Goal: Task Accomplishment & Management: Manage account settings

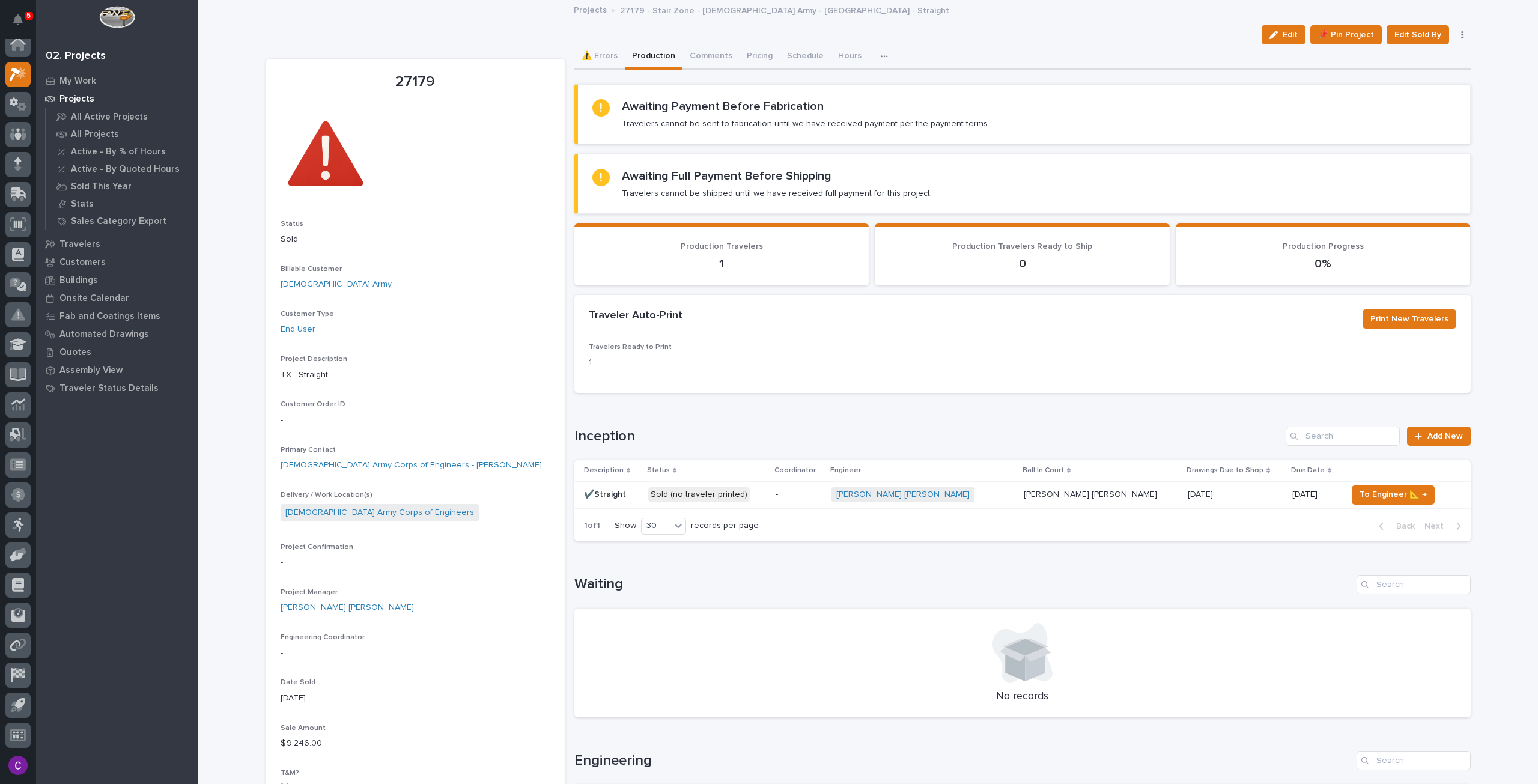
click at [822, 486] on div "-" at bounding box center [799, 495] width 46 height 20
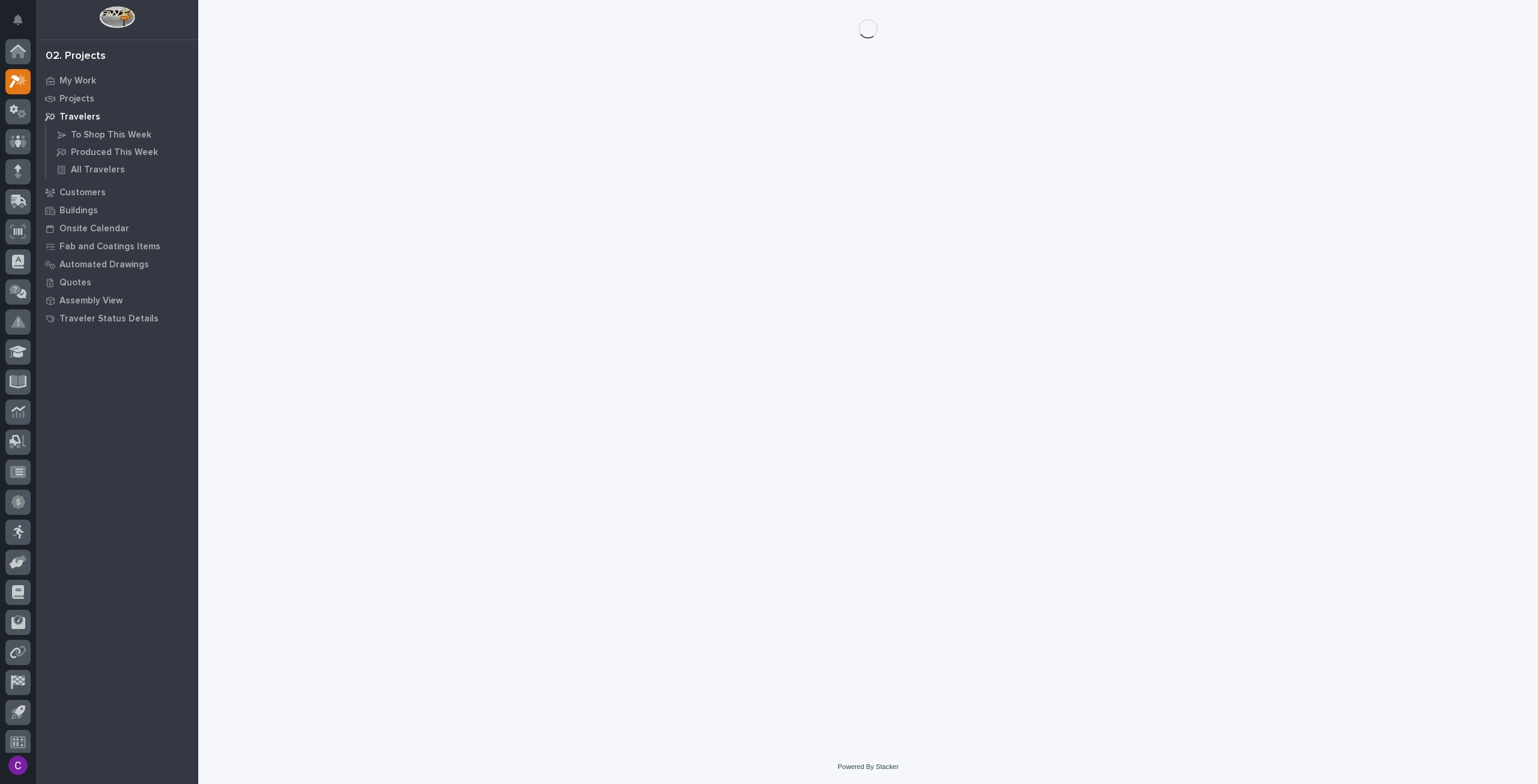
scroll to position [7, 0]
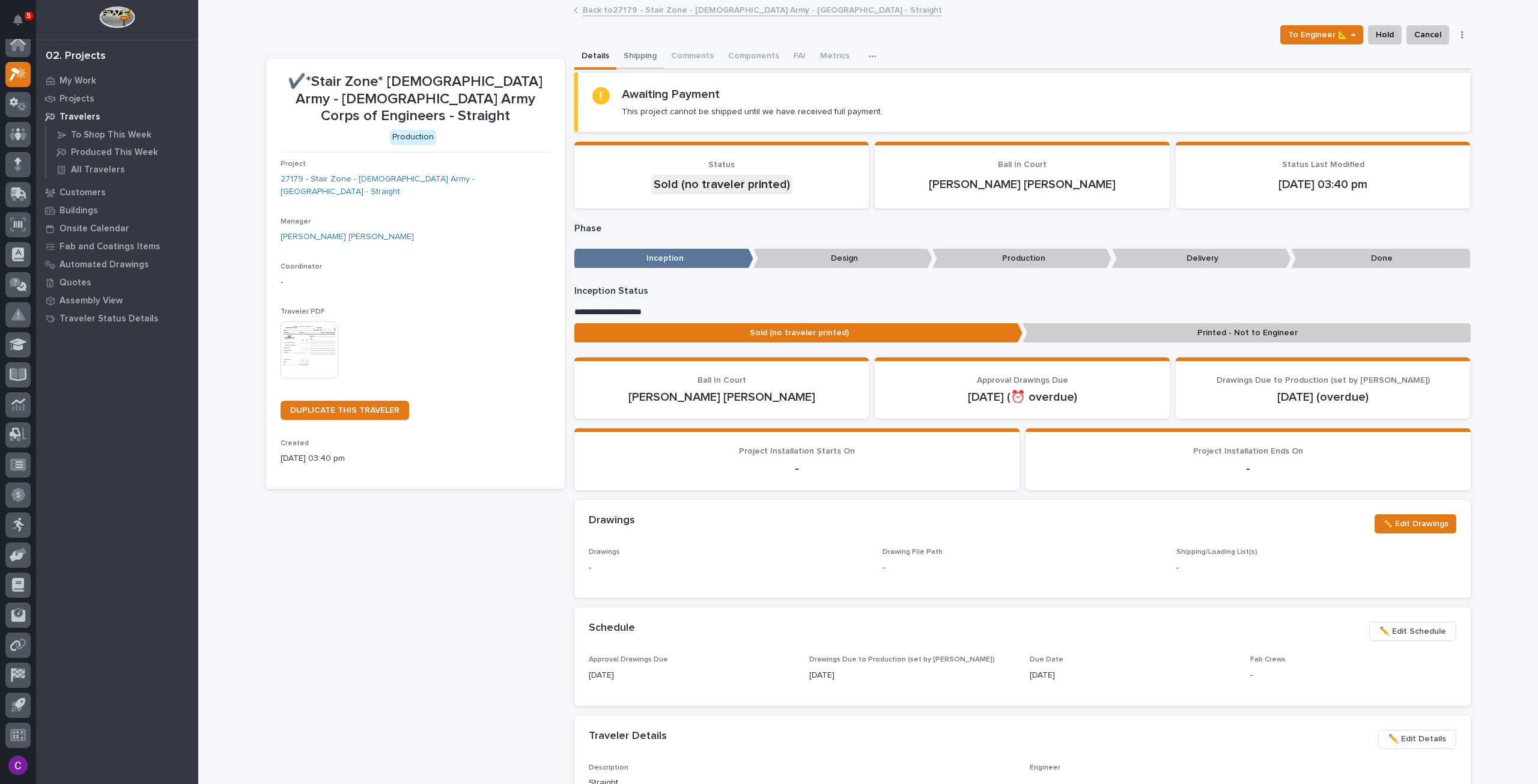
click at [651, 56] on button "Shipping" at bounding box center [639, 56] width 47 height 26
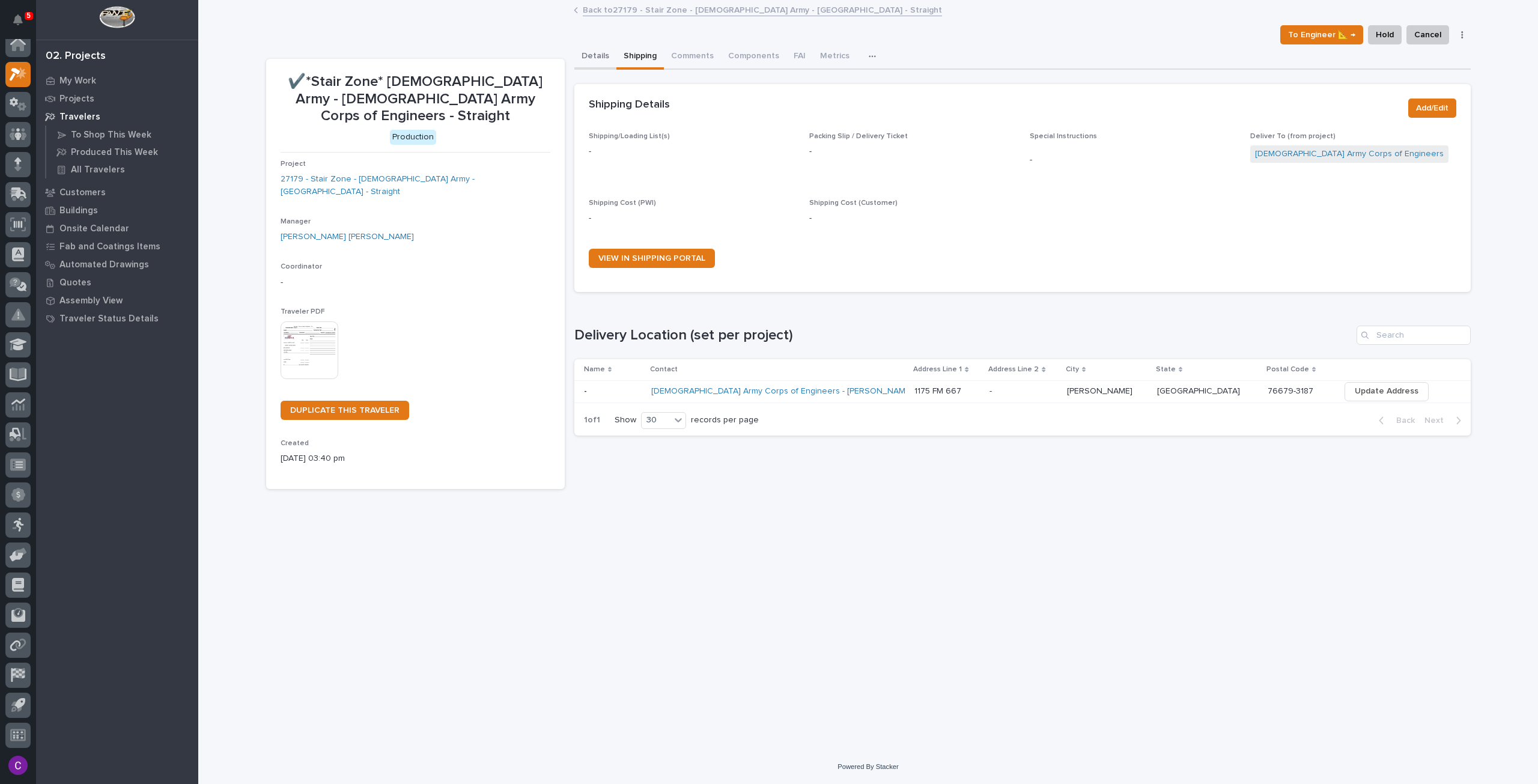
click at [598, 54] on button "Details" at bounding box center [595, 56] width 42 height 26
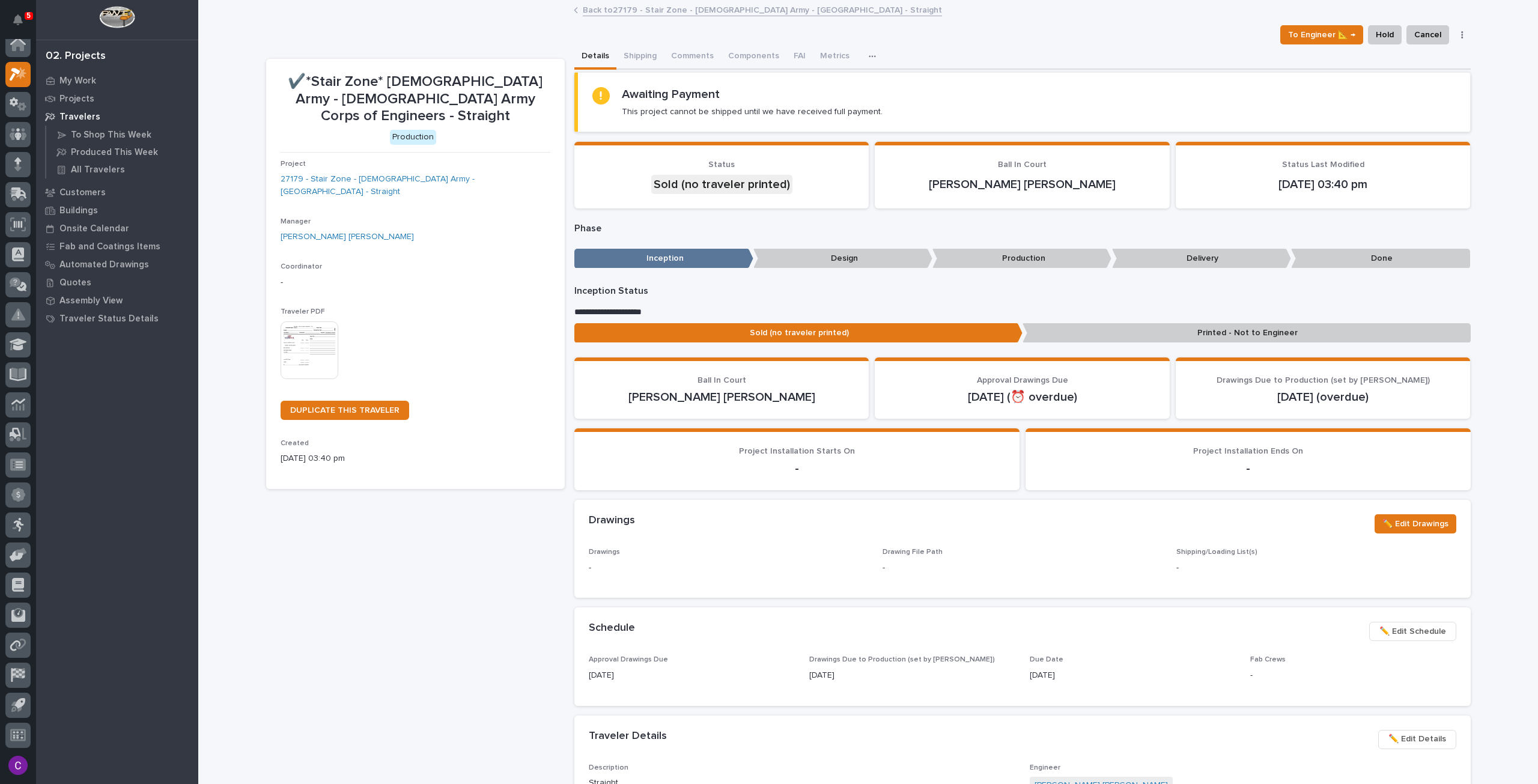
scroll to position [421, 0]
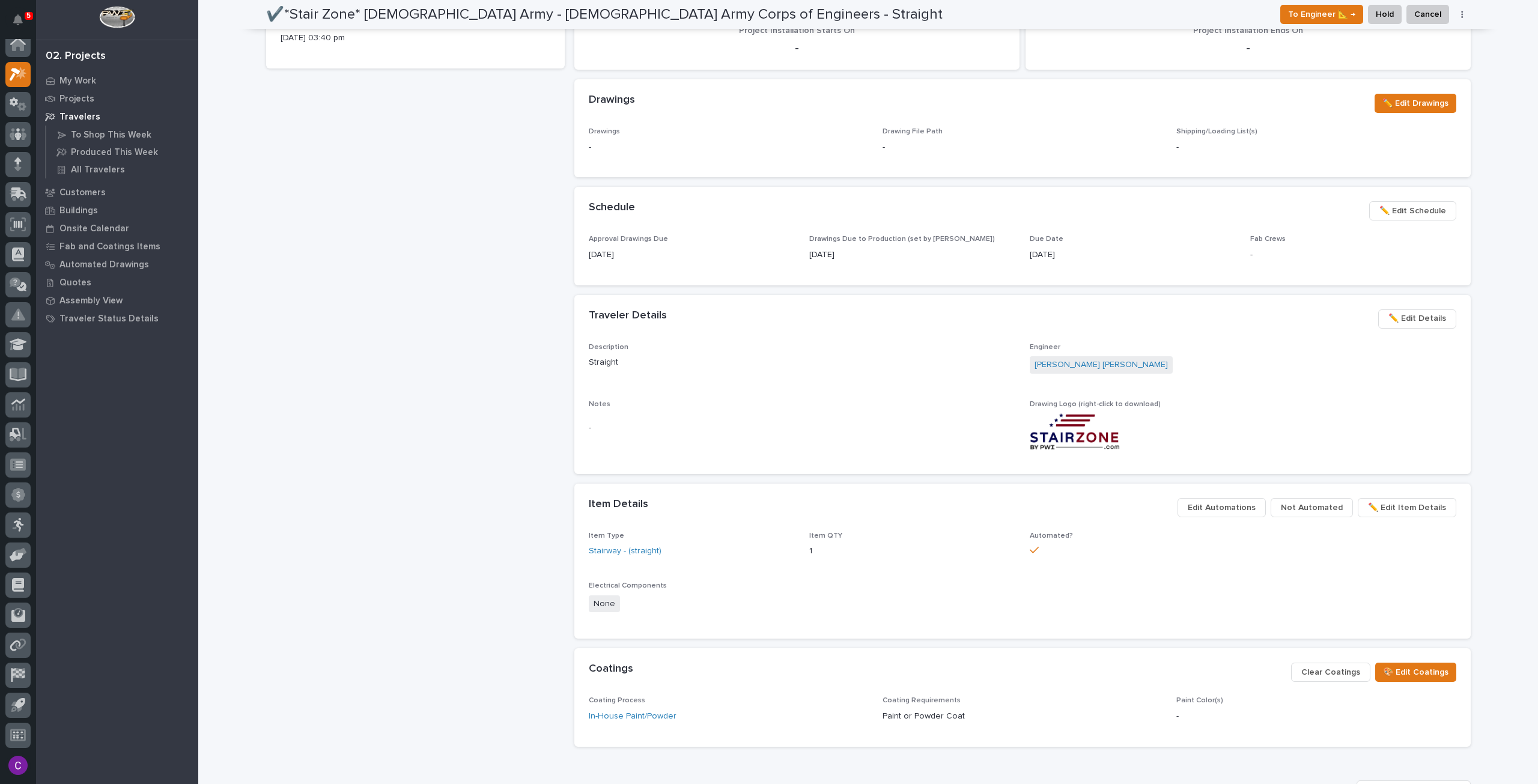
click at [1226, 510] on span "Edit Automations" at bounding box center [1222, 507] width 68 height 15
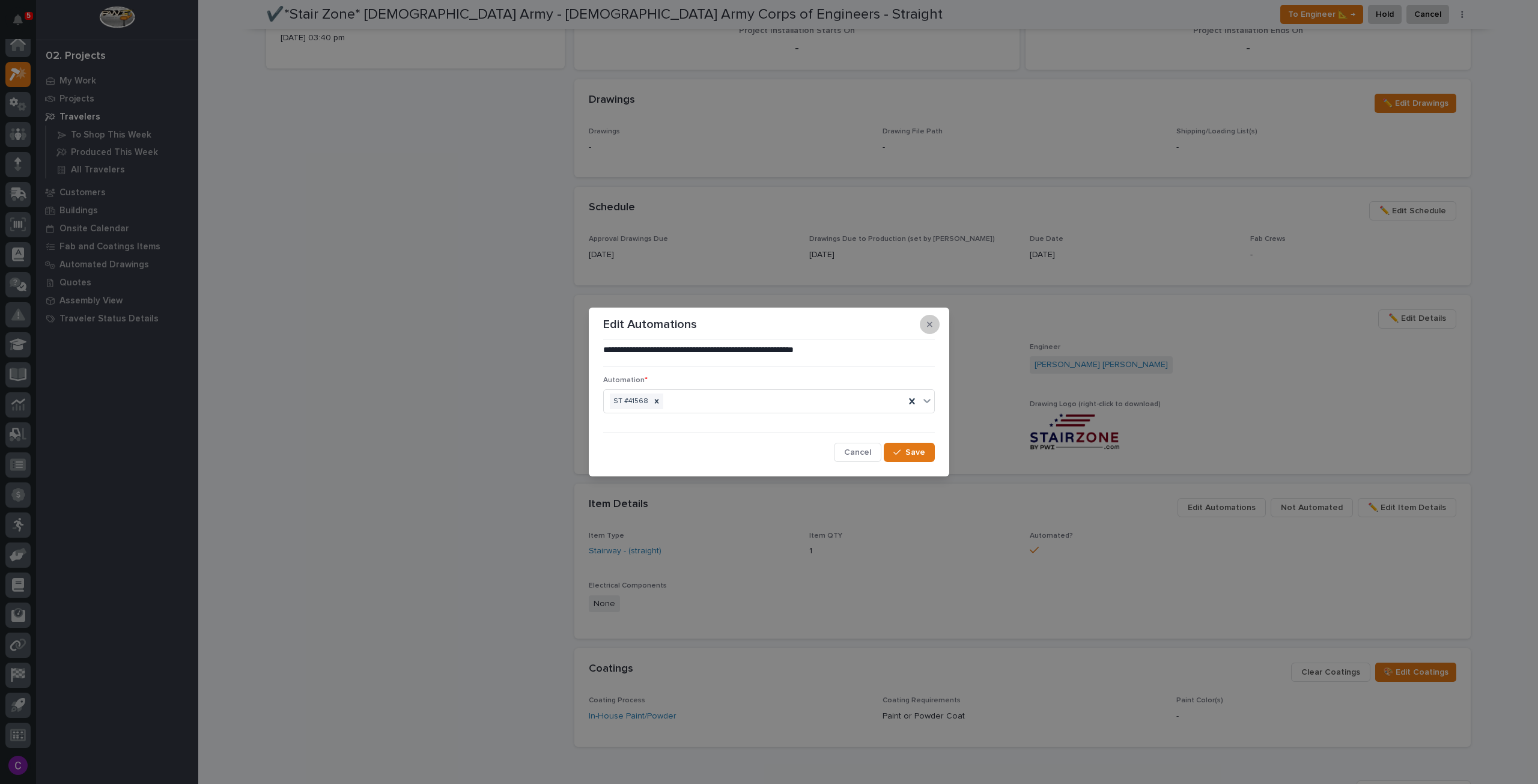
click at [922, 323] on button "button" at bounding box center [929, 324] width 20 height 19
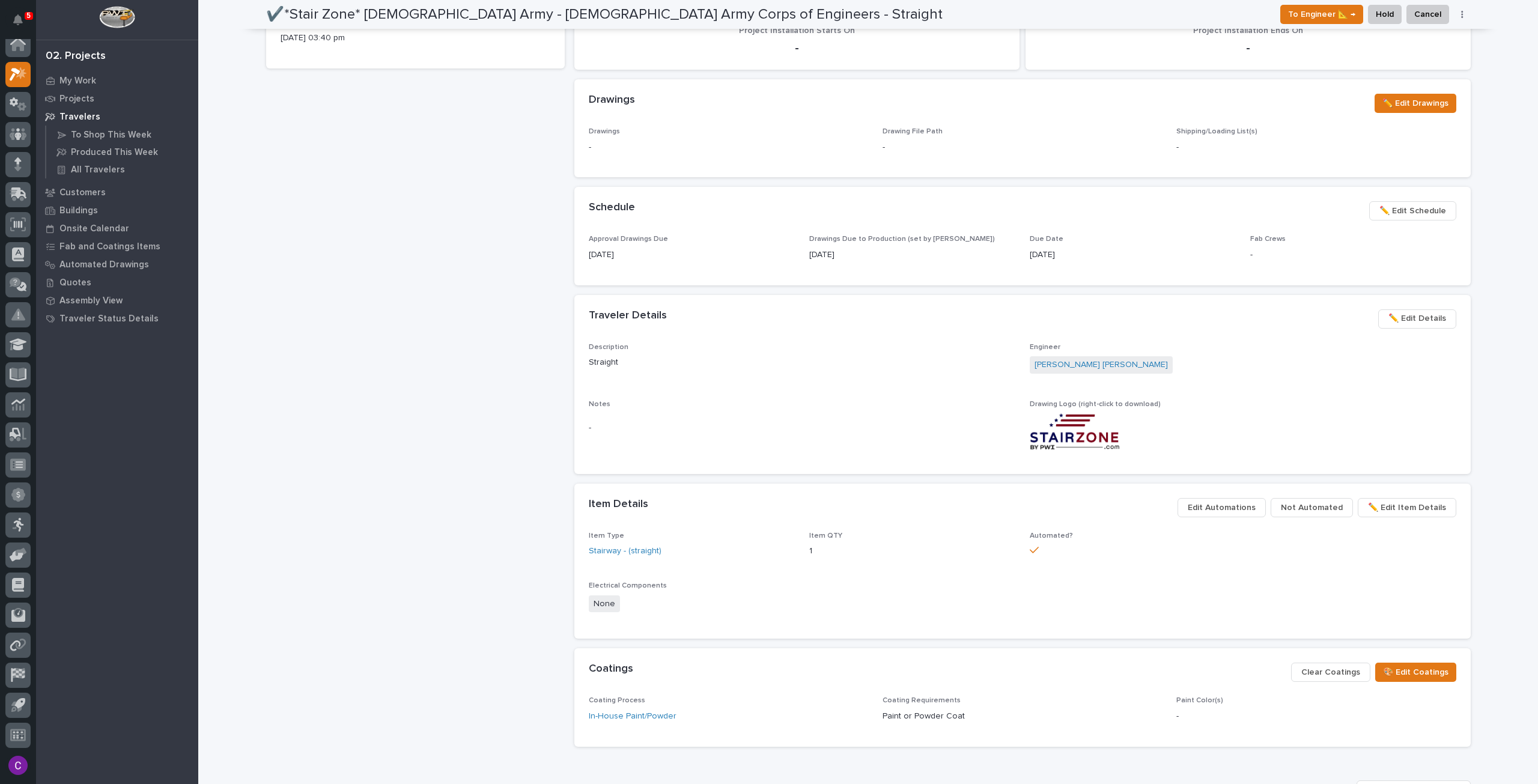
scroll to position [0, 0]
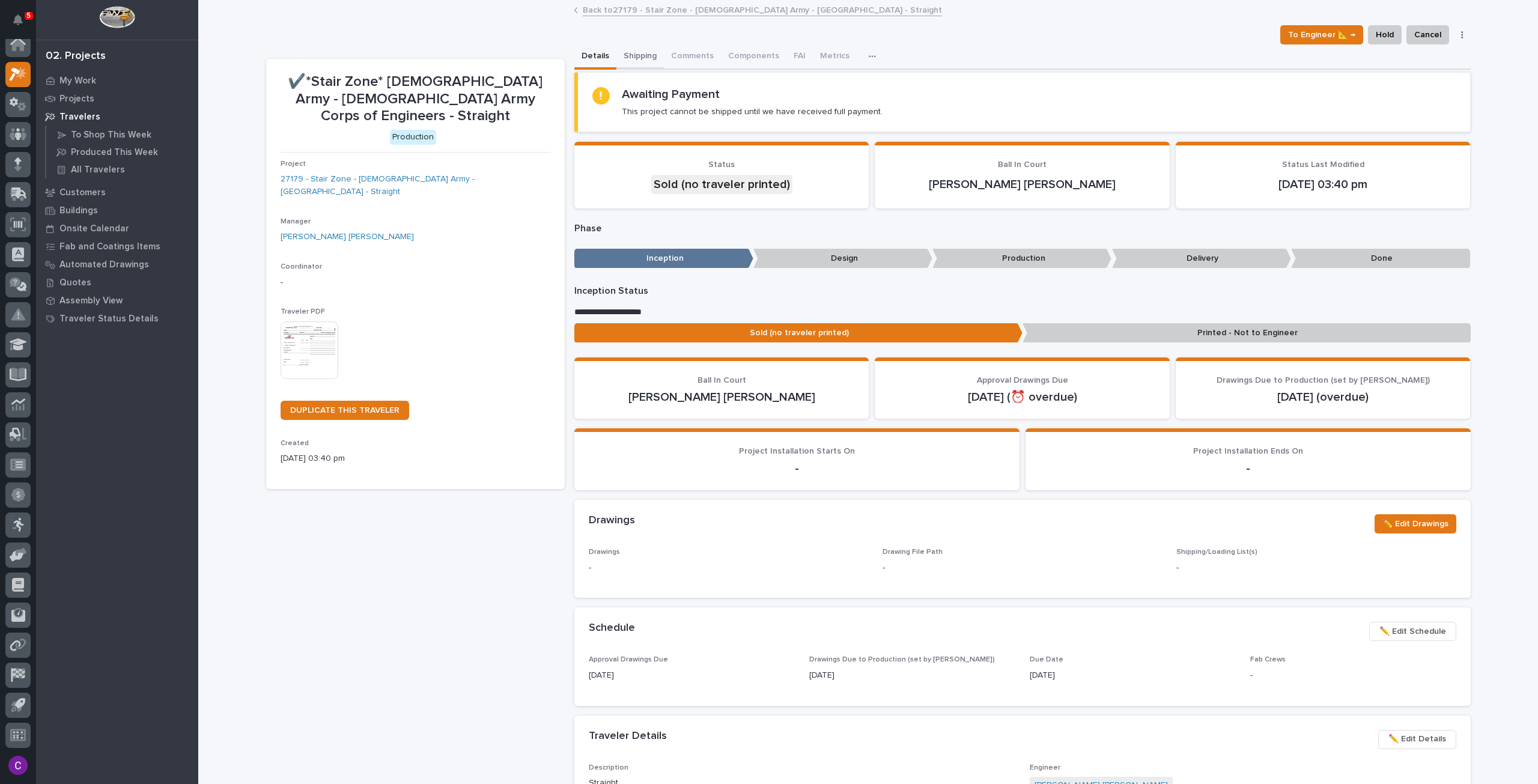
click at [633, 48] on button "Shipping" at bounding box center [639, 56] width 47 height 26
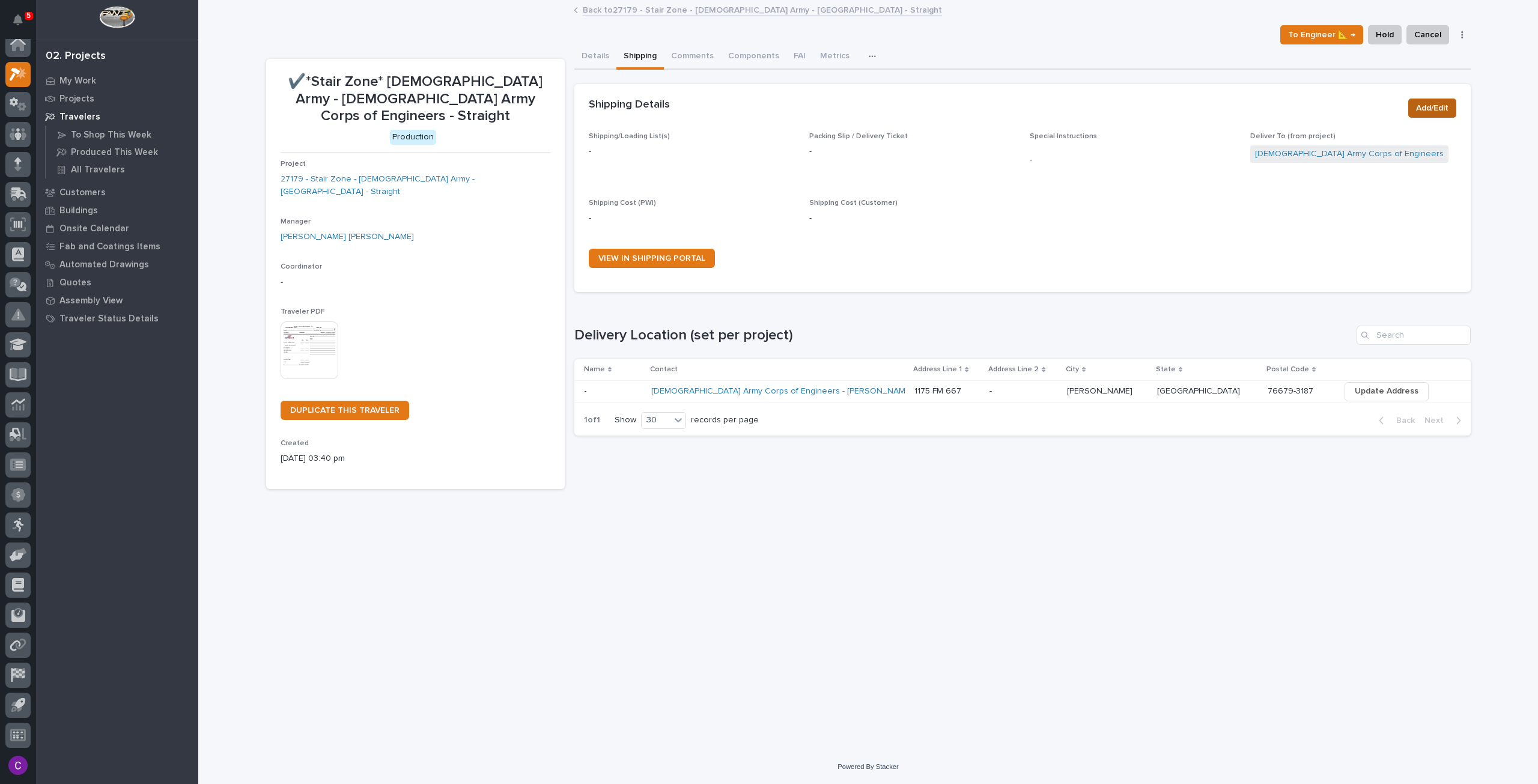
click at [1411, 99] on button "Add/Edit" at bounding box center [1432, 107] width 48 height 19
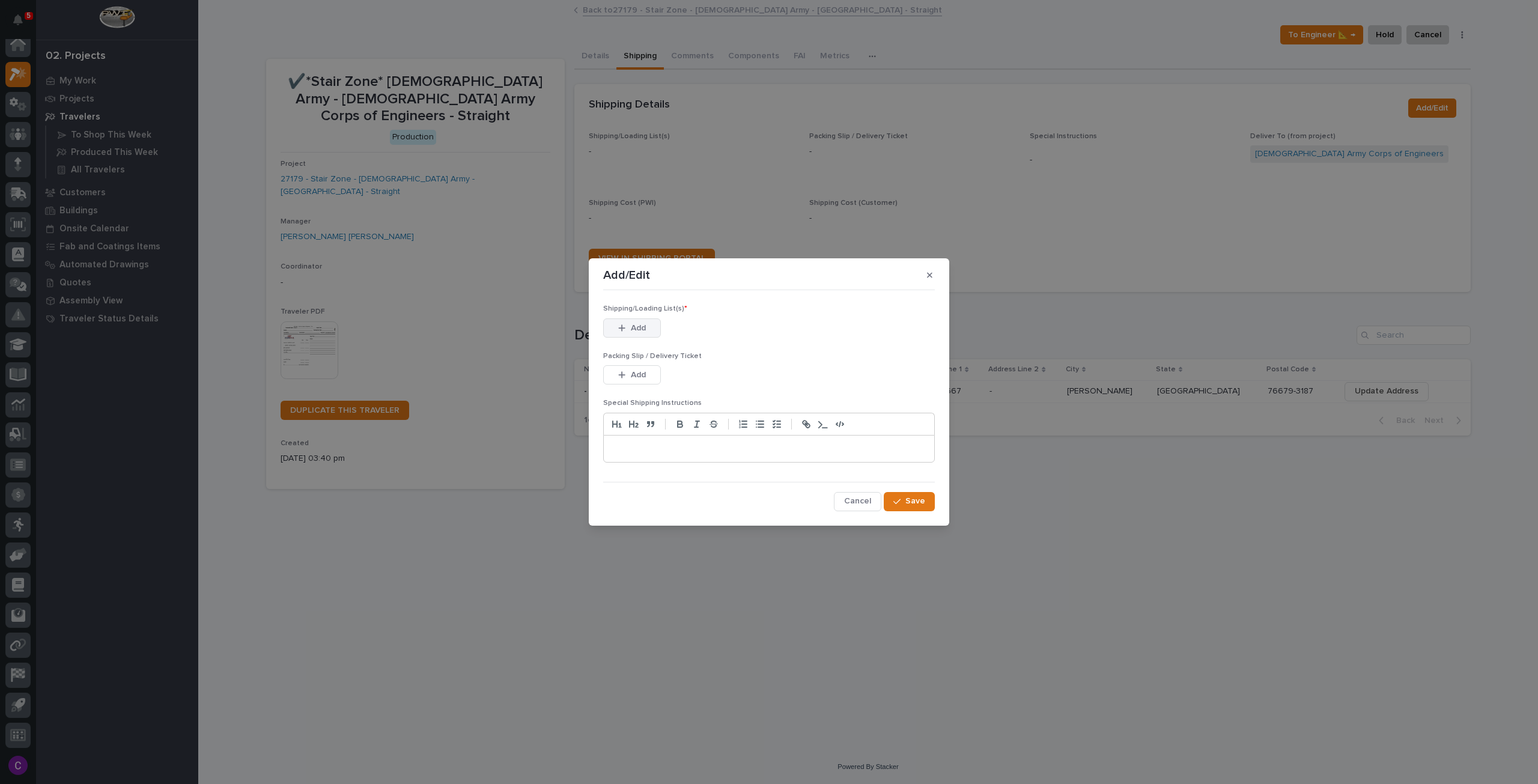
click at [629, 322] on button "Add" at bounding box center [632, 328] width 58 height 19
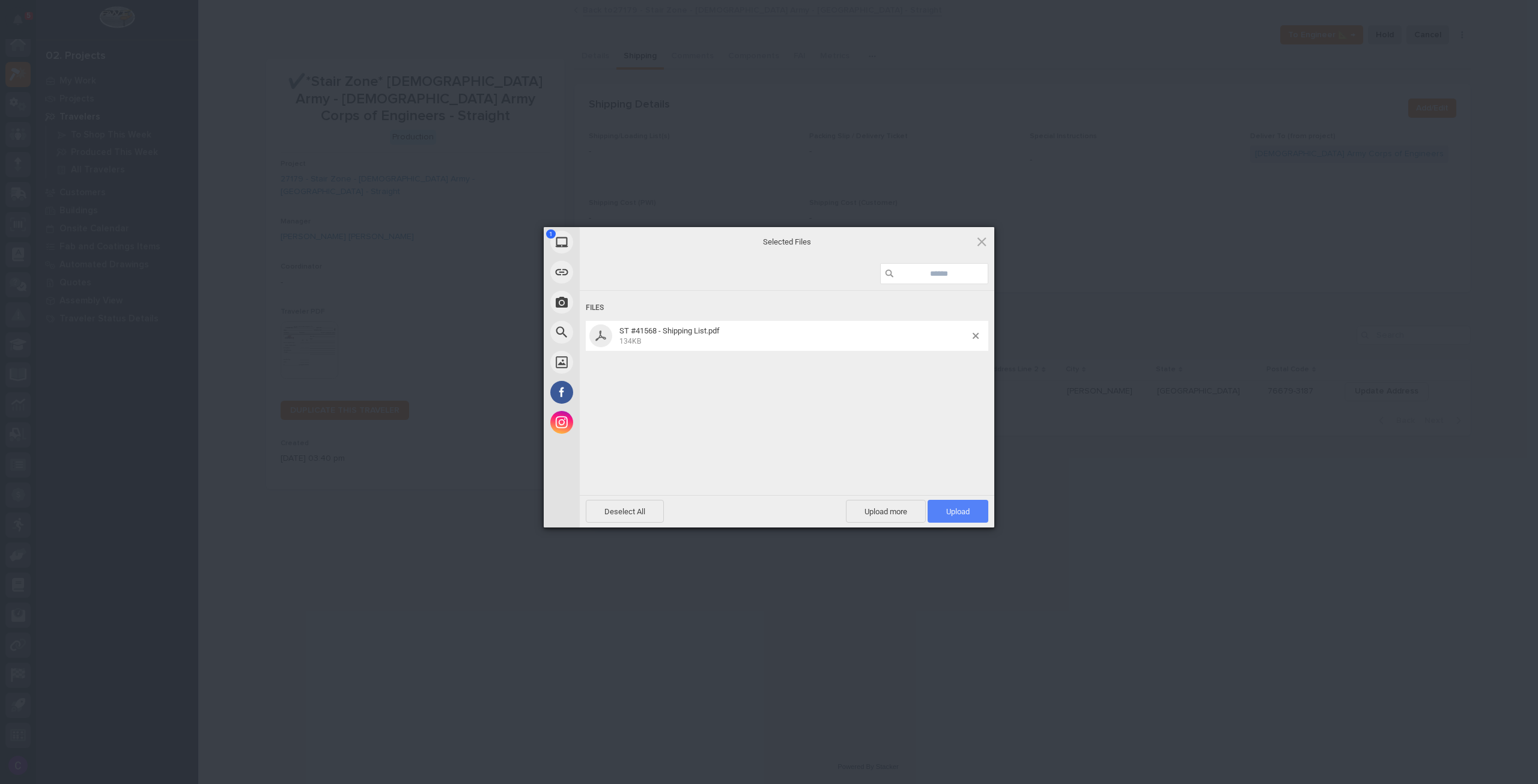
click at [951, 506] on span "Upload 1" at bounding box center [957, 511] width 60 height 23
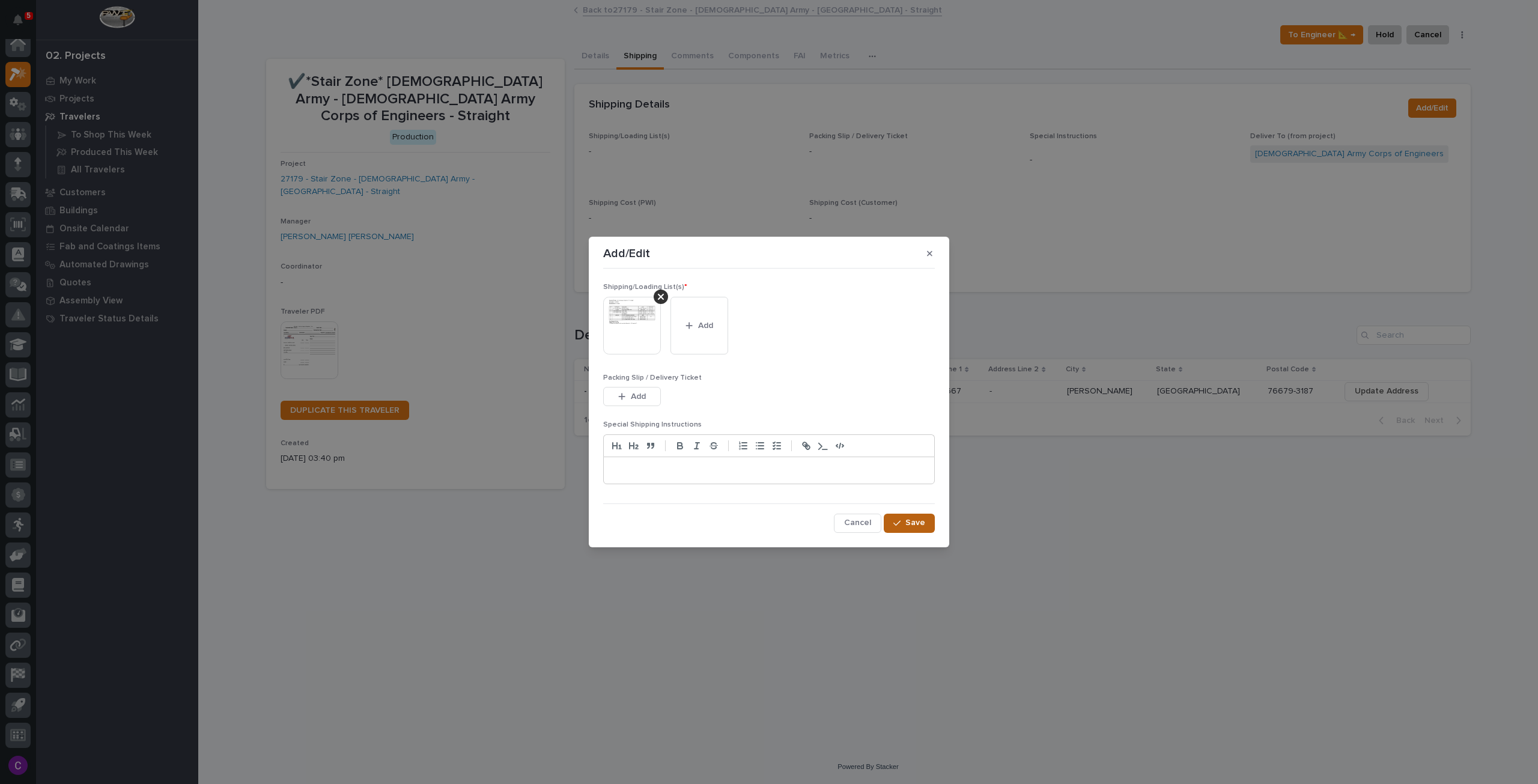
click at [911, 520] on span "Save" at bounding box center [916, 523] width 20 height 11
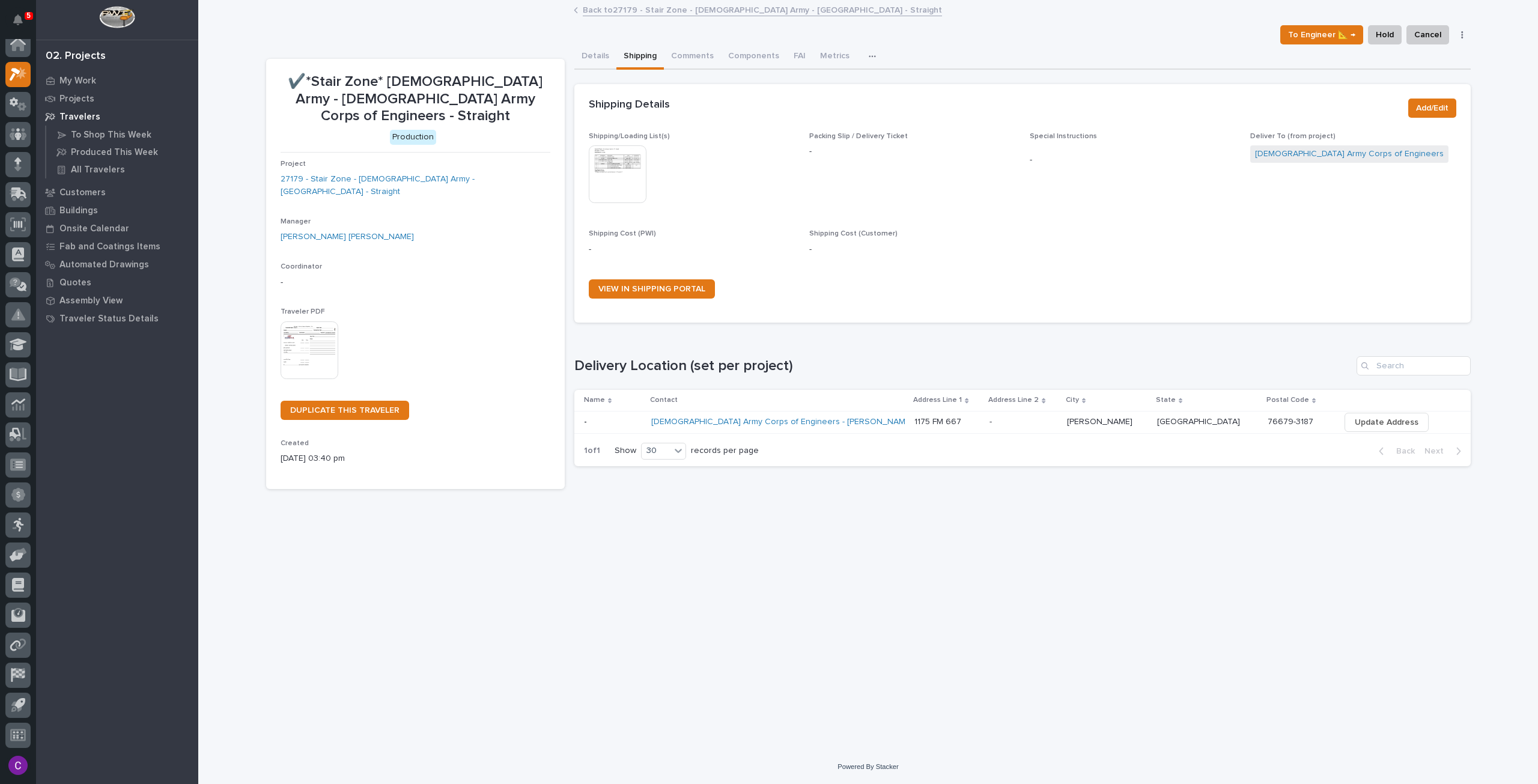
click at [609, 5] on link "Back to 27179 - Stair Zone - US Army - TX - Straight" at bounding box center [762, 9] width 360 height 14
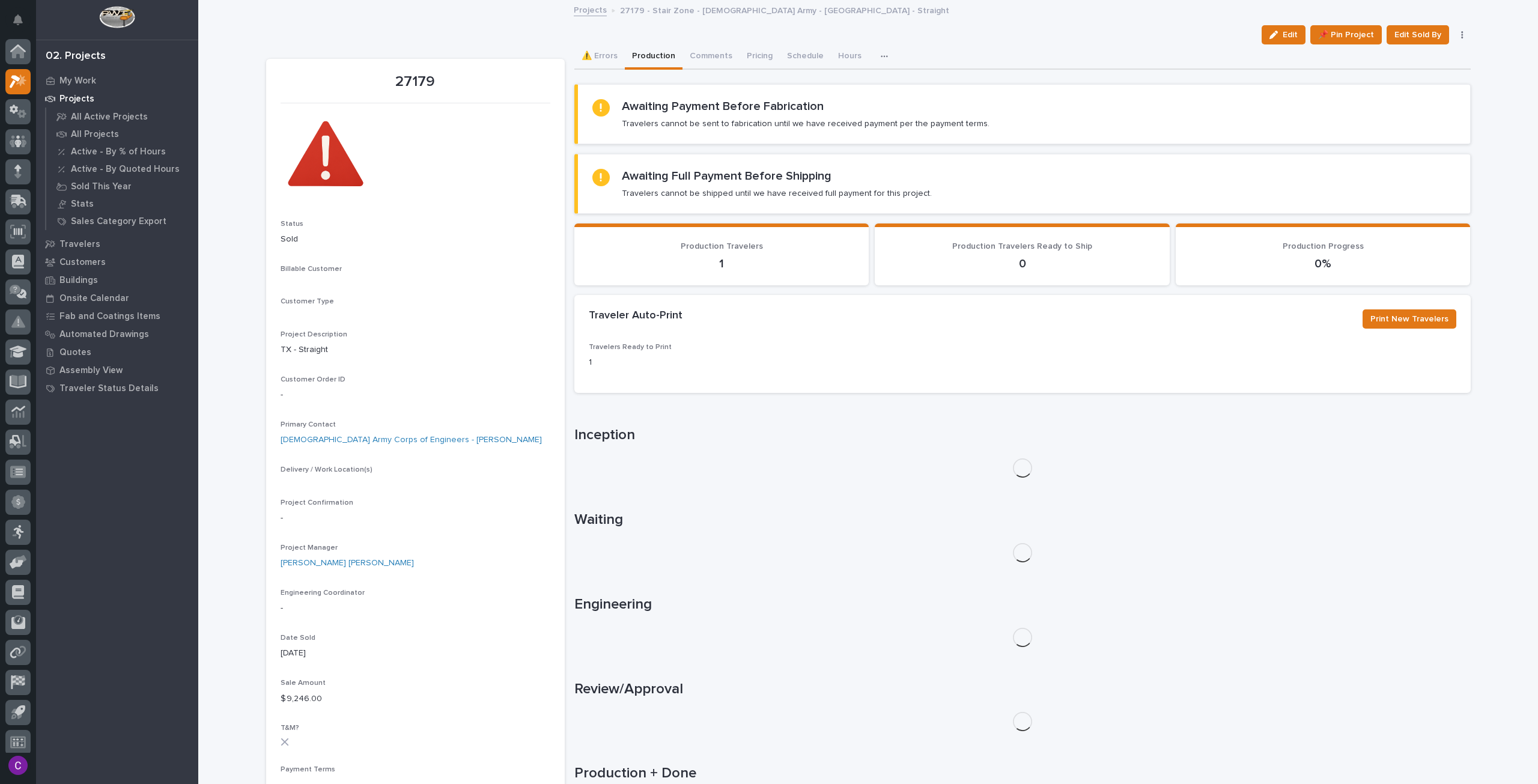
scroll to position [7, 0]
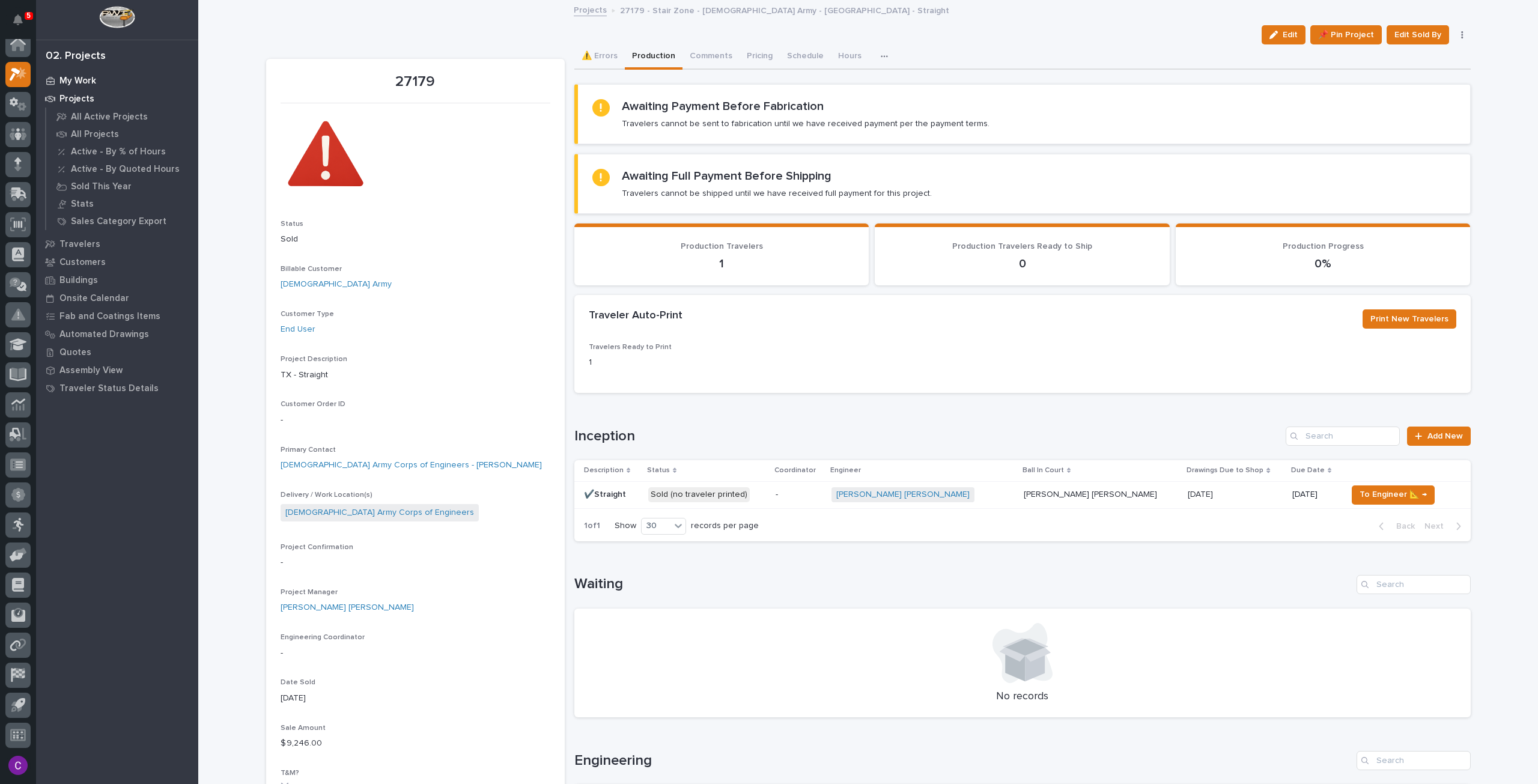
click at [89, 83] on p "My Work" at bounding box center [77, 81] width 36 height 11
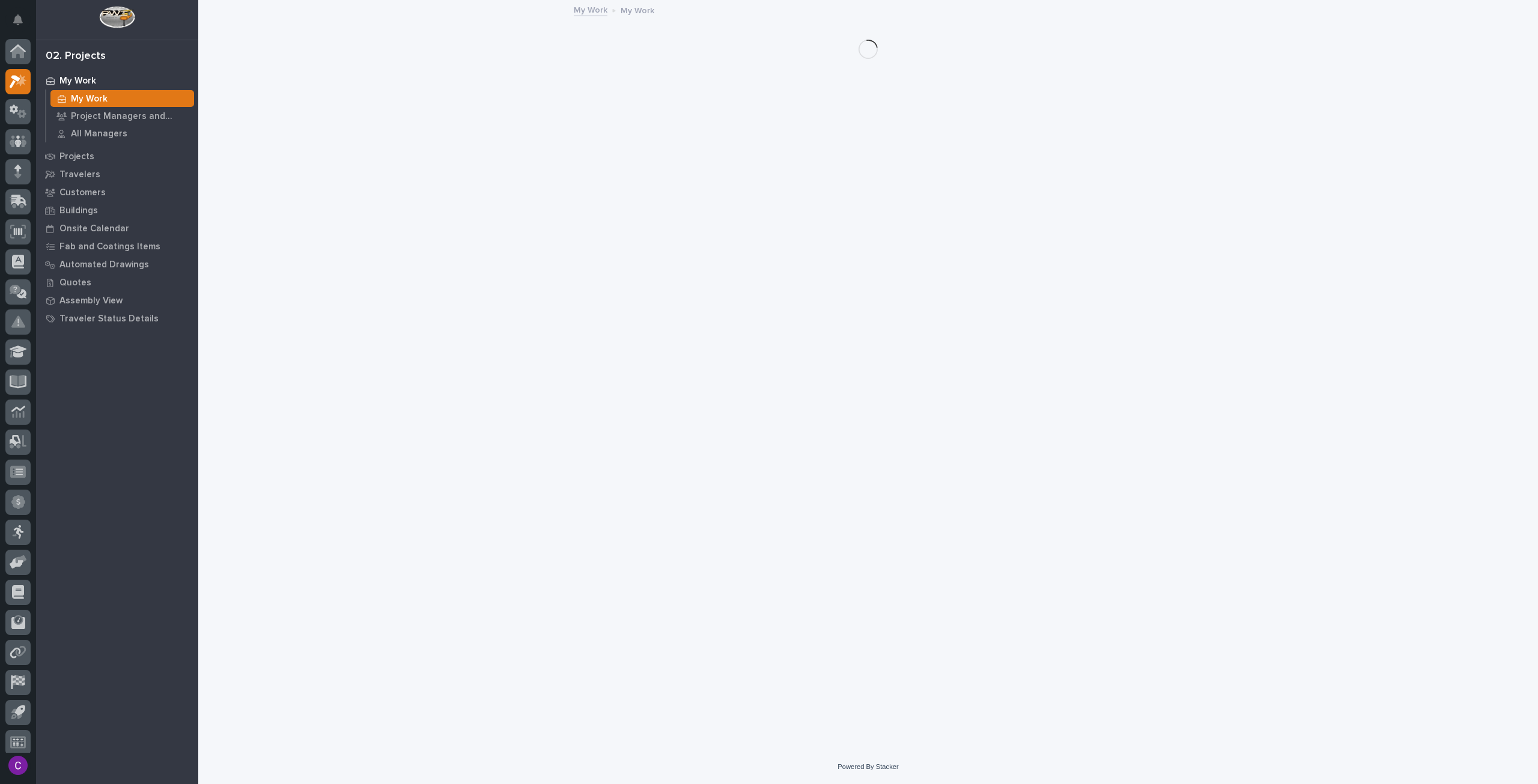
scroll to position [7, 0]
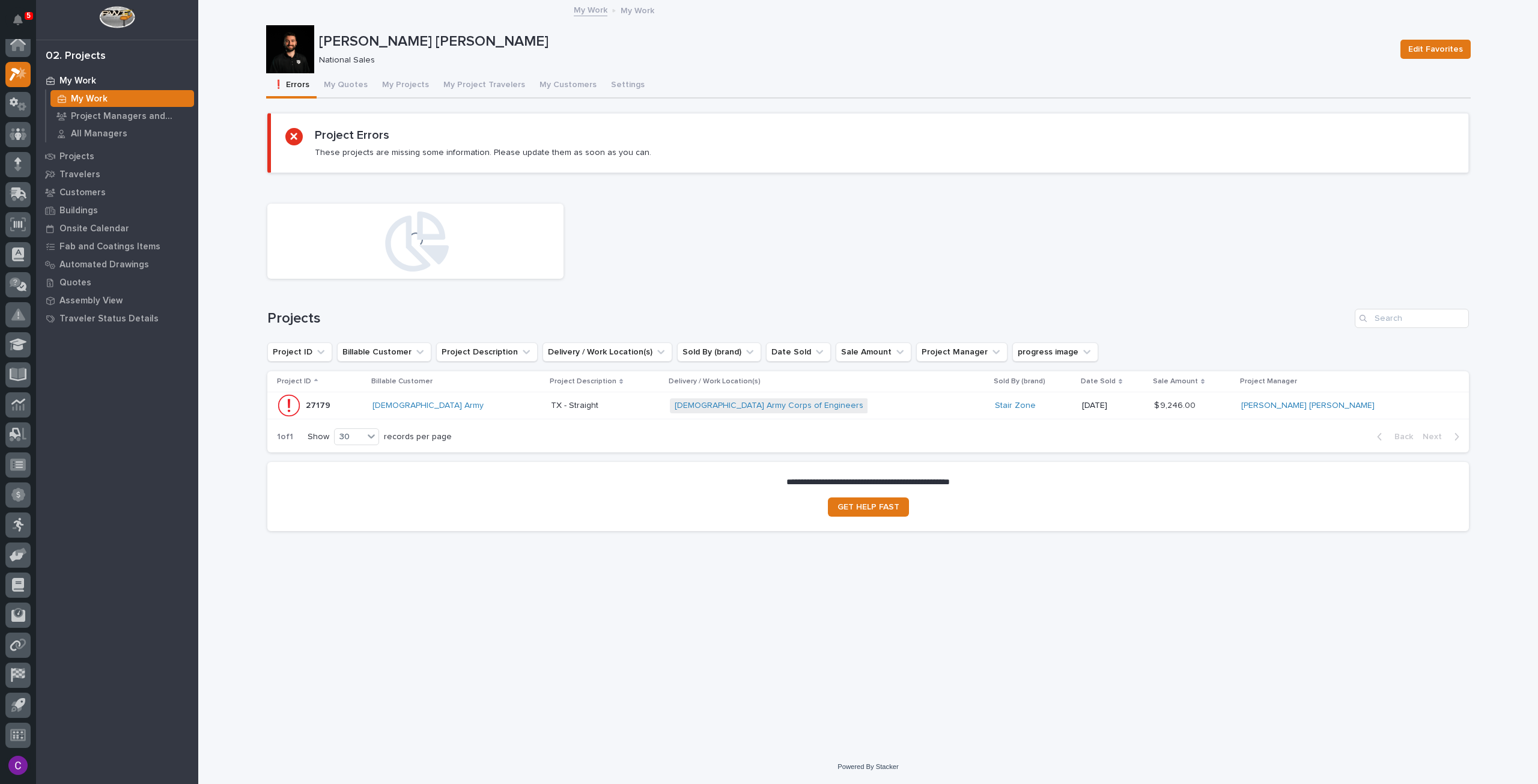
click at [297, 54] on div at bounding box center [290, 49] width 48 height 48
click at [12, 50] on icon at bounding box center [18, 44] width 15 height 14
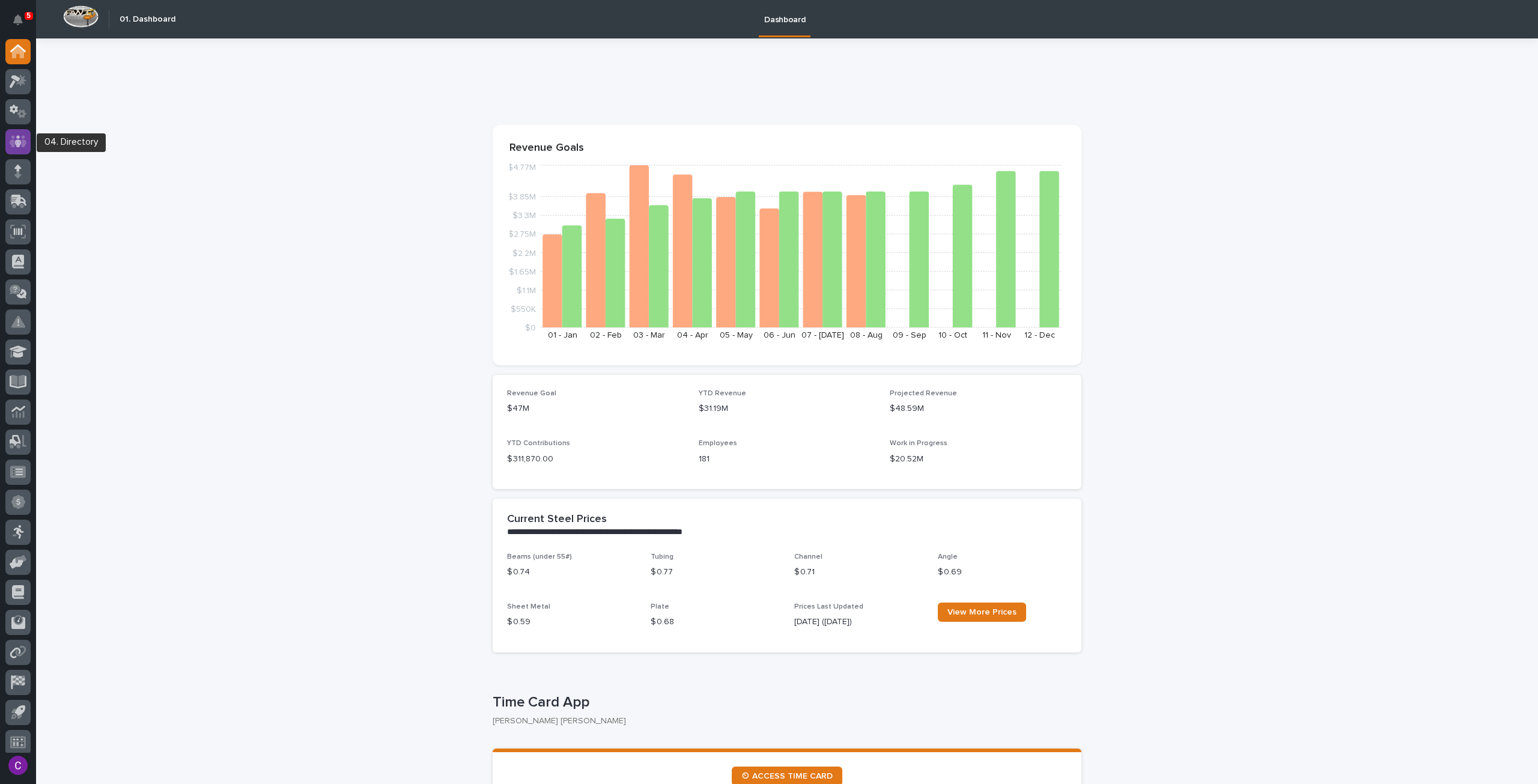
click at [15, 139] on icon at bounding box center [18, 141] width 18 height 14
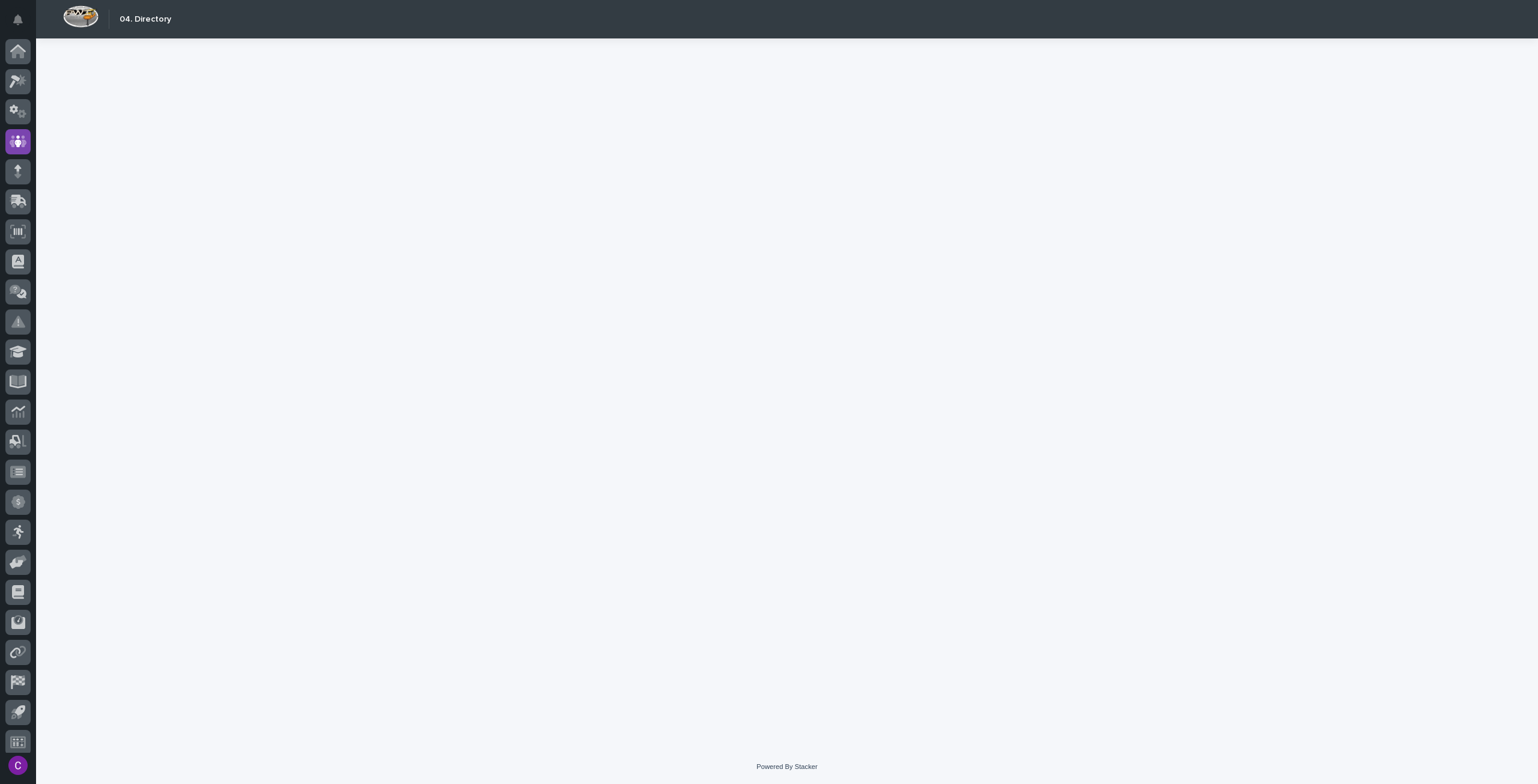
scroll to position [7, 0]
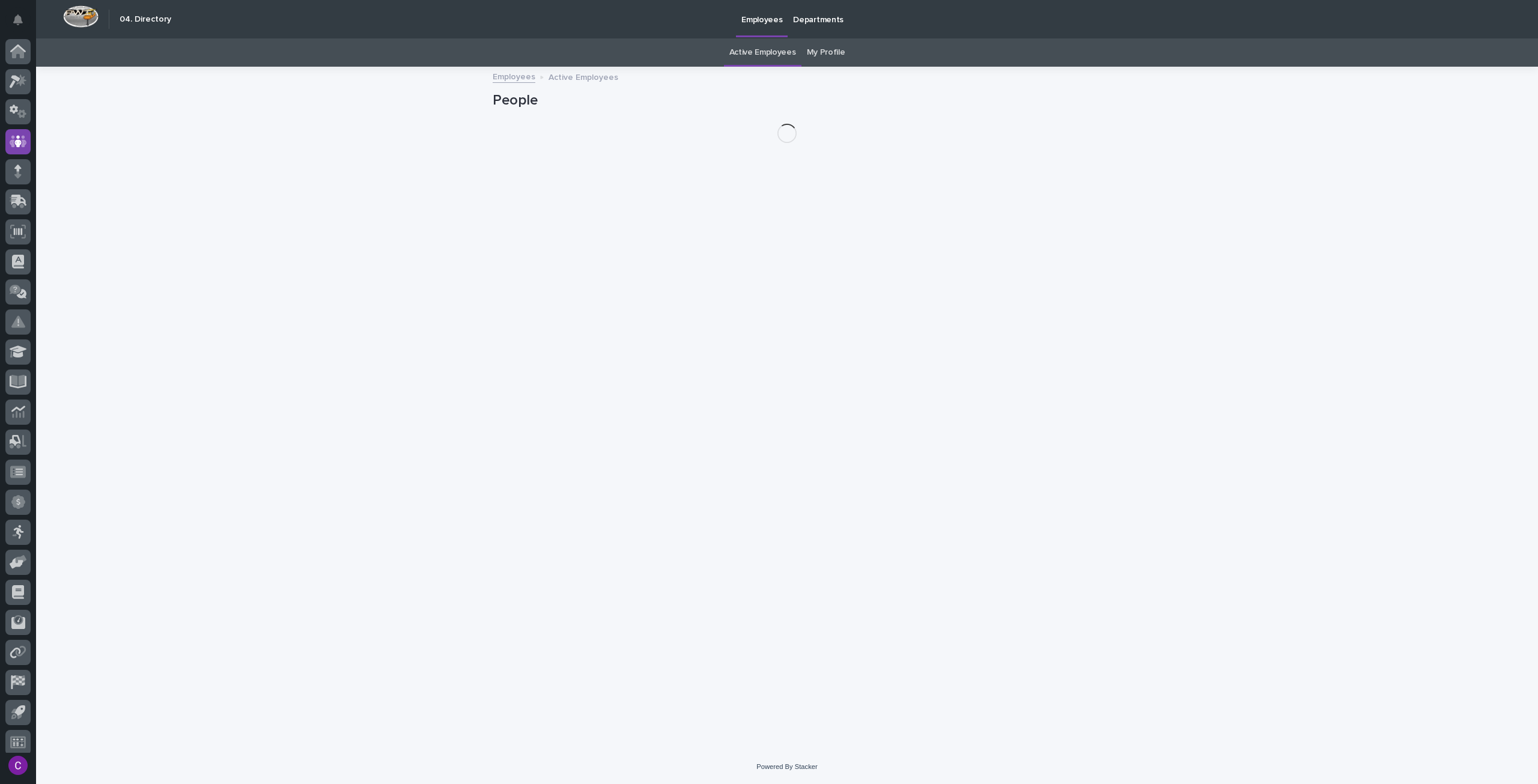
scroll to position [7, 0]
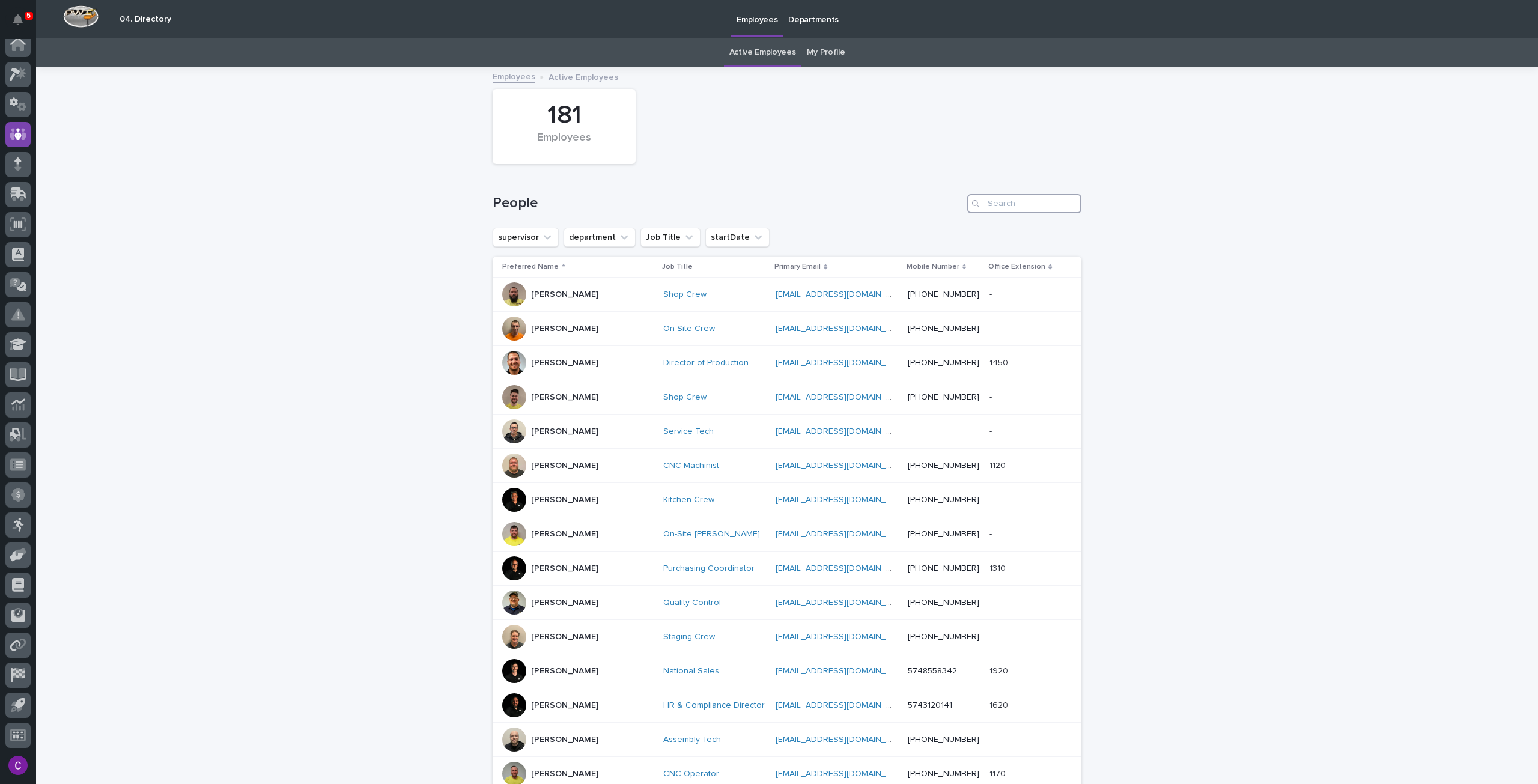
click at [1015, 211] on input "Search" at bounding box center [1025, 203] width 114 height 19
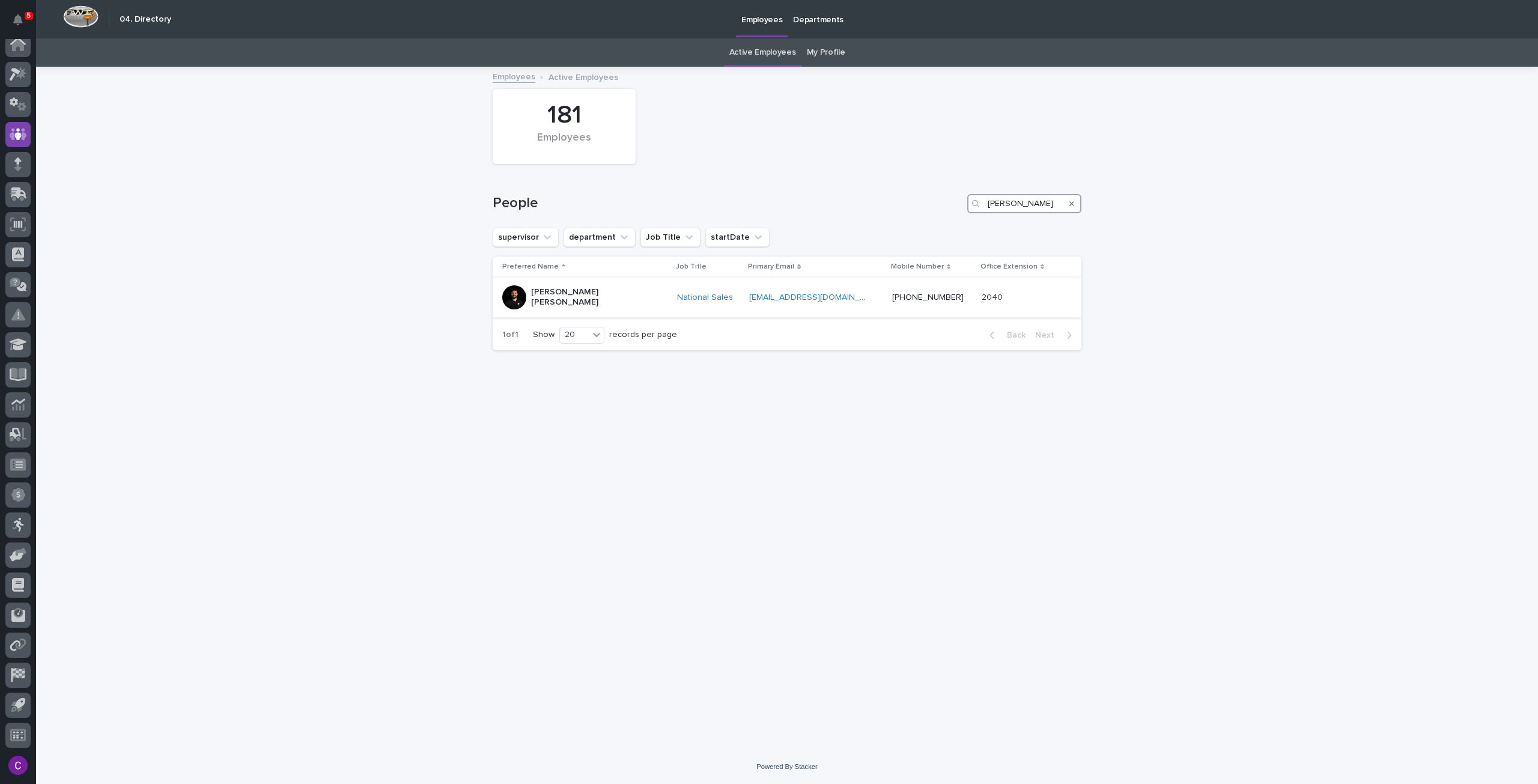
type input "connor"
click at [838, 292] on p at bounding box center [809, 297] width 120 height 10
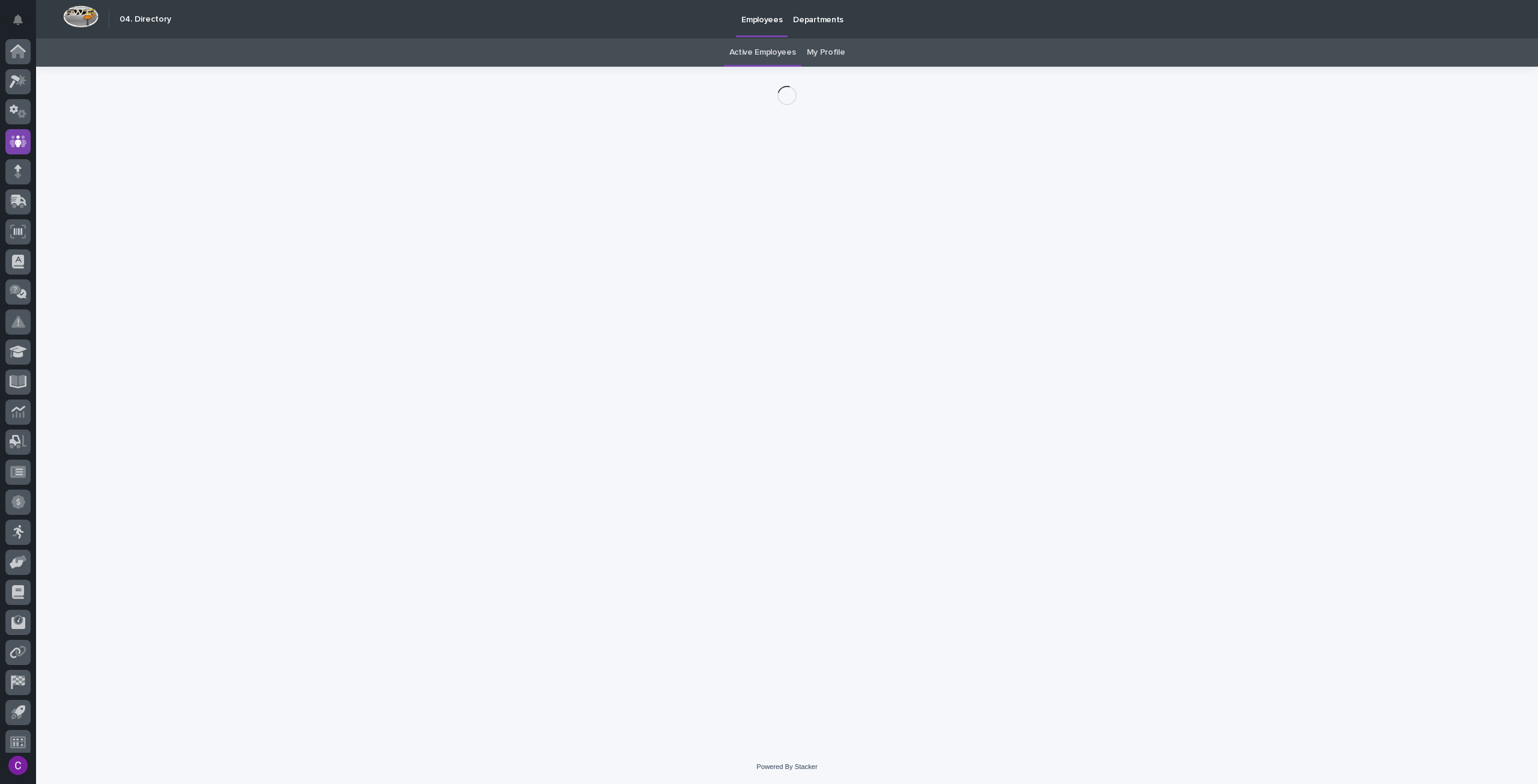
scroll to position [7, 0]
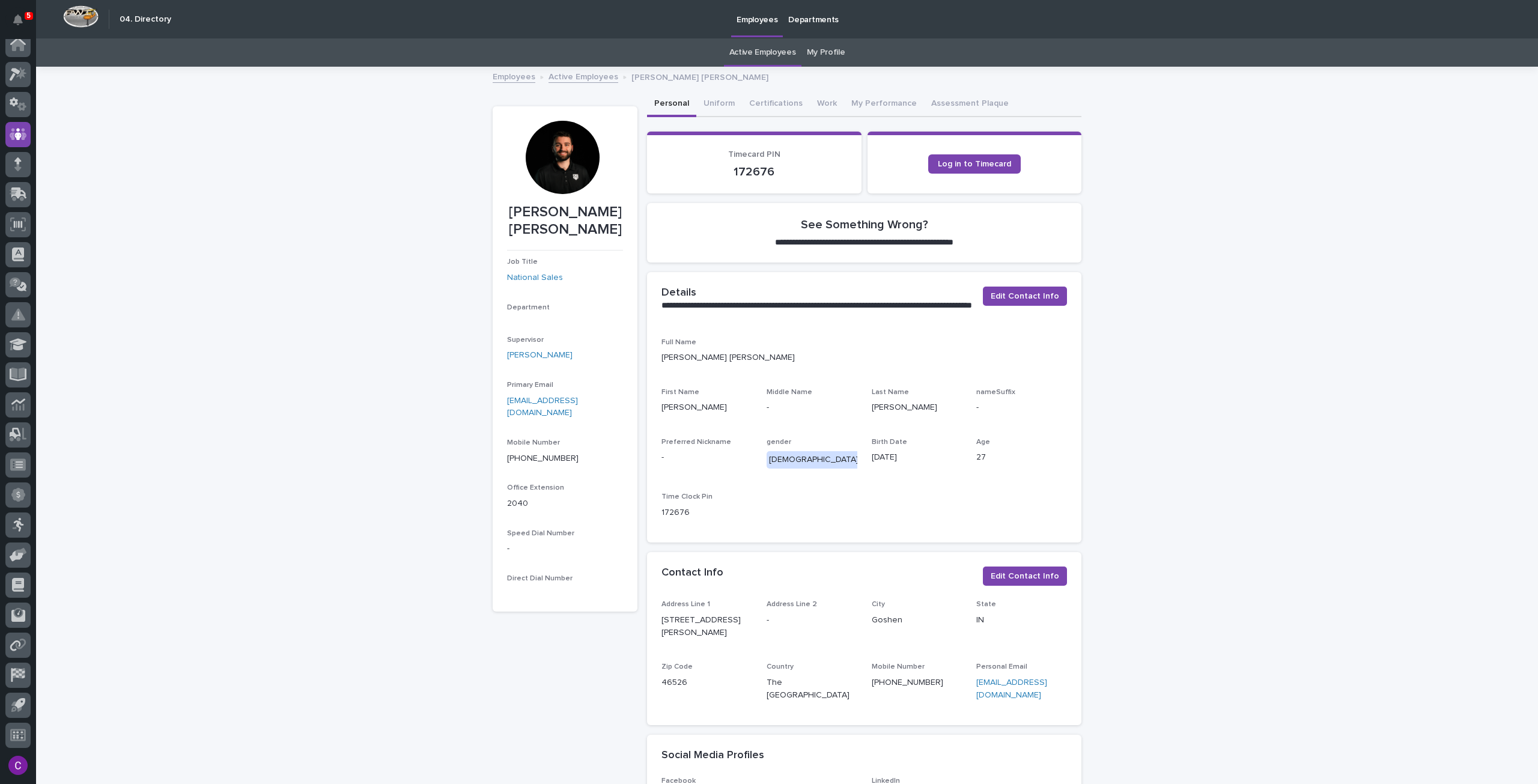
click at [543, 161] on div at bounding box center [562, 157] width 73 height 73
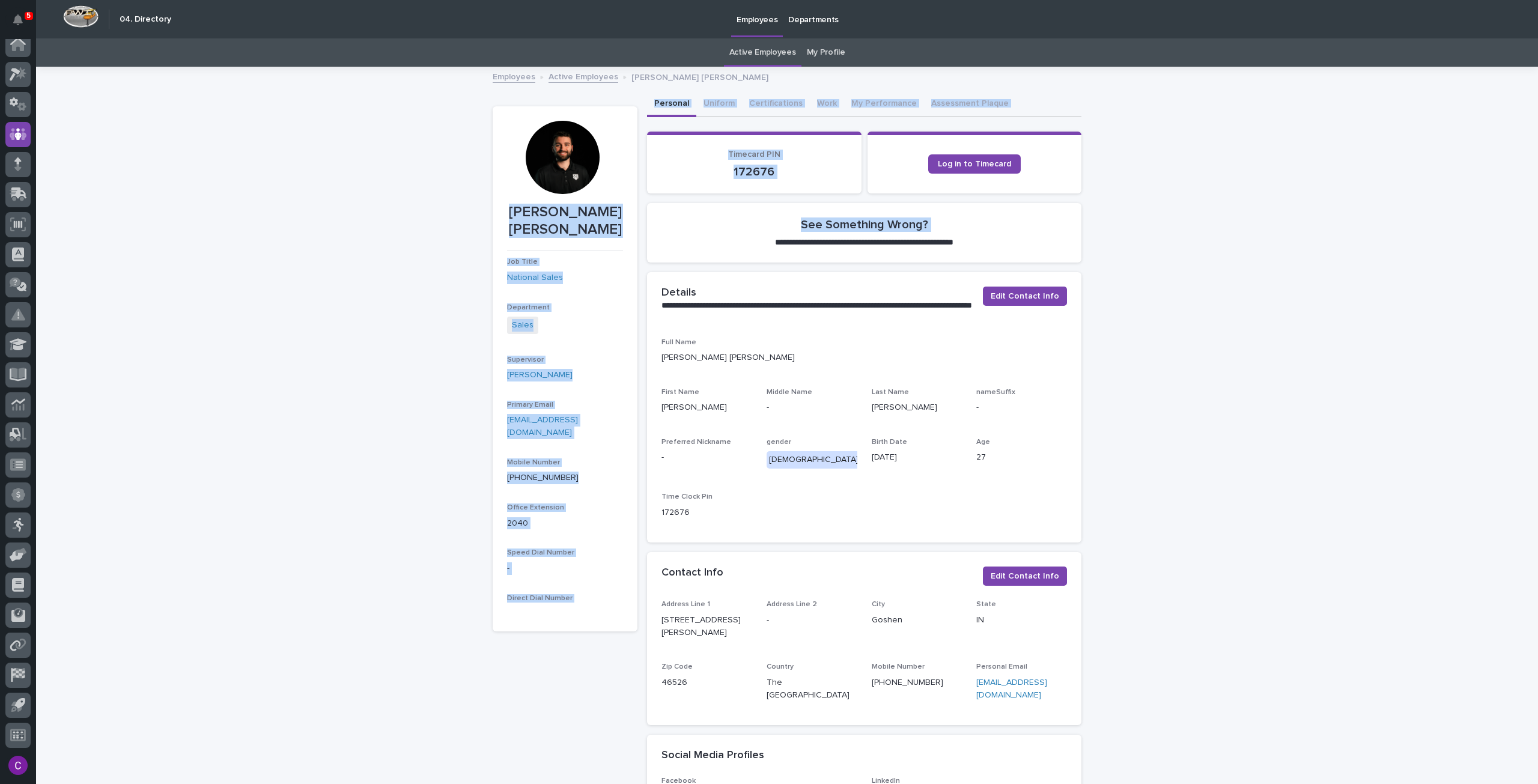
drag, startPoint x: 638, startPoint y: 209, endPoint x: 482, endPoint y: 128, distance: 175.8
click at [486, 128] on div "**********" at bounding box center [786, 652] width 601 height 1168
click at [412, 128] on div "**********" at bounding box center [787, 667] width 1502 height 1198
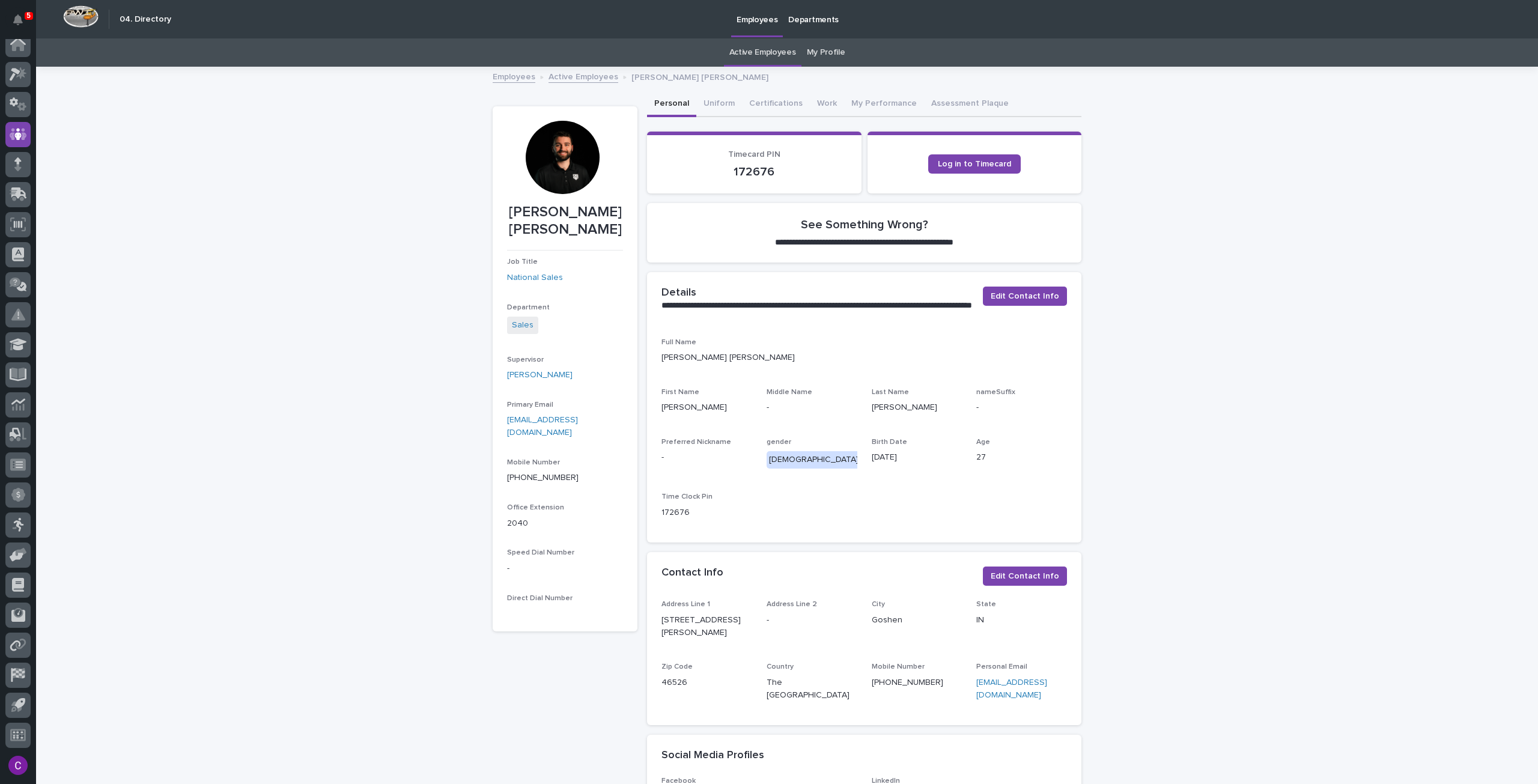
drag, startPoint x: 531, startPoint y: 138, endPoint x: 357, endPoint y: 223, distance: 193.7
click at [357, 223] on div "**********" at bounding box center [787, 667] width 1502 height 1198
click at [943, 96] on button "Assessment Plaque" at bounding box center [970, 104] width 92 height 26
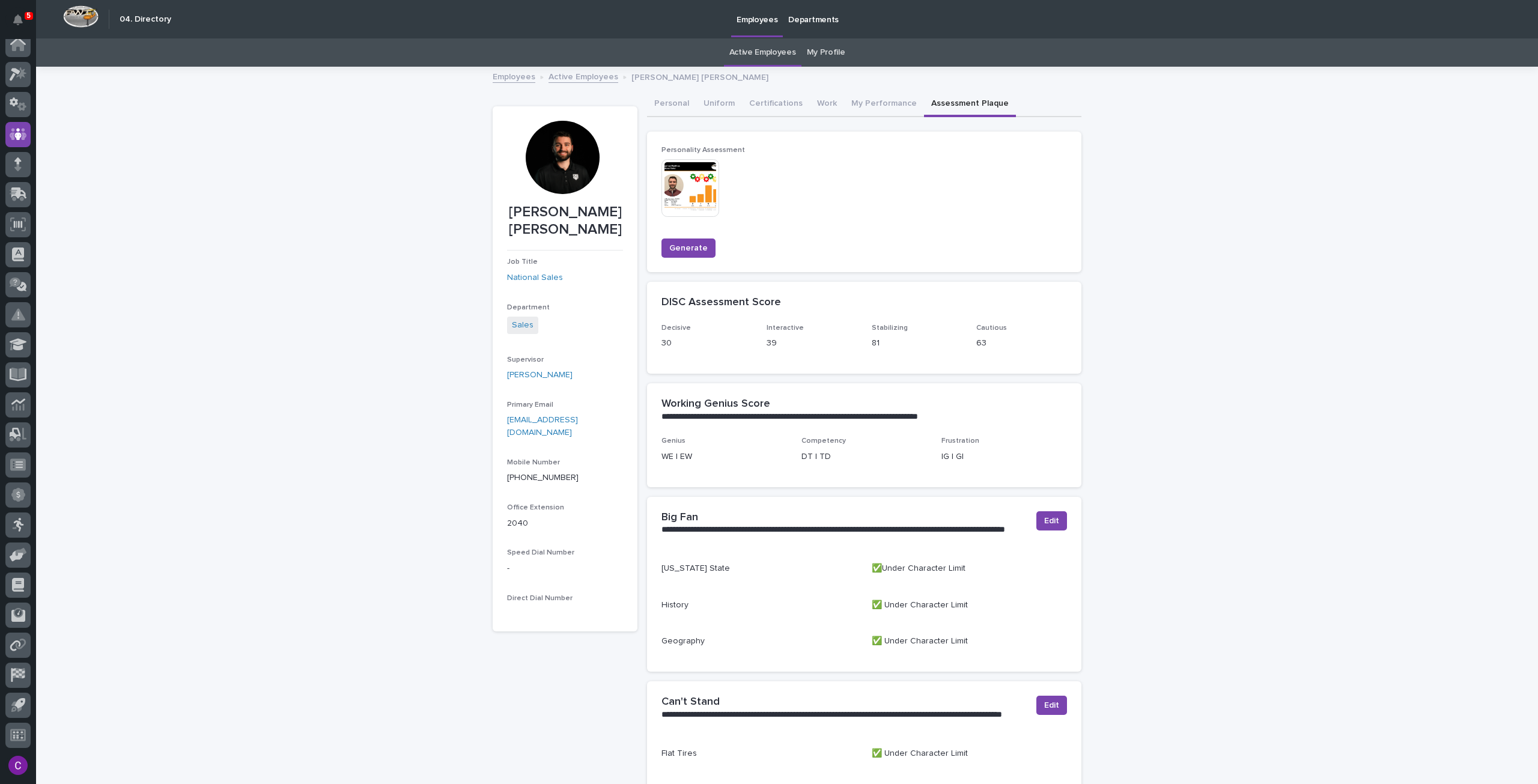
click at [679, 178] on img at bounding box center [690, 188] width 58 height 58
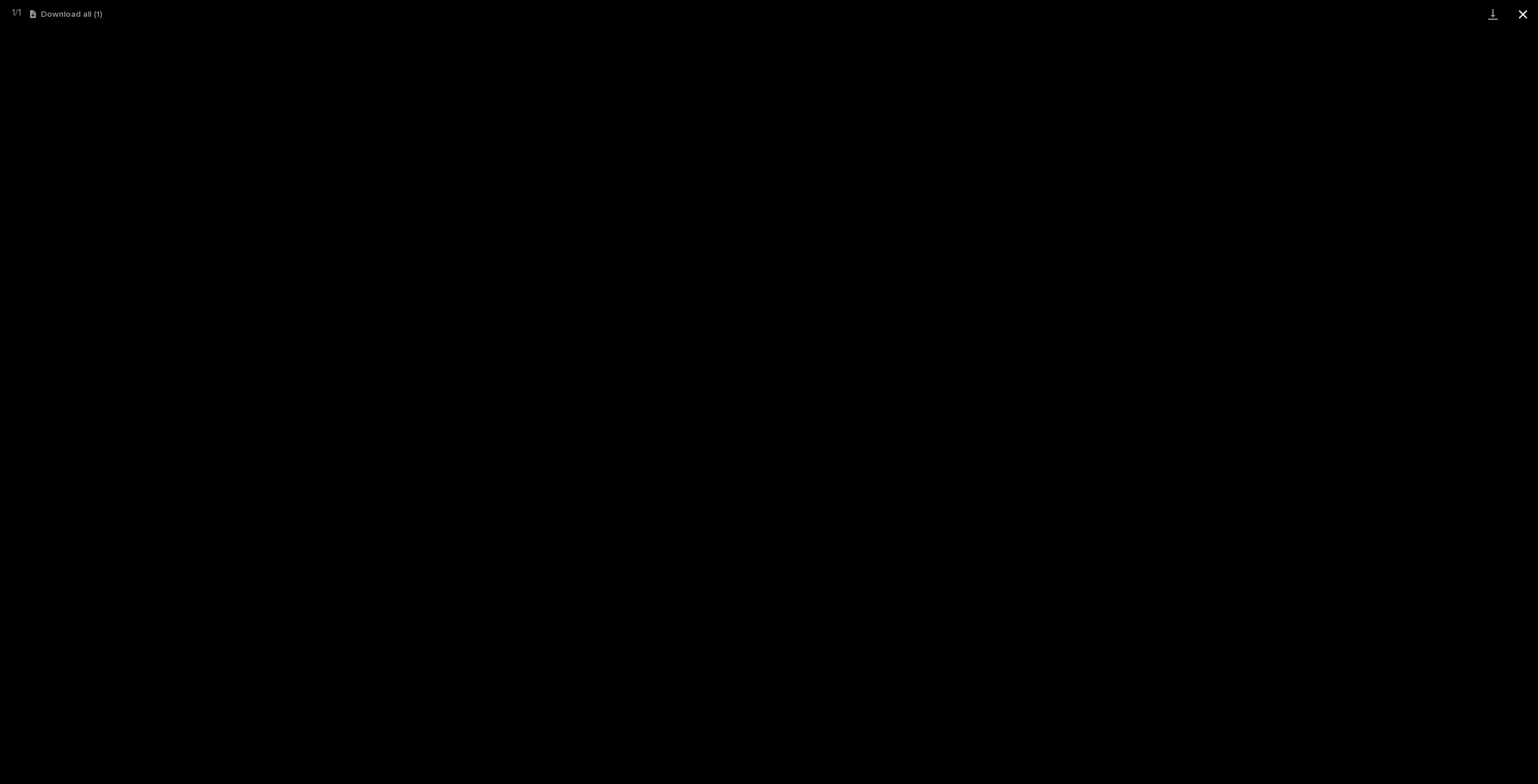
click at [1523, 12] on button "Close gallery" at bounding box center [1523, 14] width 30 height 29
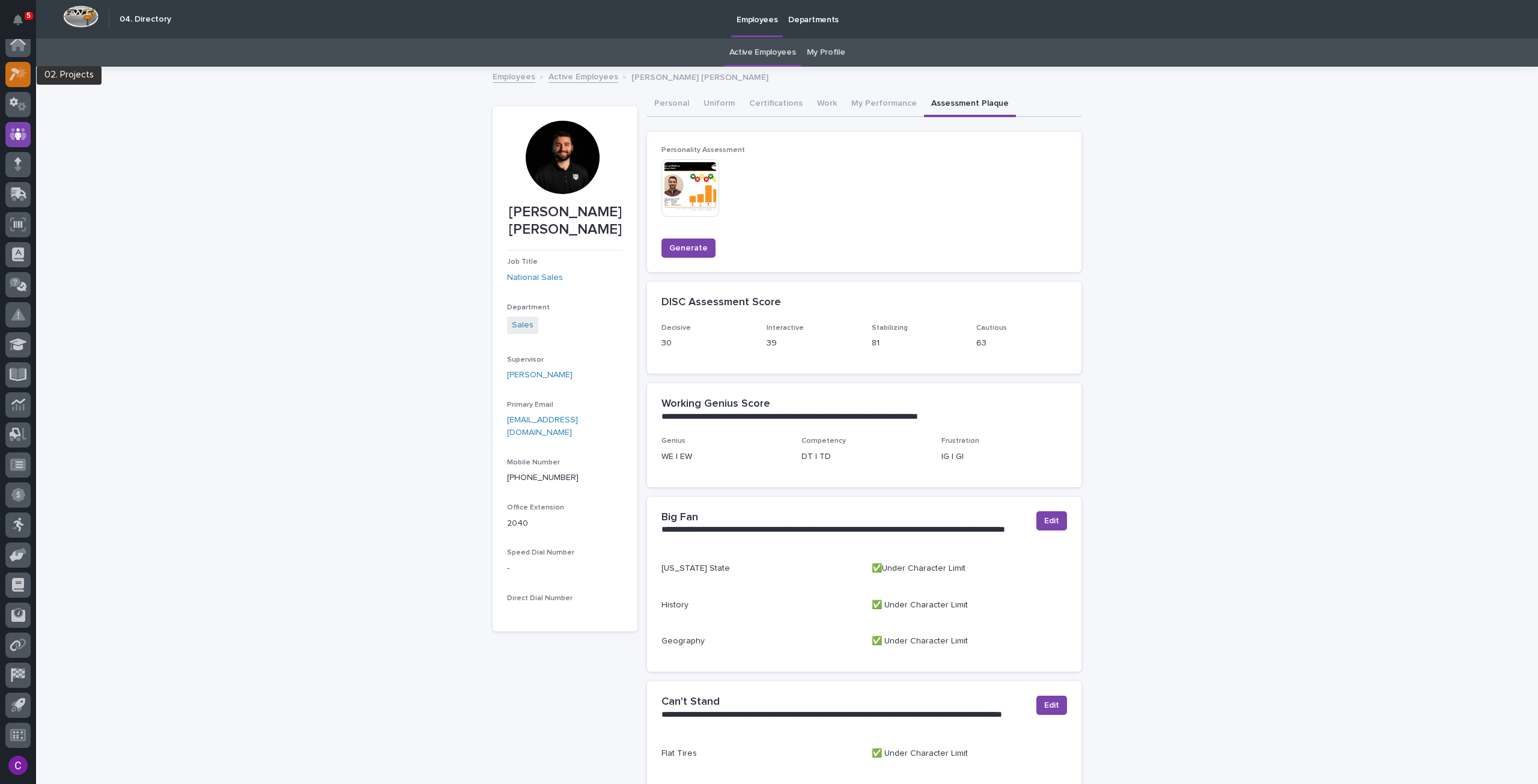
click at [18, 74] on icon at bounding box center [15, 74] width 11 height 13
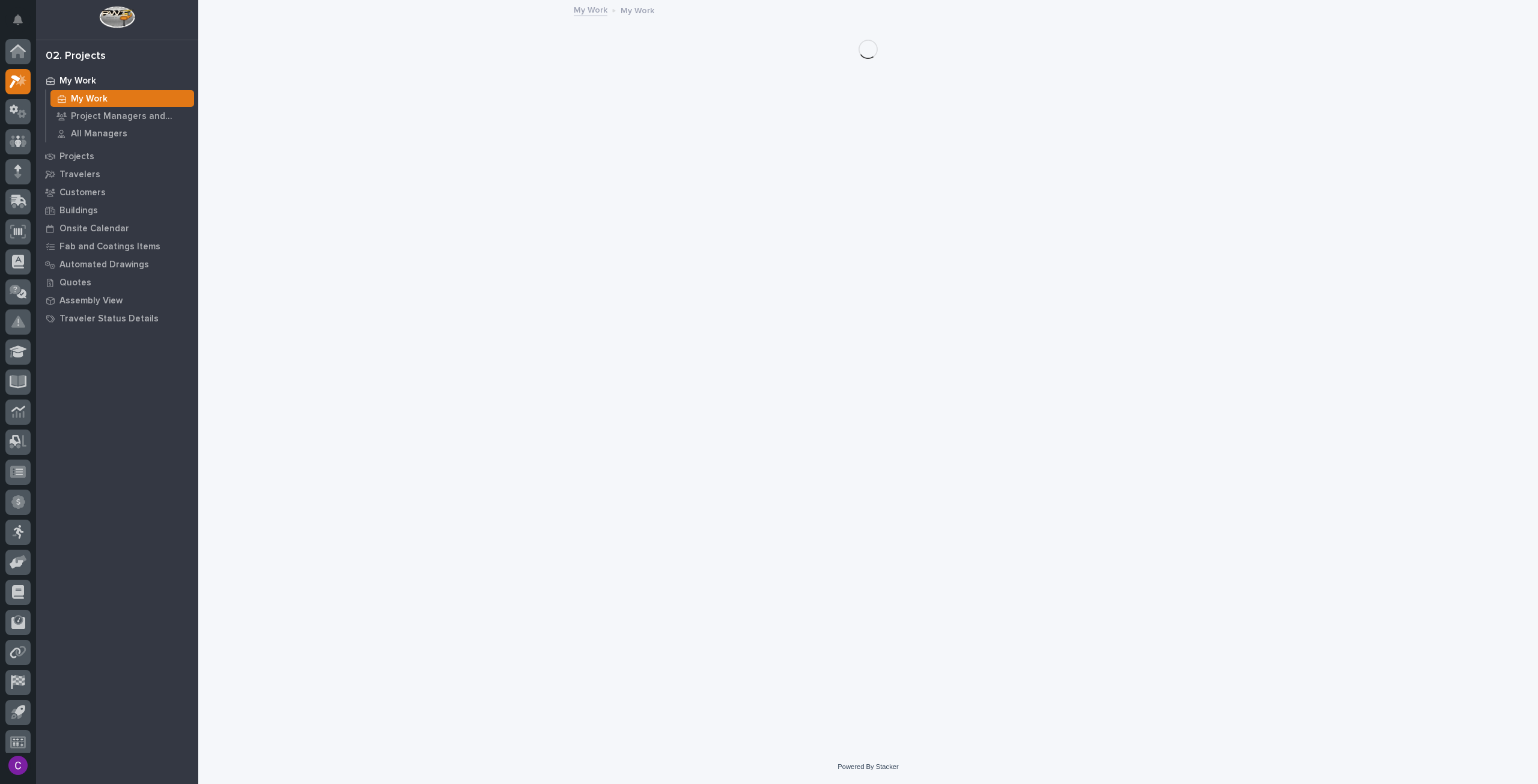
scroll to position [7, 0]
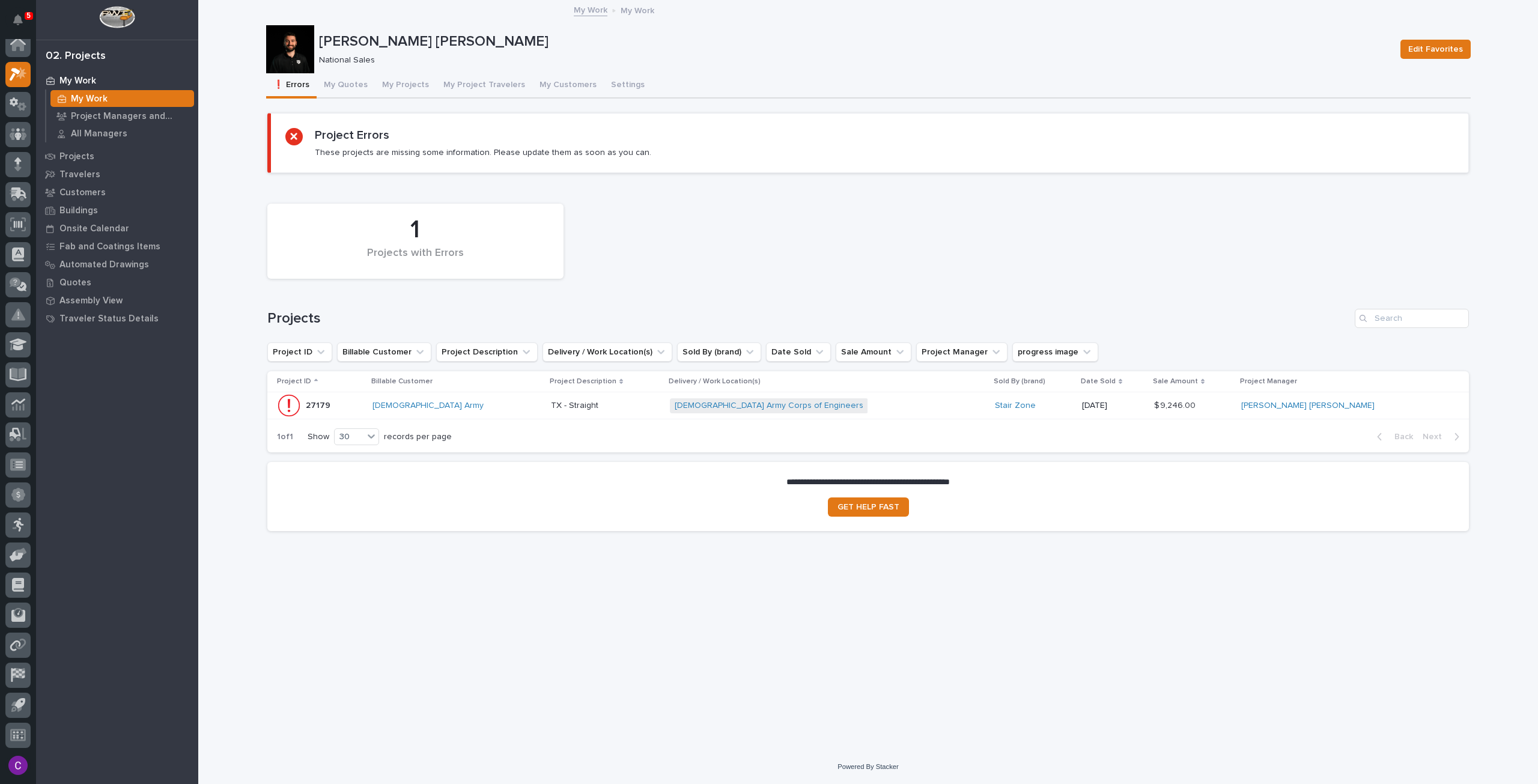
click at [940, 411] on div "US Army Corps of Engineers + 0" at bounding box center [827, 406] width 315 height 25
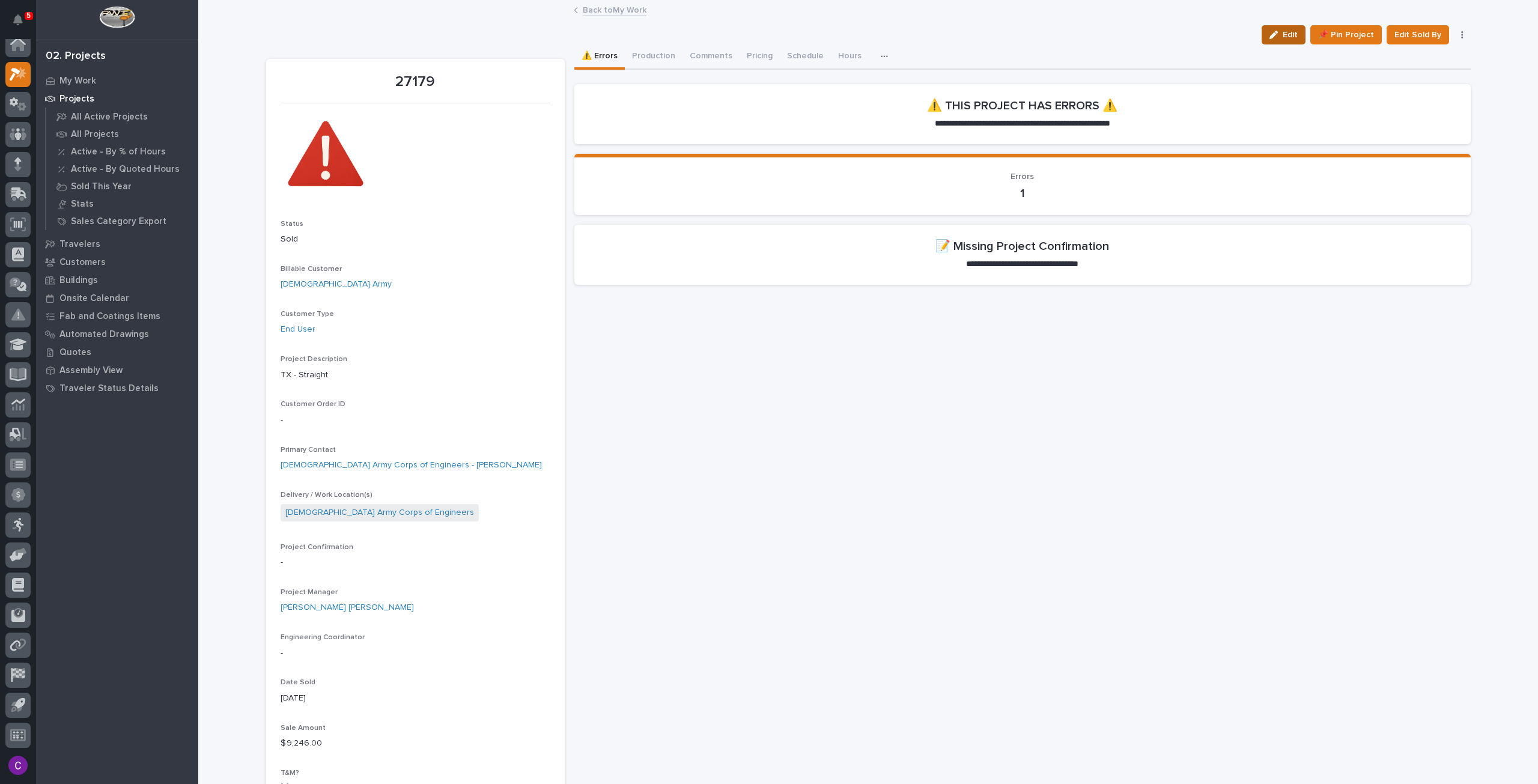
click at [1266, 27] on button "Edit" at bounding box center [1283, 35] width 44 height 19
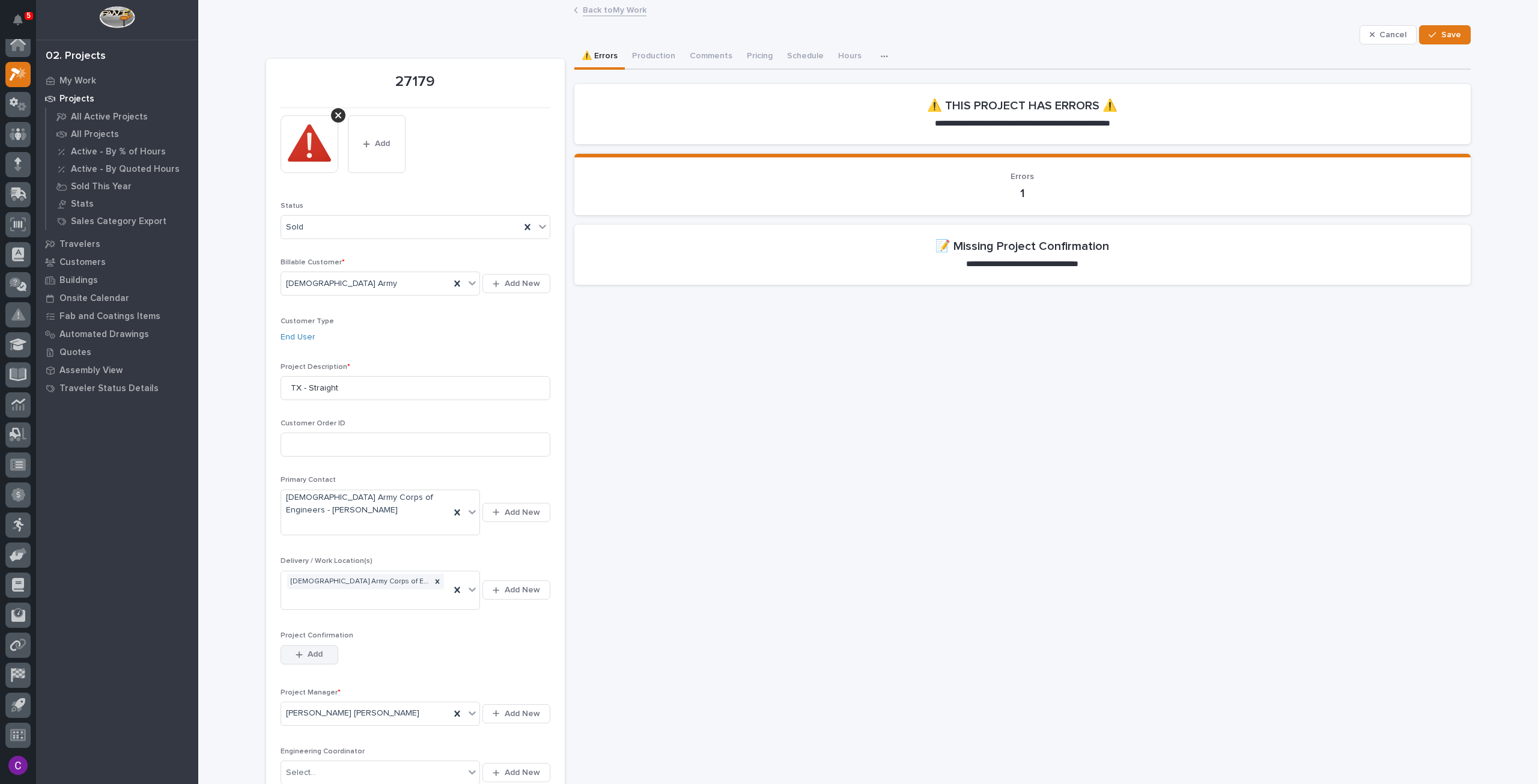
drag, startPoint x: 319, startPoint y: 622, endPoint x: 309, endPoint y: 620, distance: 10.2
click at [319, 645] on button "Add" at bounding box center [309, 654] width 58 height 19
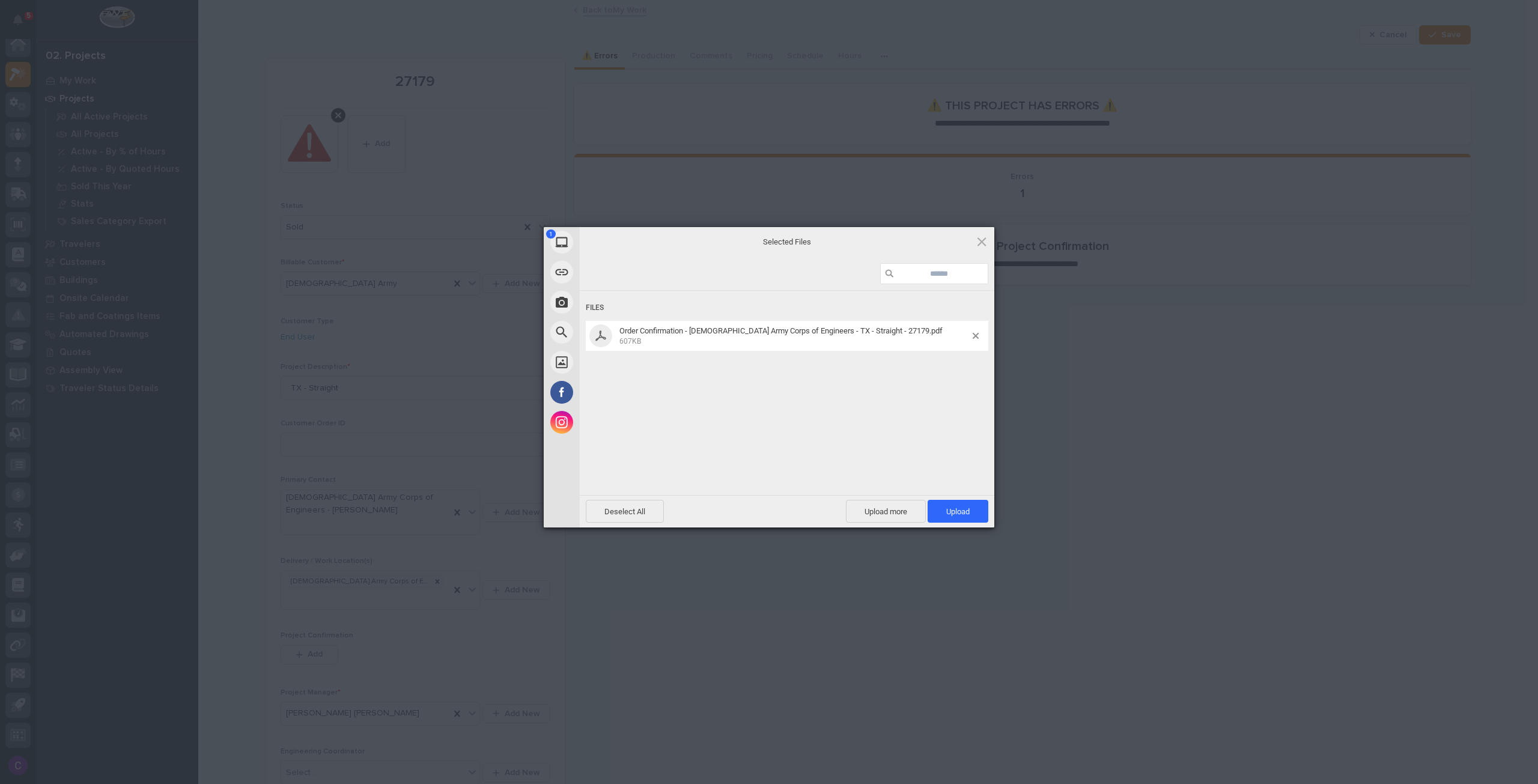
click at [958, 523] on div "Deselect All Upload more Upload 1" at bounding box center [787, 511] width 414 height 32
click at [944, 505] on span "Upload 1" at bounding box center [957, 511] width 60 height 23
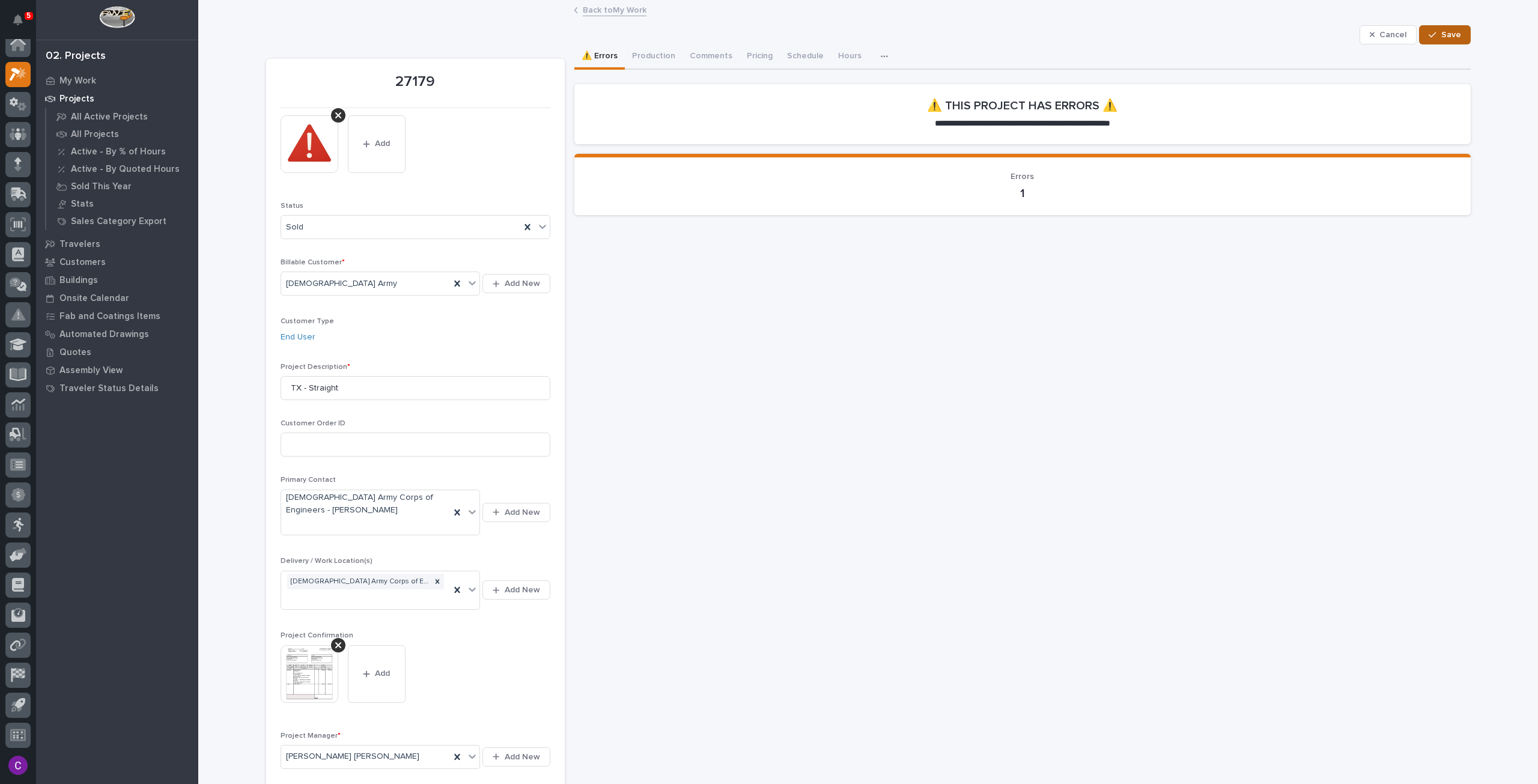
click at [1423, 42] on button "Save" at bounding box center [1444, 35] width 51 height 19
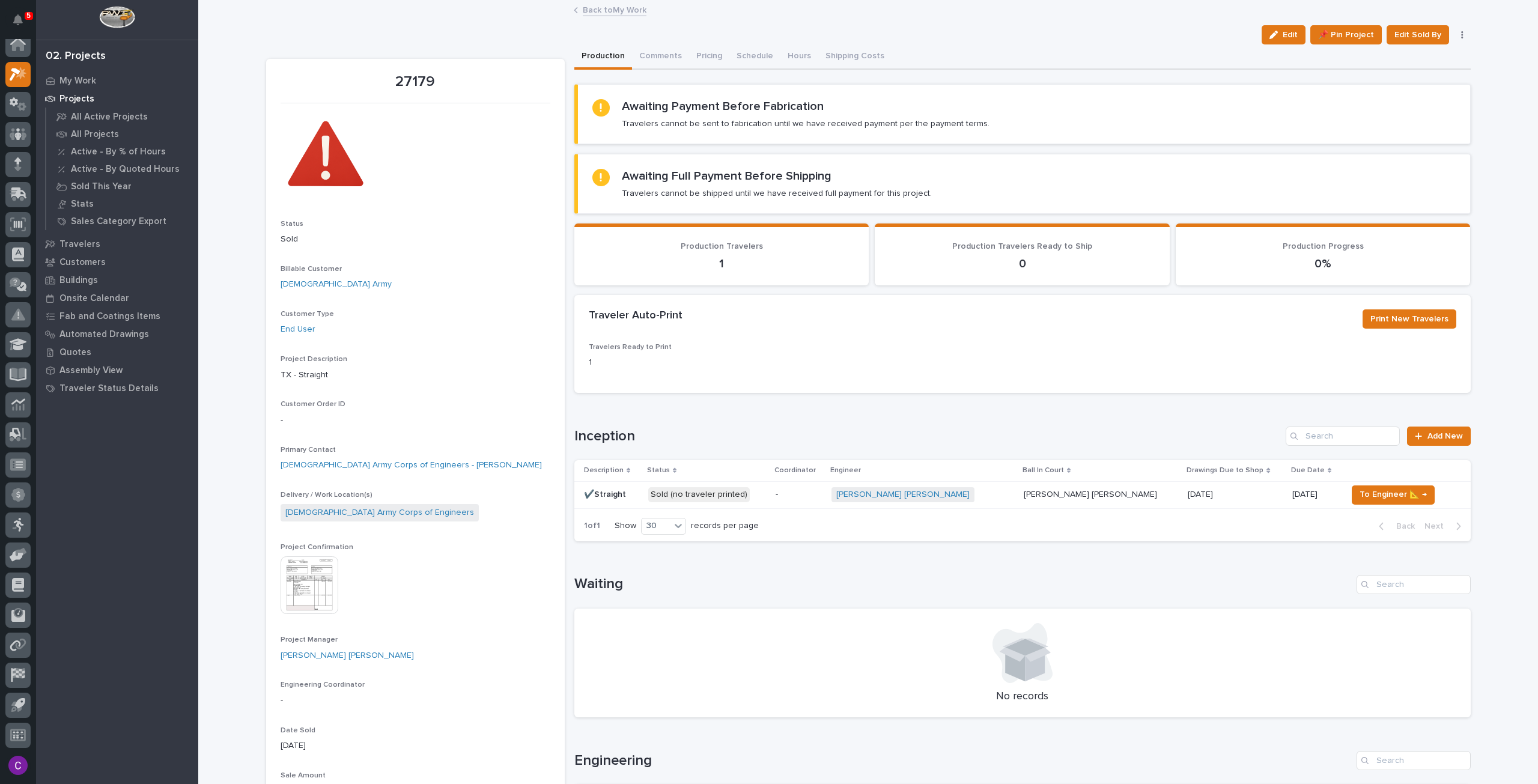
click at [586, 13] on link "Back to My Work" at bounding box center [615, 9] width 63 height 14
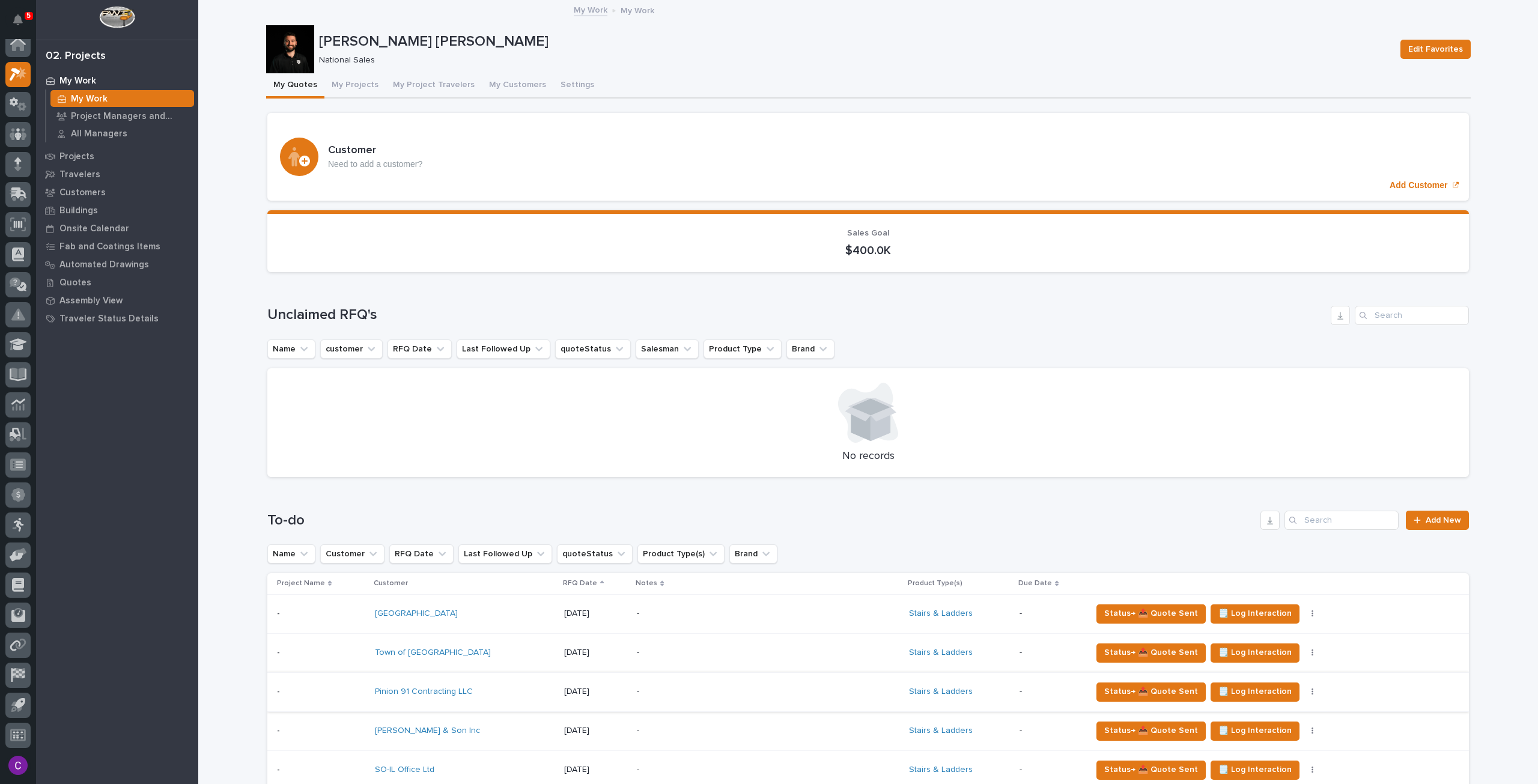
scroll to position [480, 0]
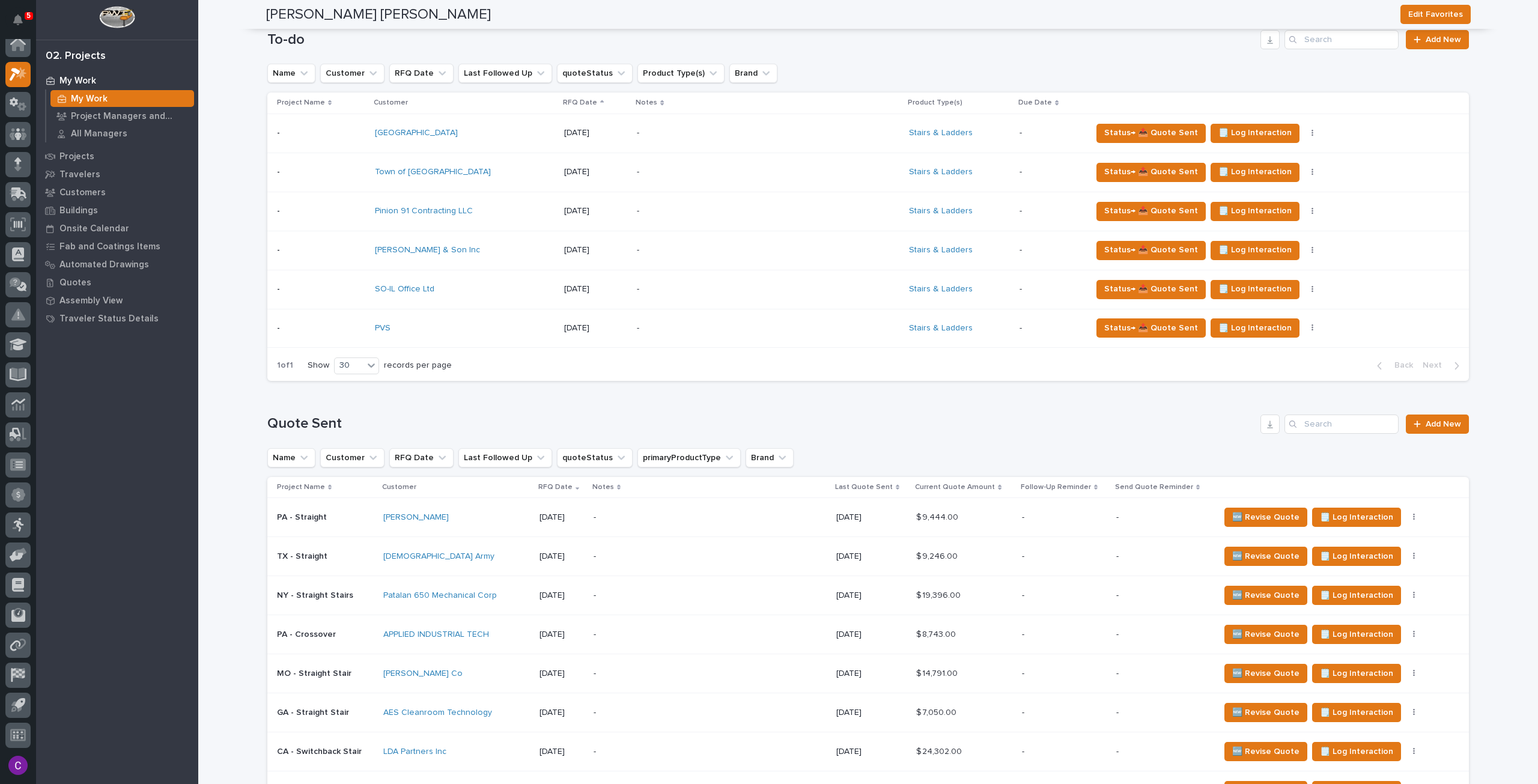
click at [682, 513] on p "-" at bounding box center [698, 517] width 210 height 10
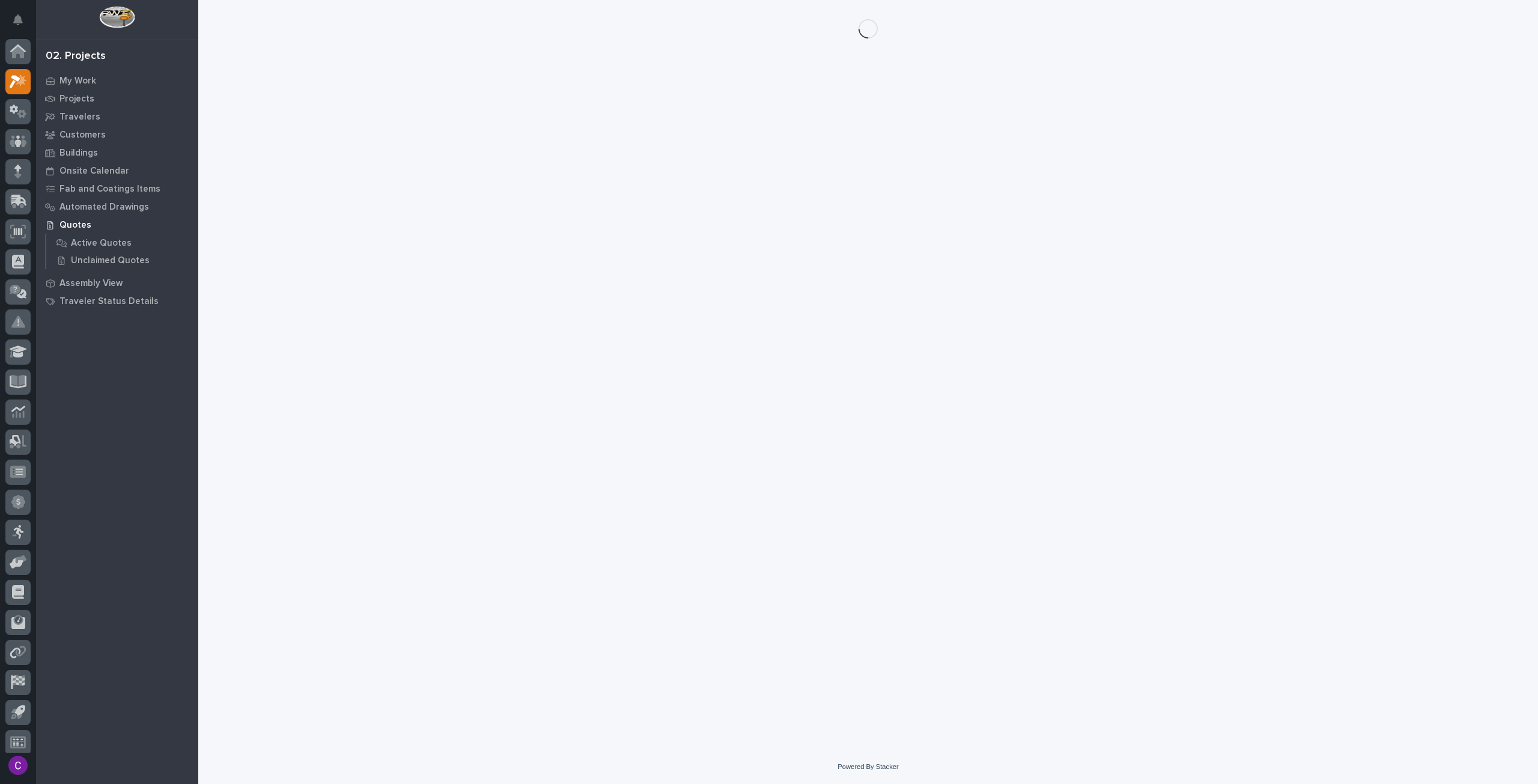
scroll to position [7, 0]
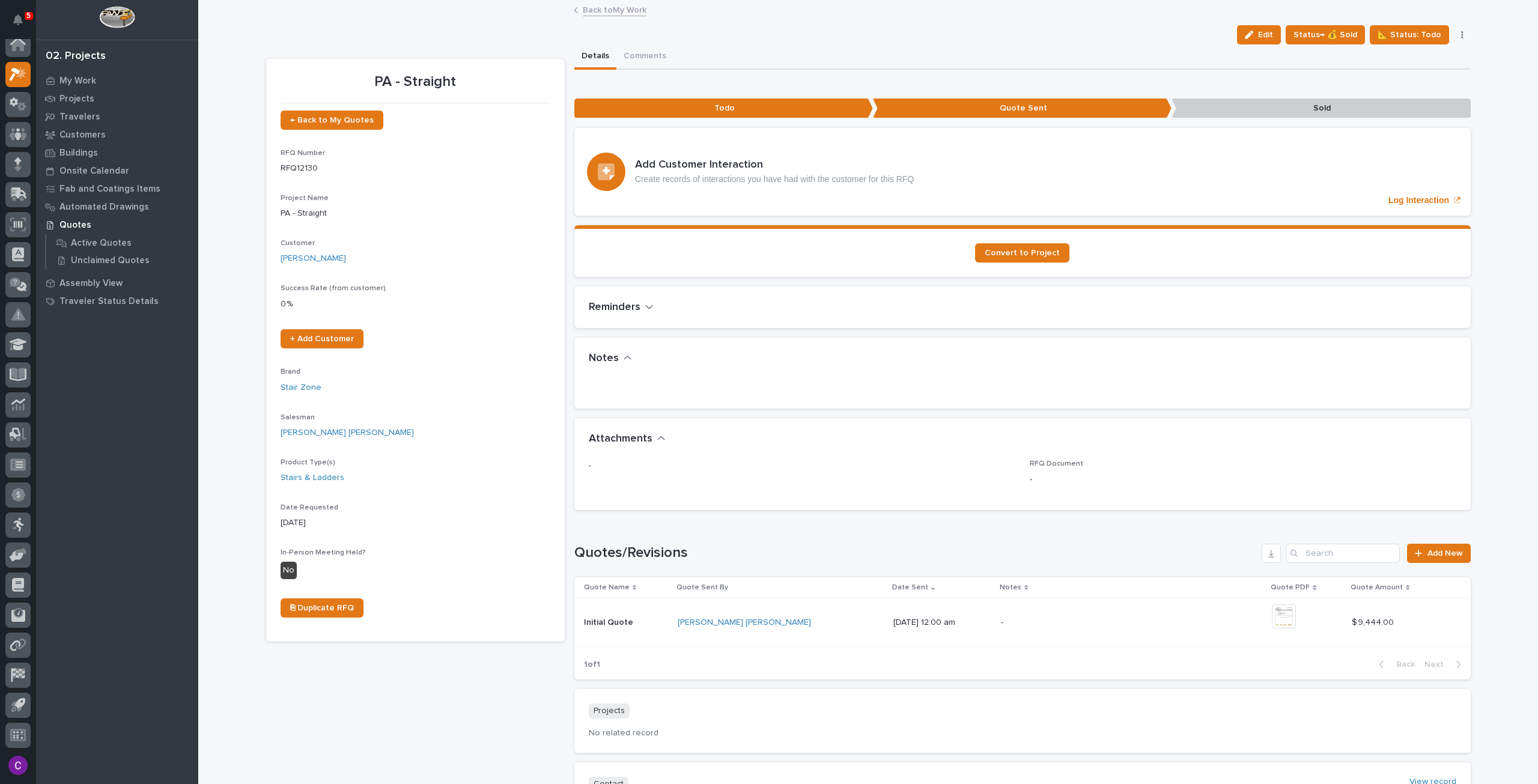
click at [631, 9] on link "Back to My Work" at bounding box center [615, 9] width 63 height 14
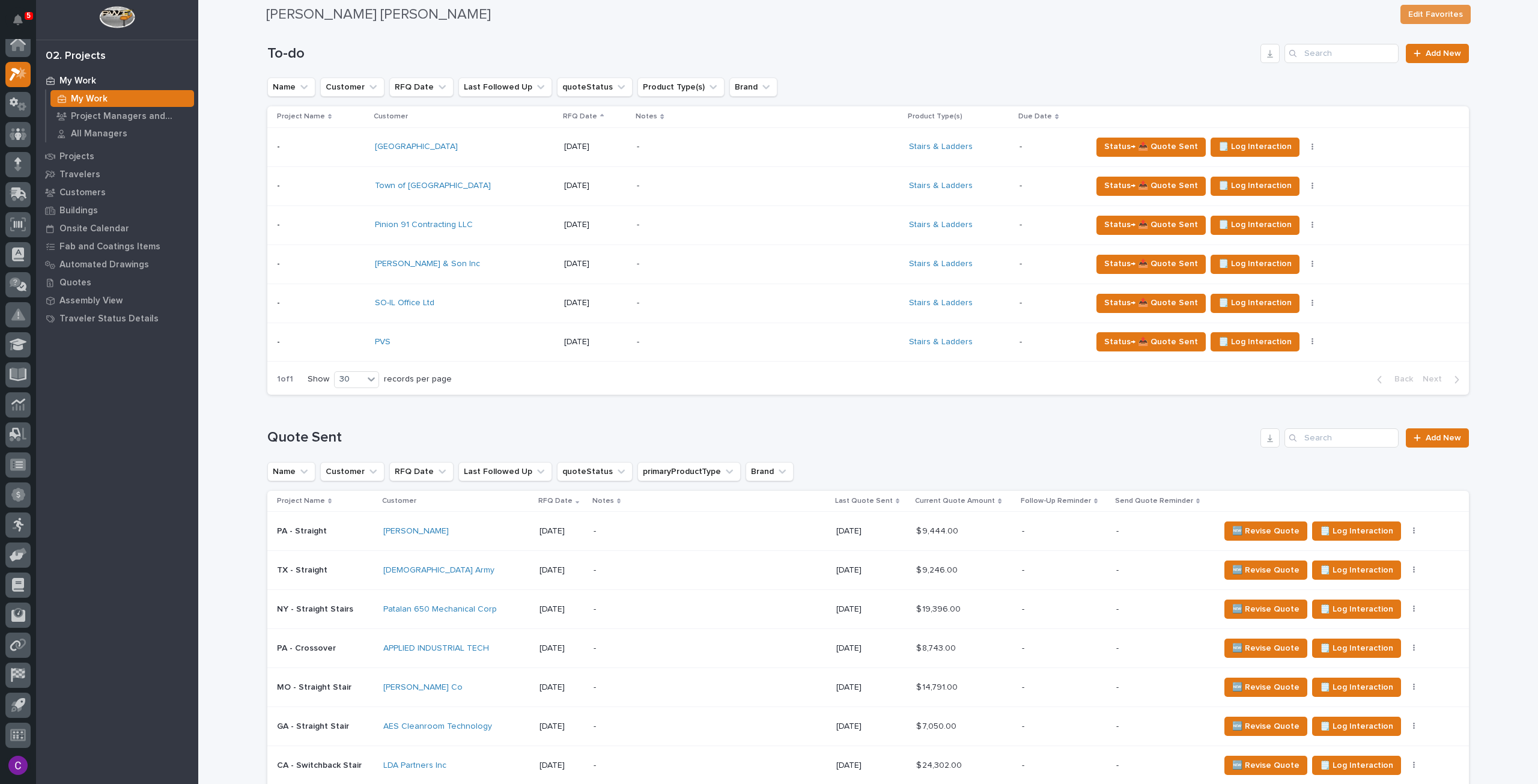
scroll to position [601, 0]
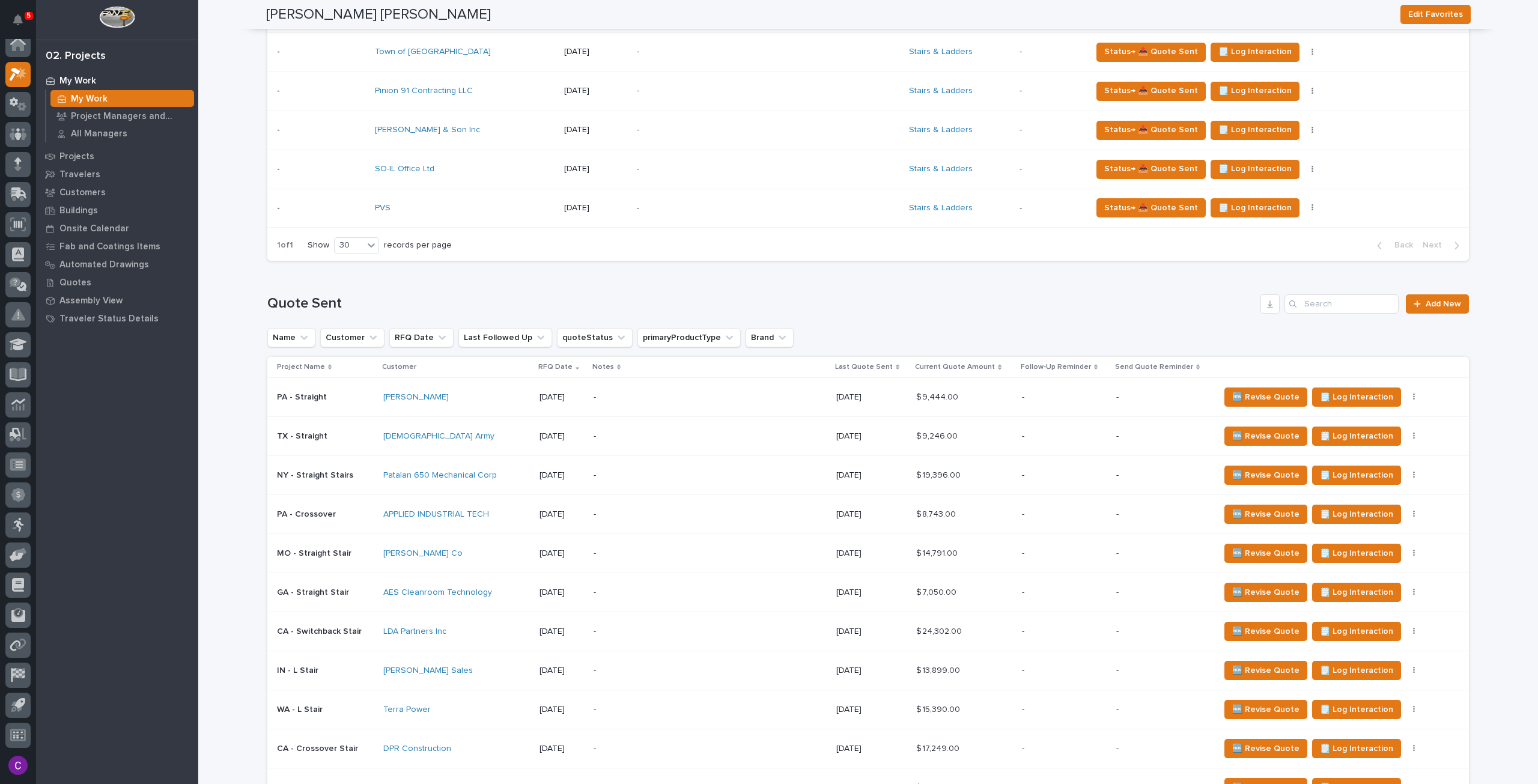
click at [669, 443] on div "-" at bounding box center [698, 436] width 210 height 27
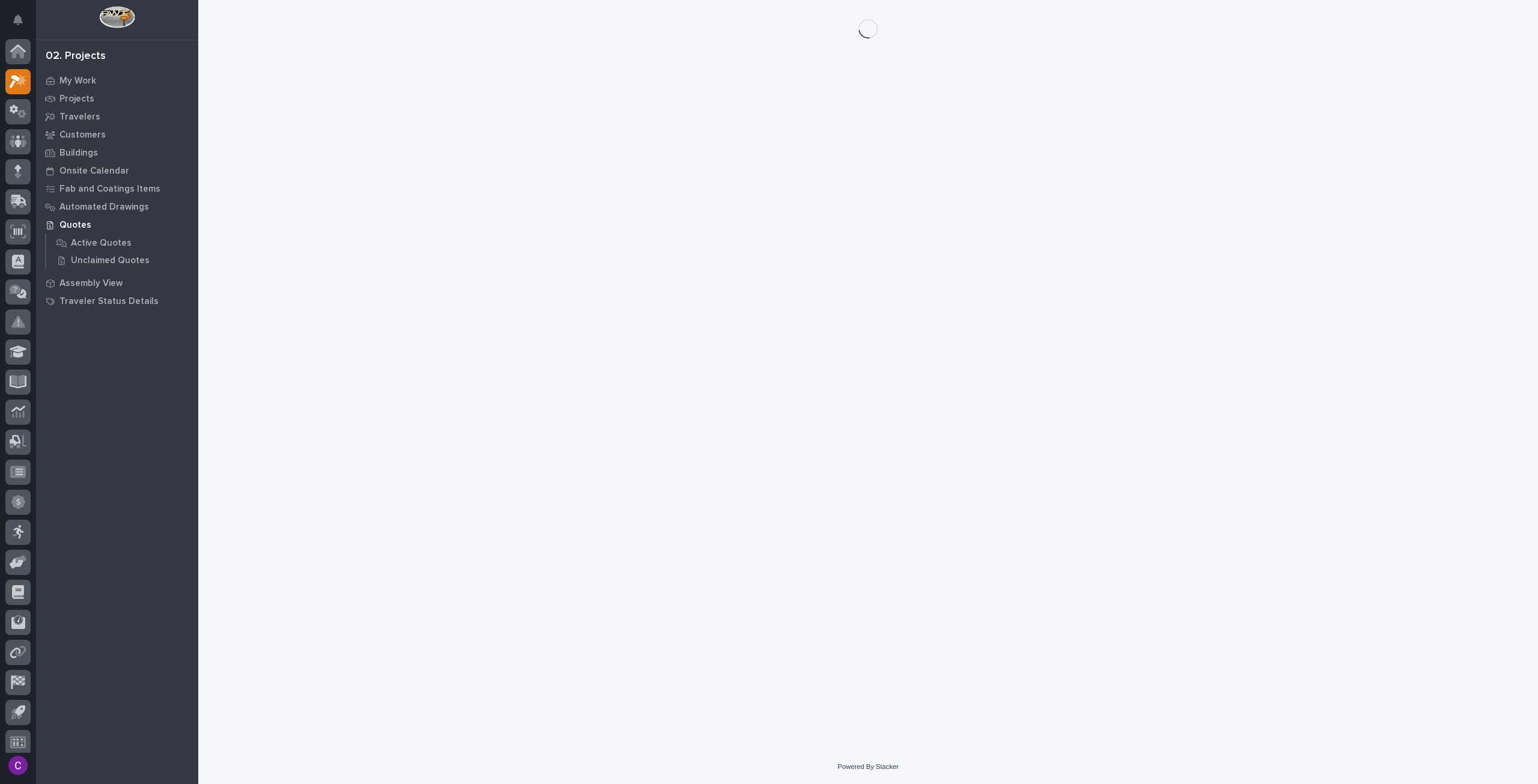
scroll to position [7, 0]
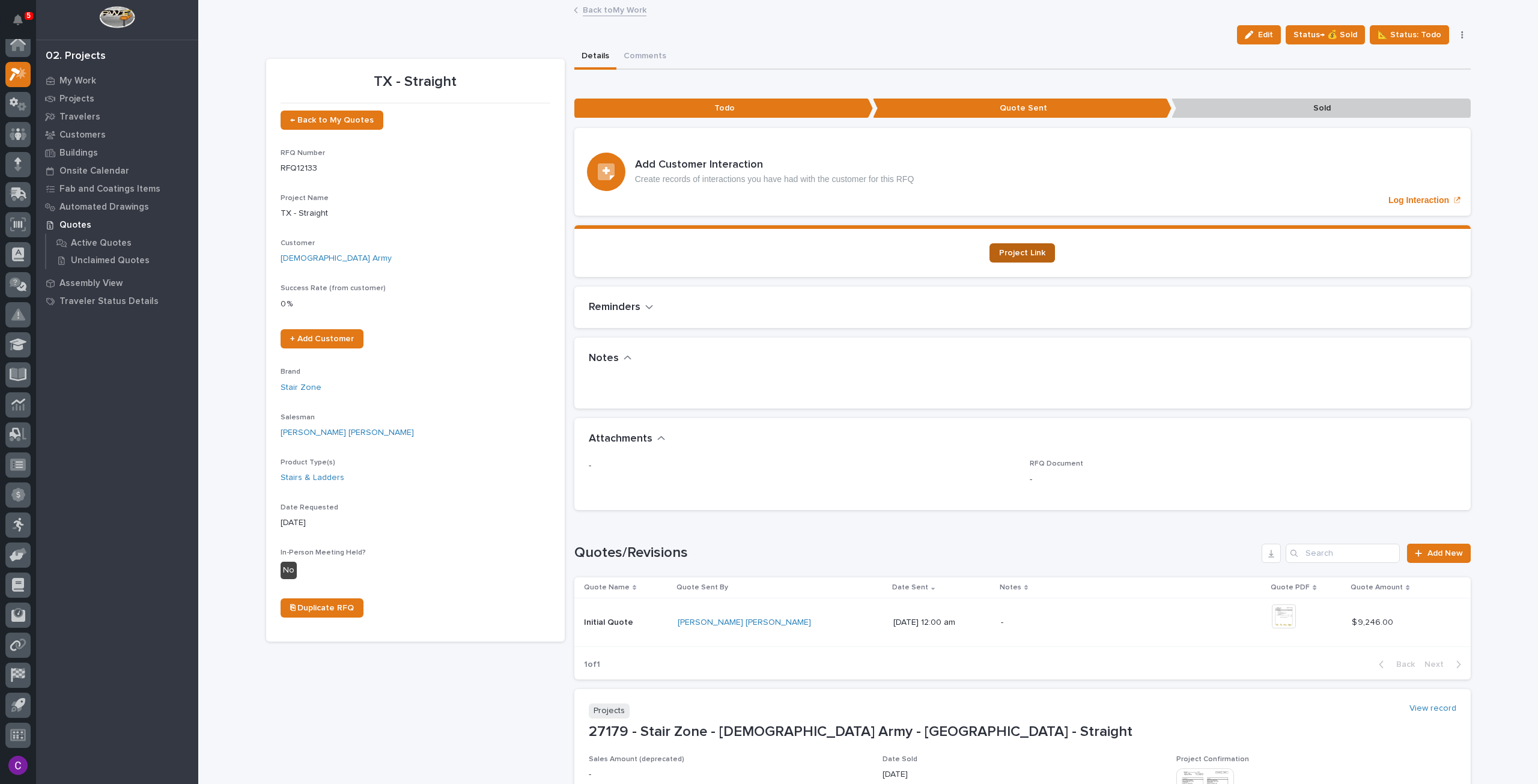
click at [1025, 251] on span "Project Link" at bounding box center [1022, 253] width 46 height 9
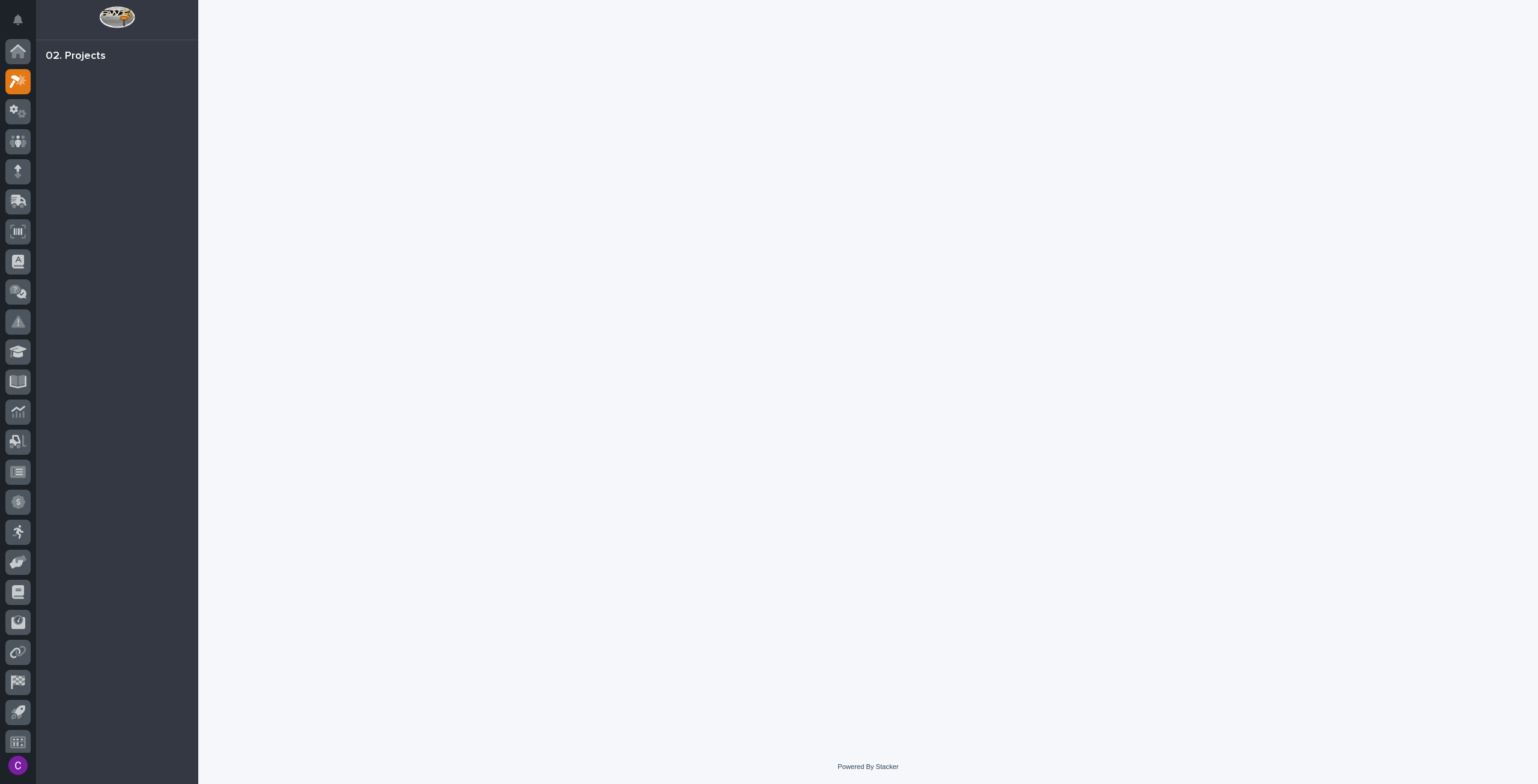
scroll to position [7, 0]
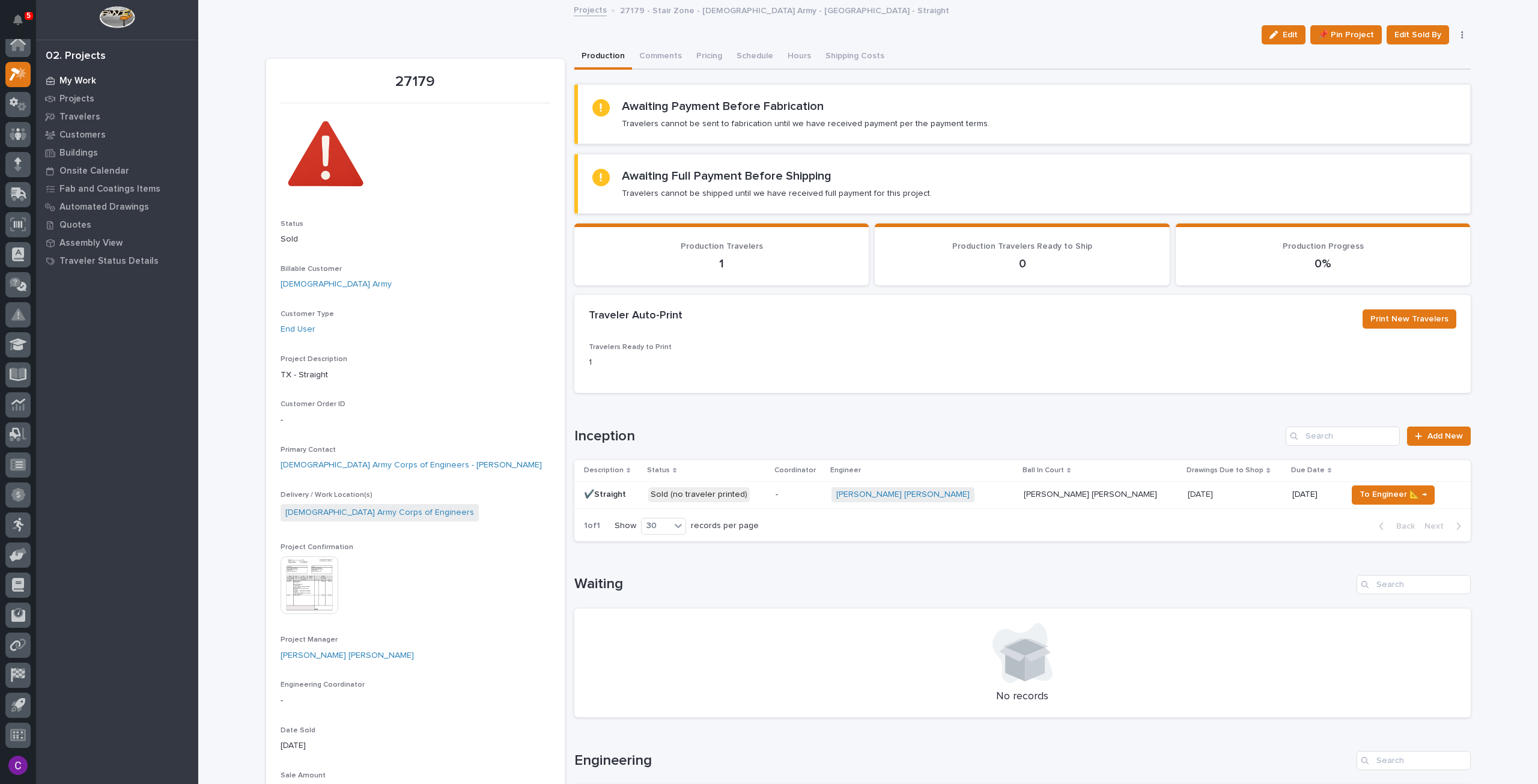
click at [89, 87] on div "My Work" at bounding box center [117, 80] width 156 height 17
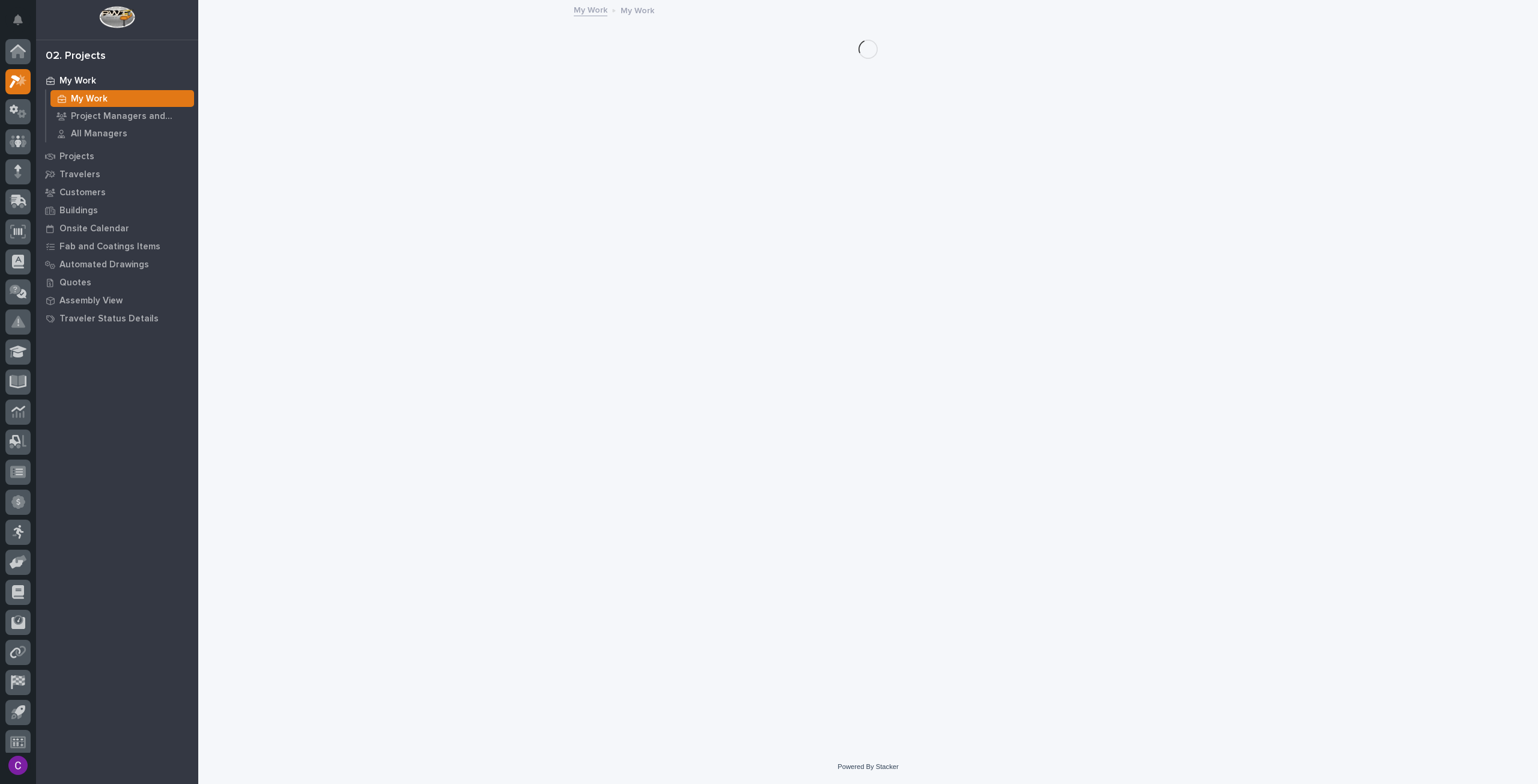
scroll to position [7, 0]
click at [80, 81] on p "My Work" at bounding box center [77, 81] width 36 height 11
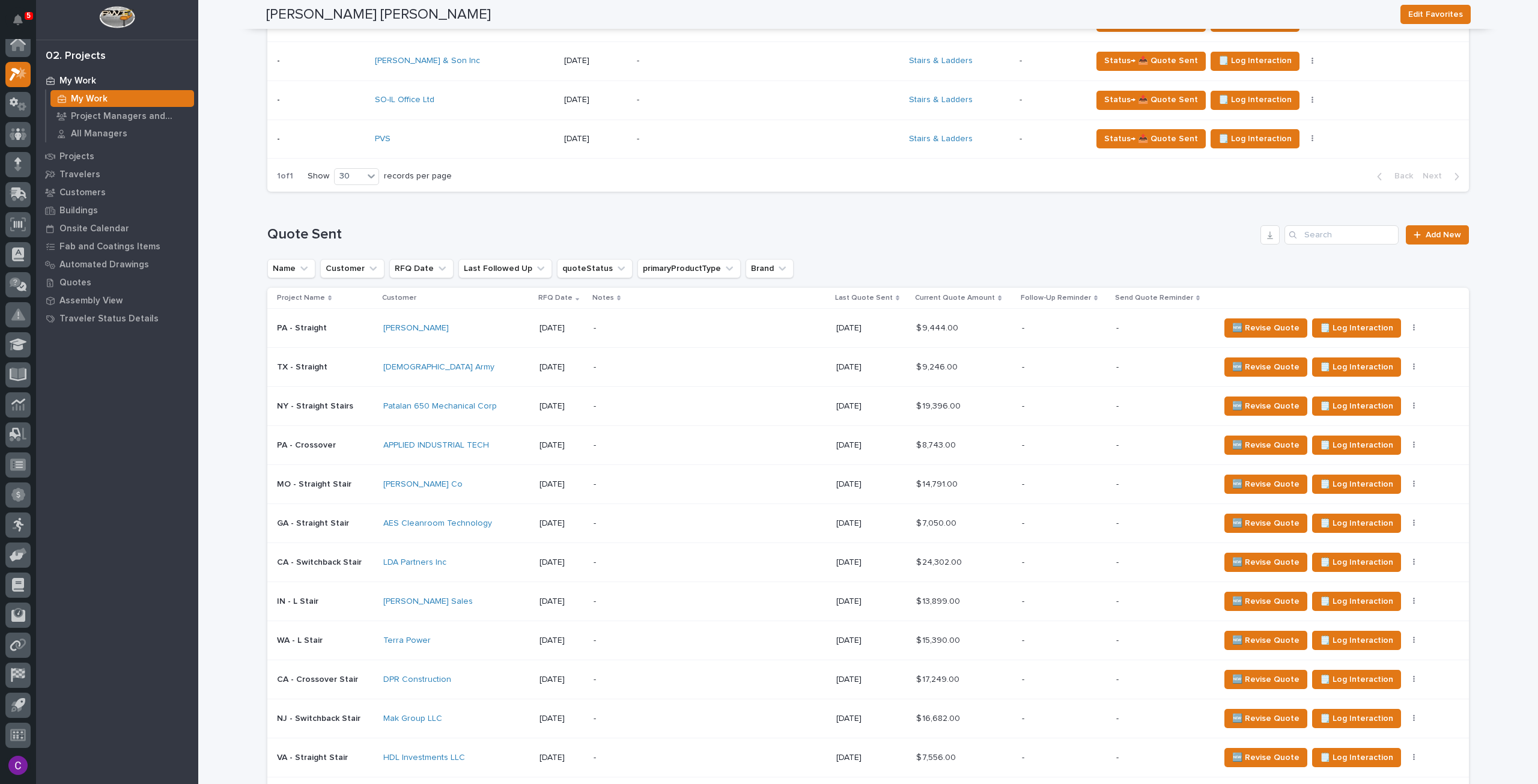
scroll to position [721, 0]
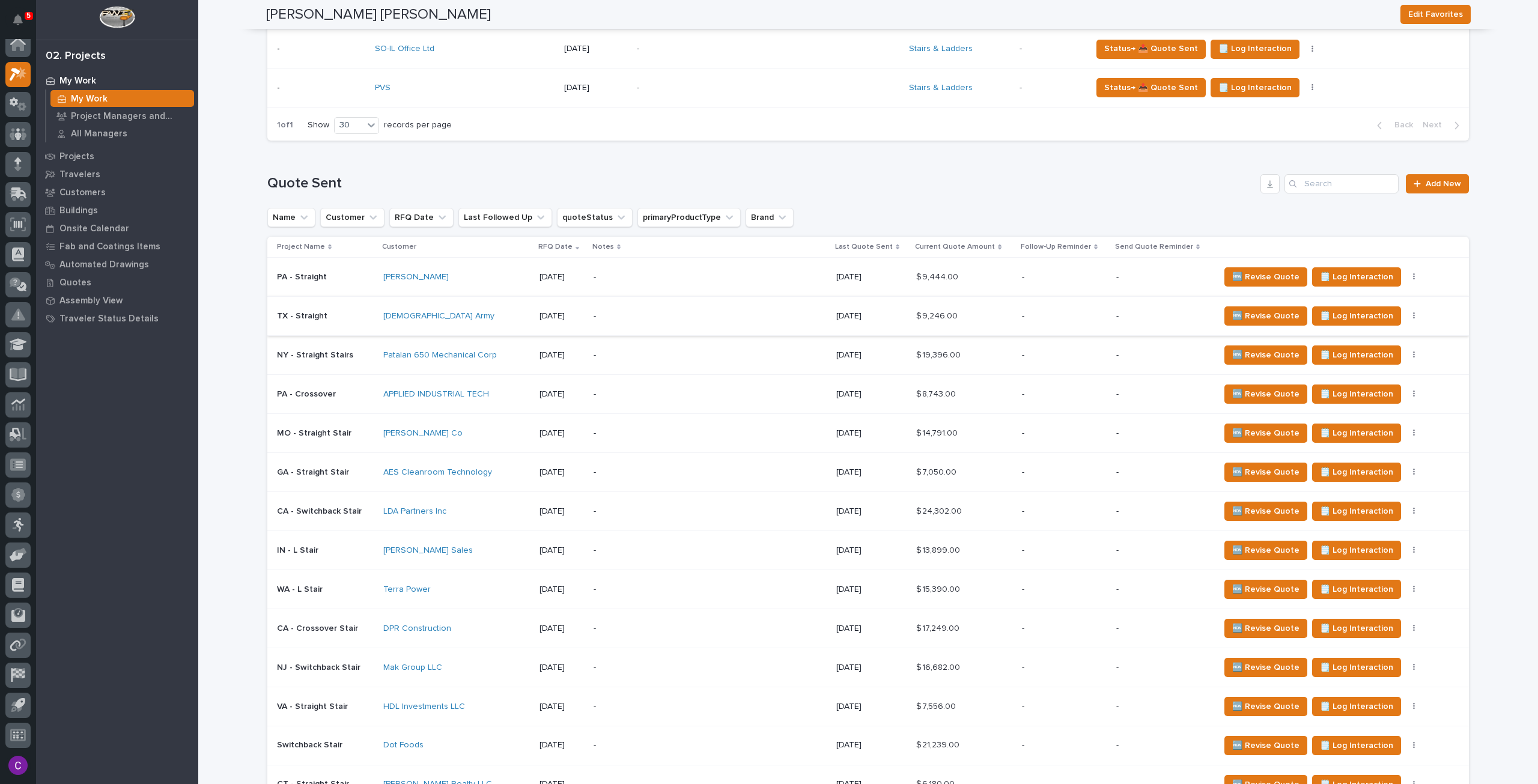
click at [1413, 312] on icon "button" at bounding box center [1414, 315] width 2 height 9
click at [1416, 230] on div "Quote Sent Add New Name Customer RFQ Date Last Followed Up quoteStatus primaryP…" at bounding box center [868, 565] width 1202 height 782
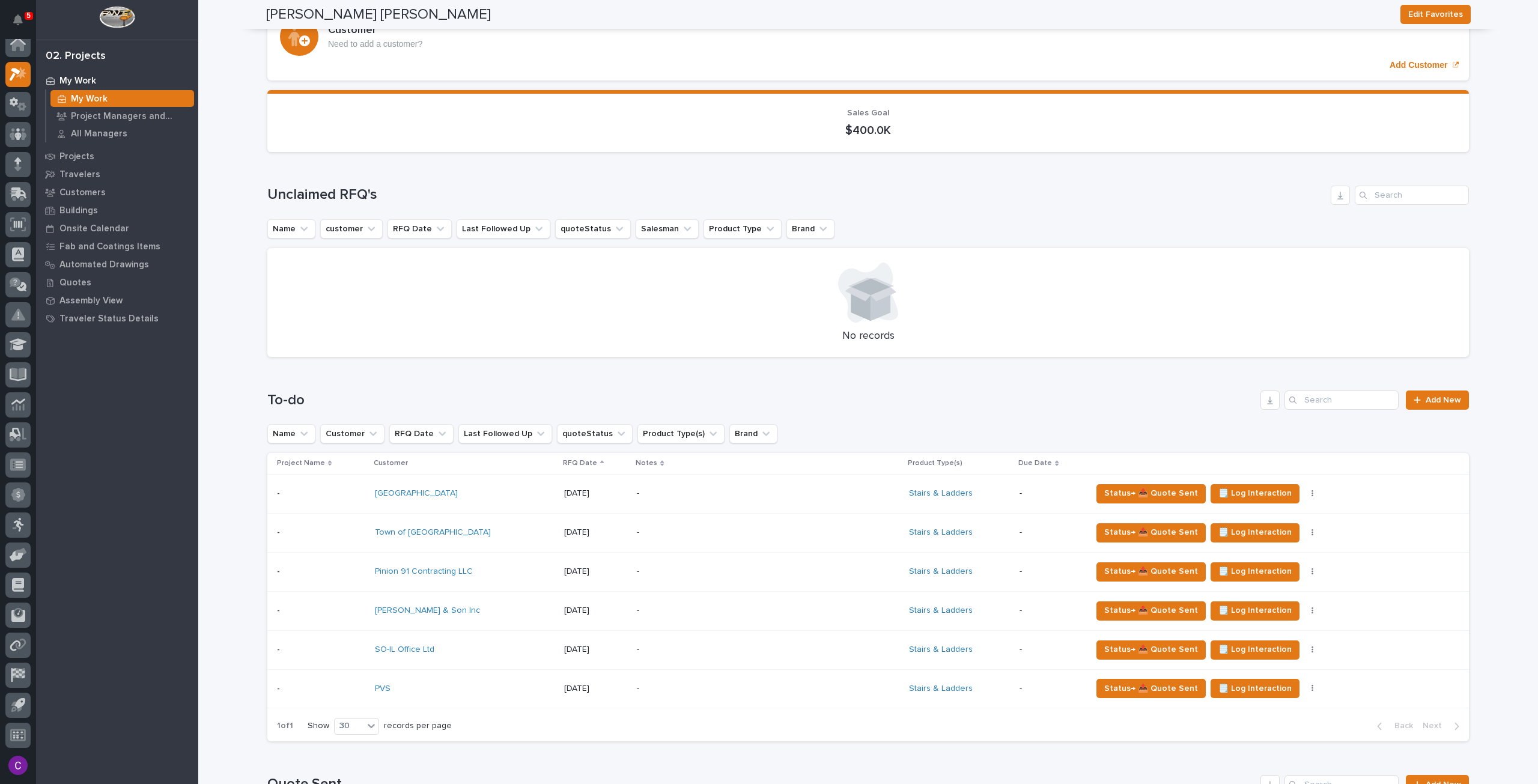
scroll to position [0, 0]
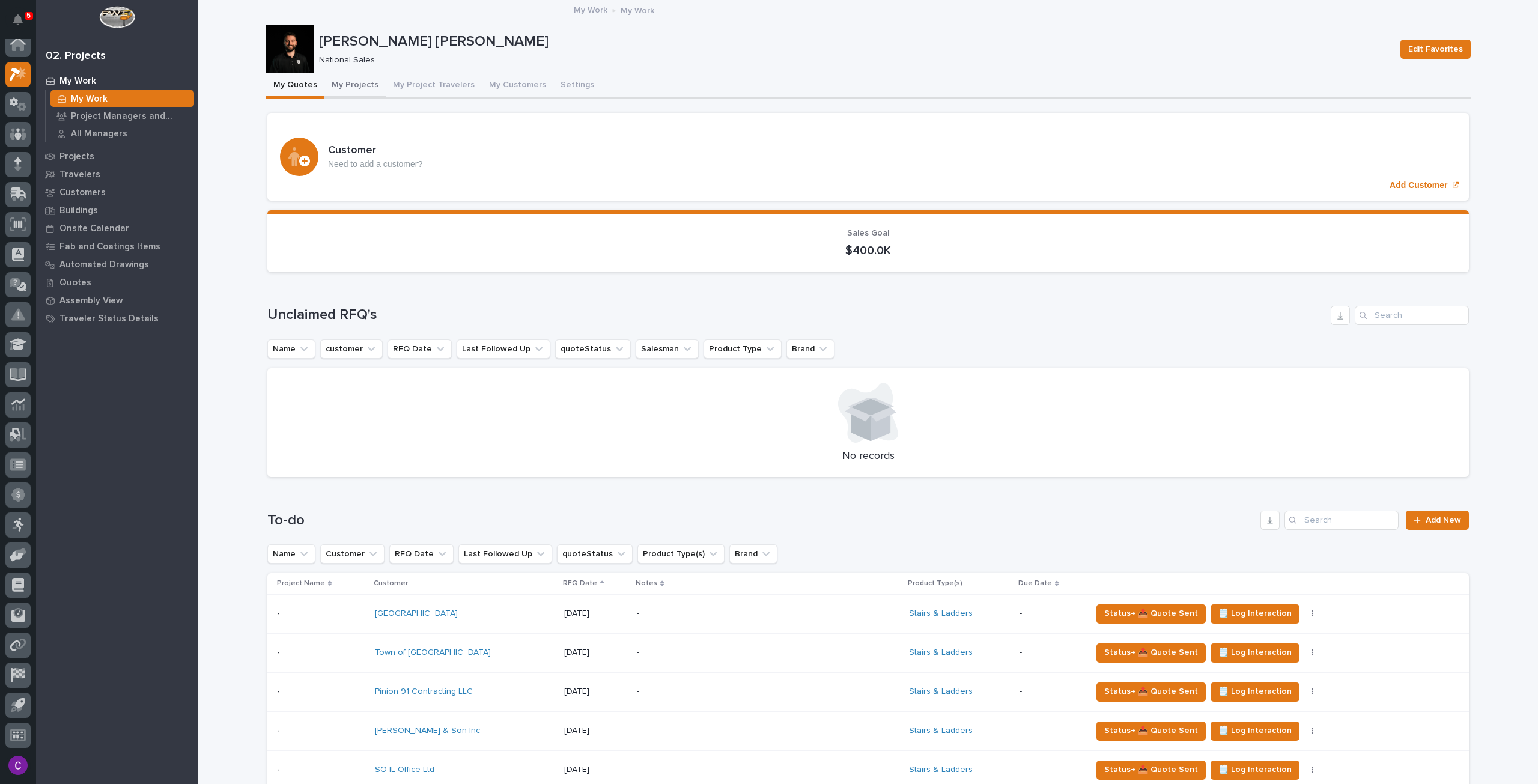
click at [342, 85] on button "My Projects" at bounding box center [354, 86] width 61 height 26
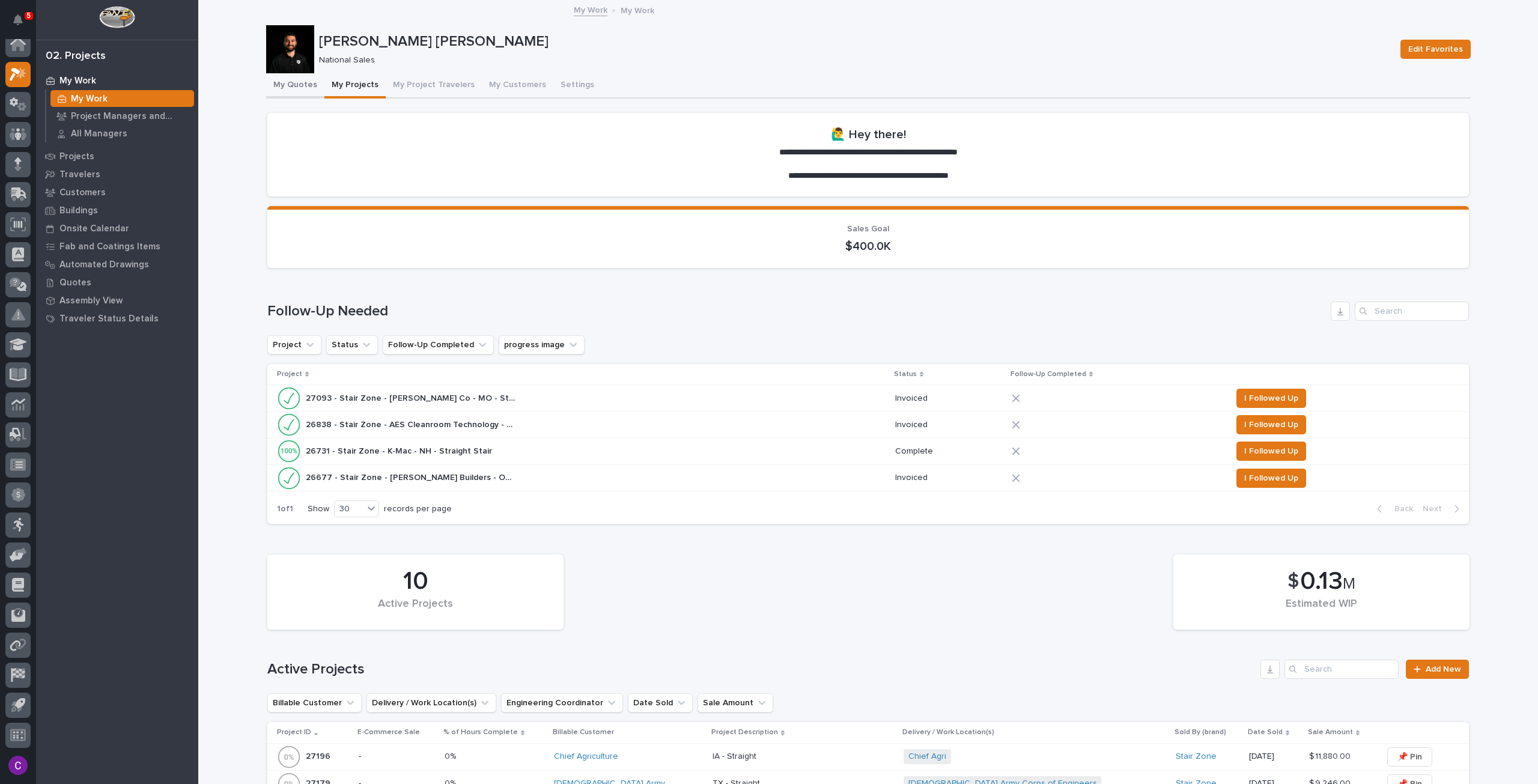
click at [293, 85] on button "My Quotes" at bounding box center [295, 86] width 58 height 26
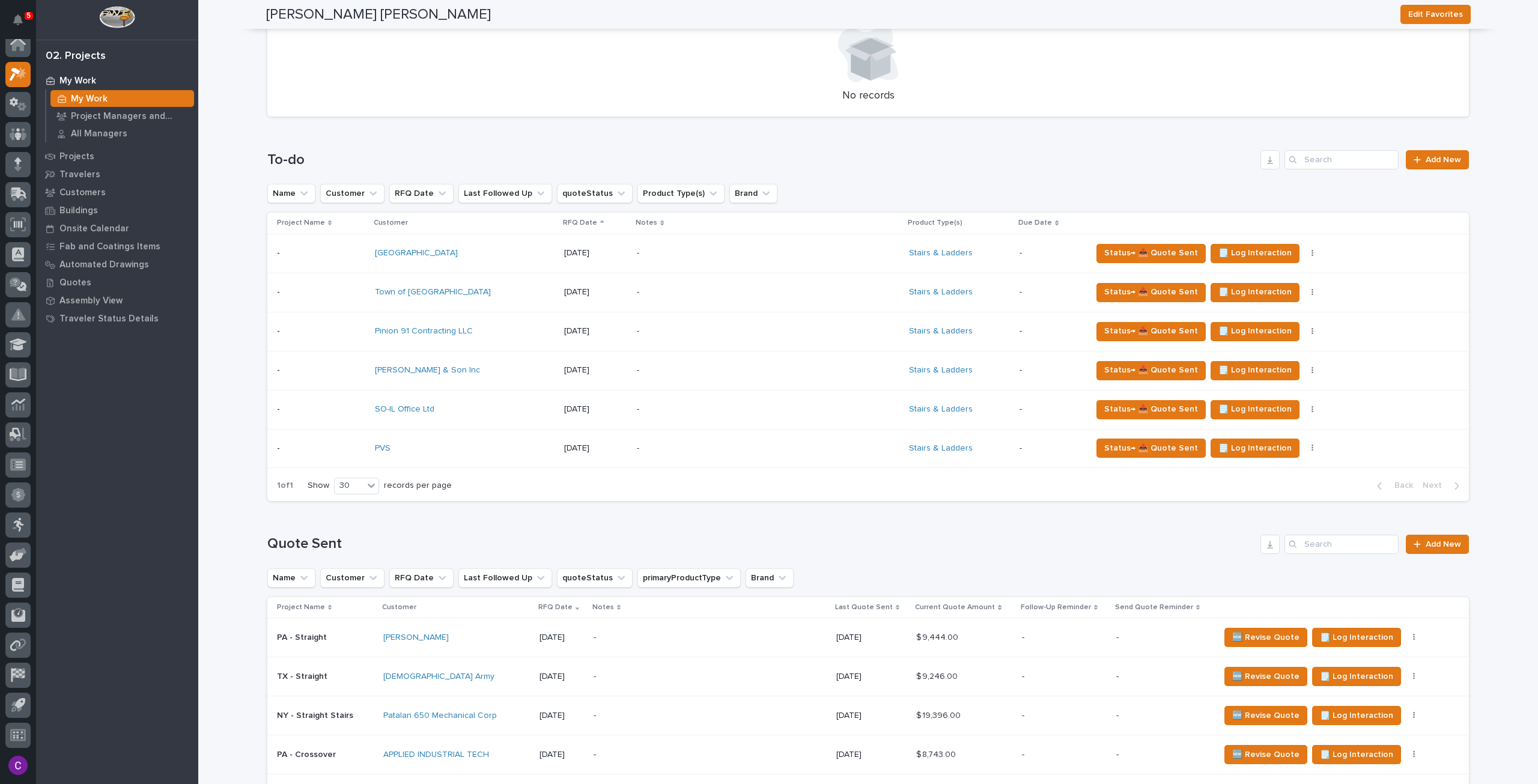
scroll to position [540, 0]
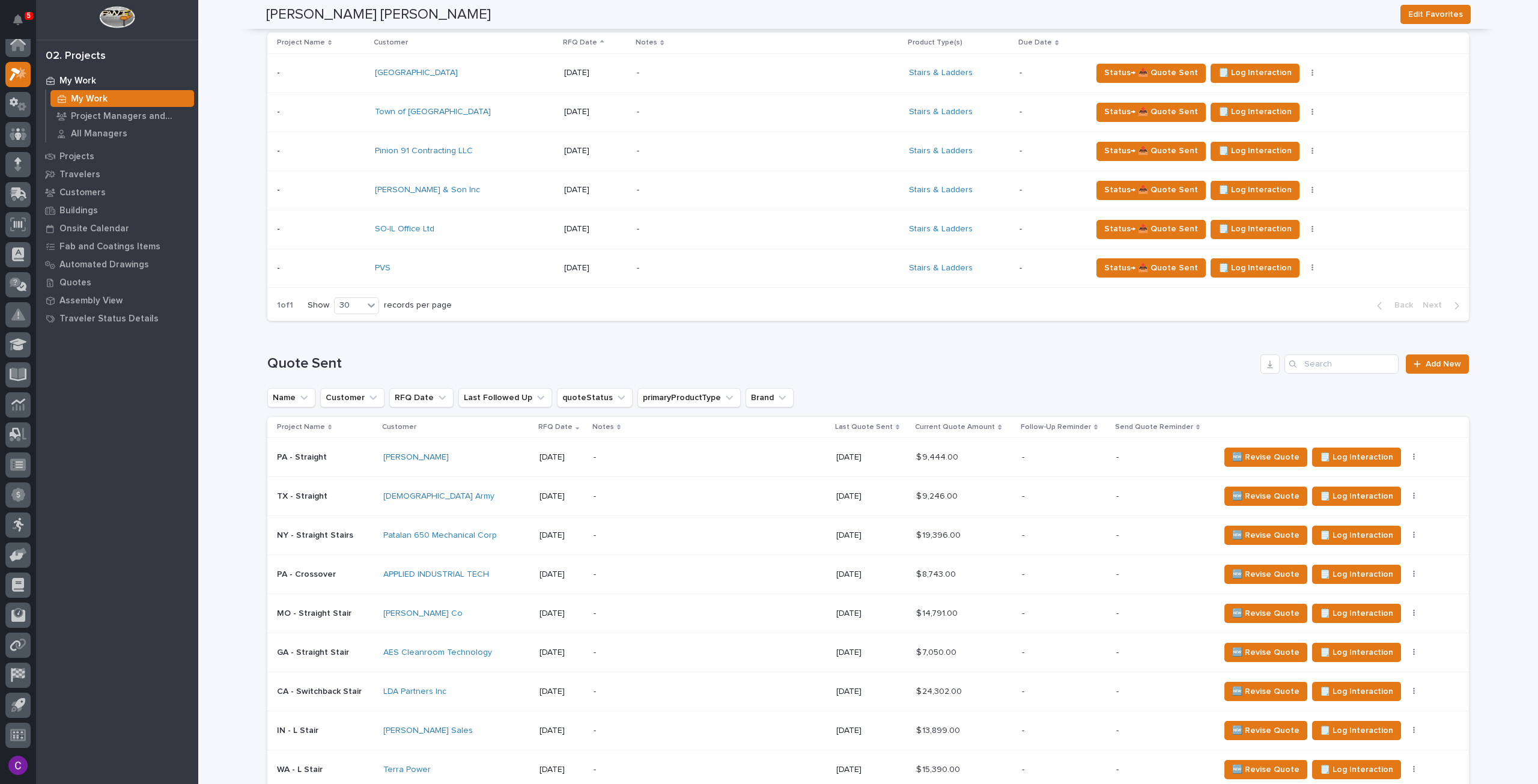
click at [471, 499] on div "[DEMOGRAPHIC_DATA] Army" at bounding box center [457, 496] width 147 height 10
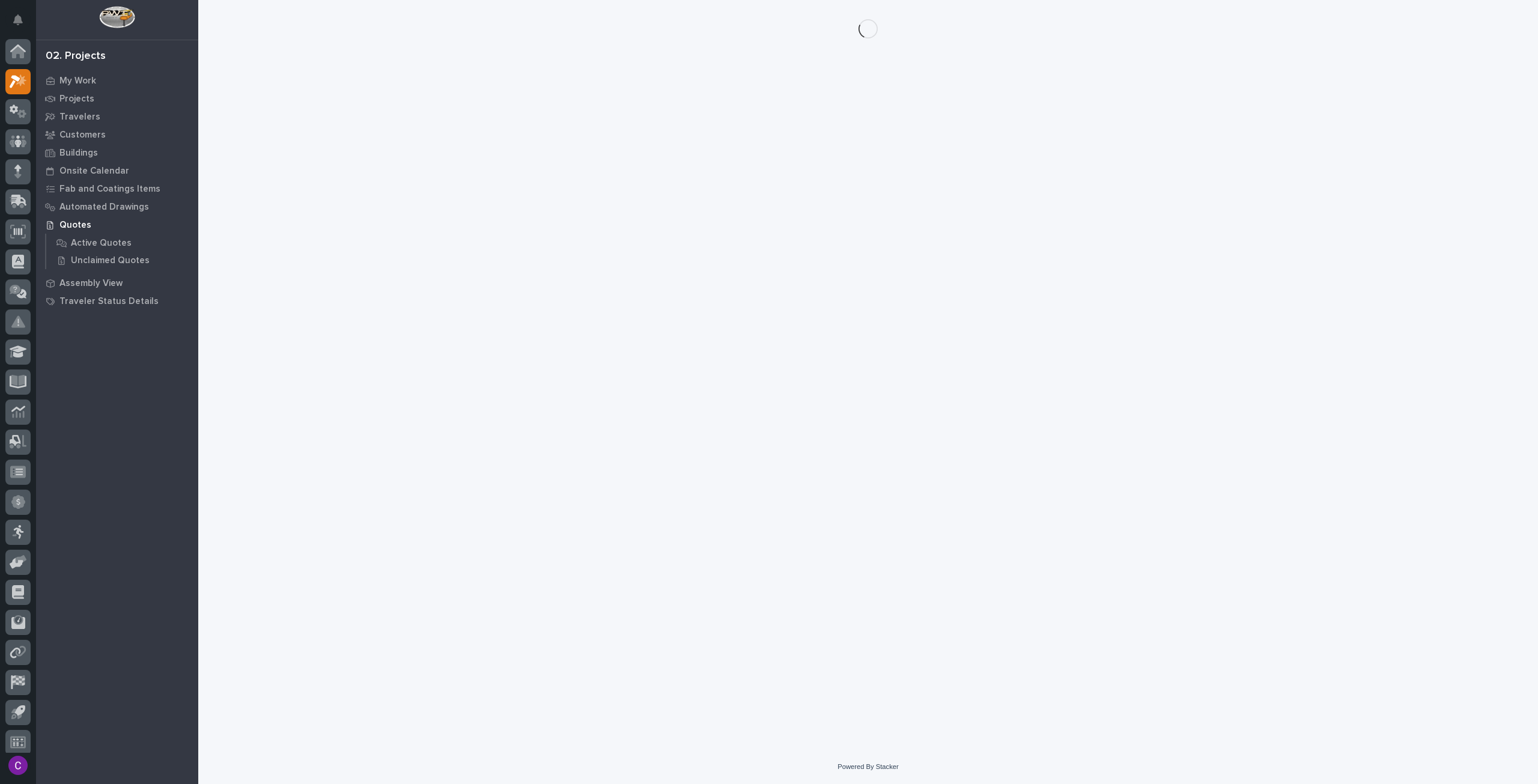
scroll to position [7, 0]
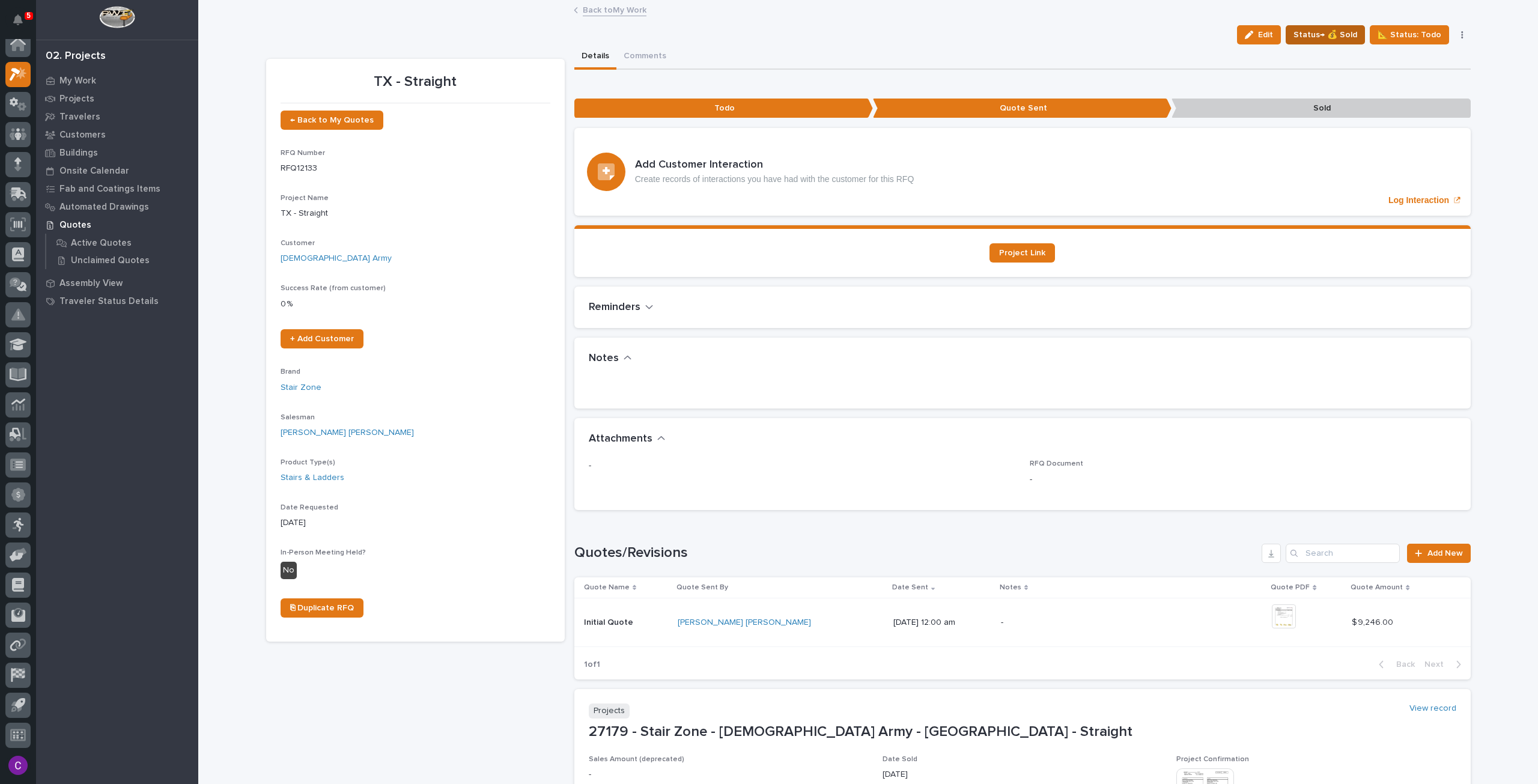
click at [1300, 40] on span "Status→ 💰 Sold" at bounding box center [1325, 35] width 63 height 15
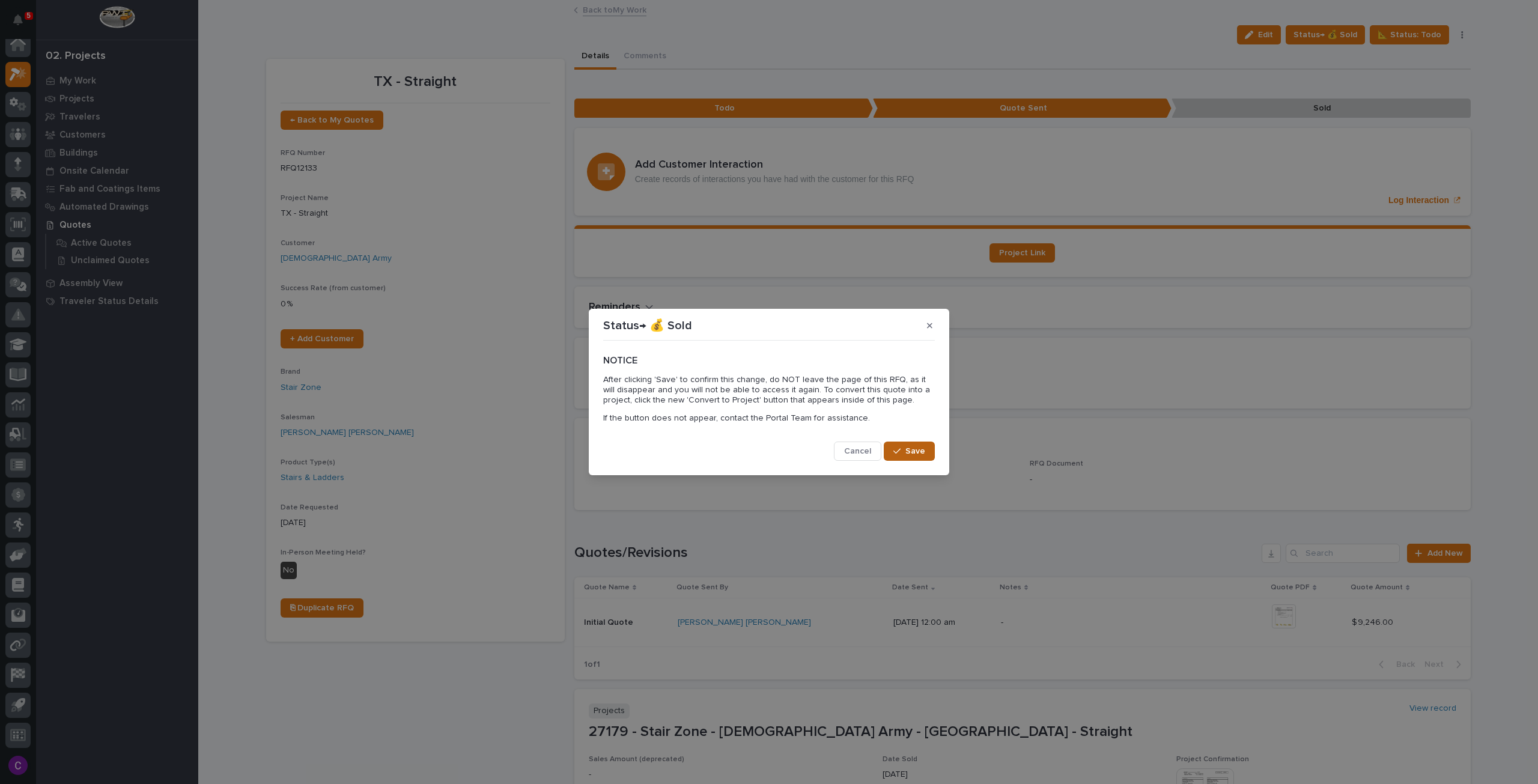
click at [916, 443] on button "Save" at bounding box center [909, 451] width 51 height 19
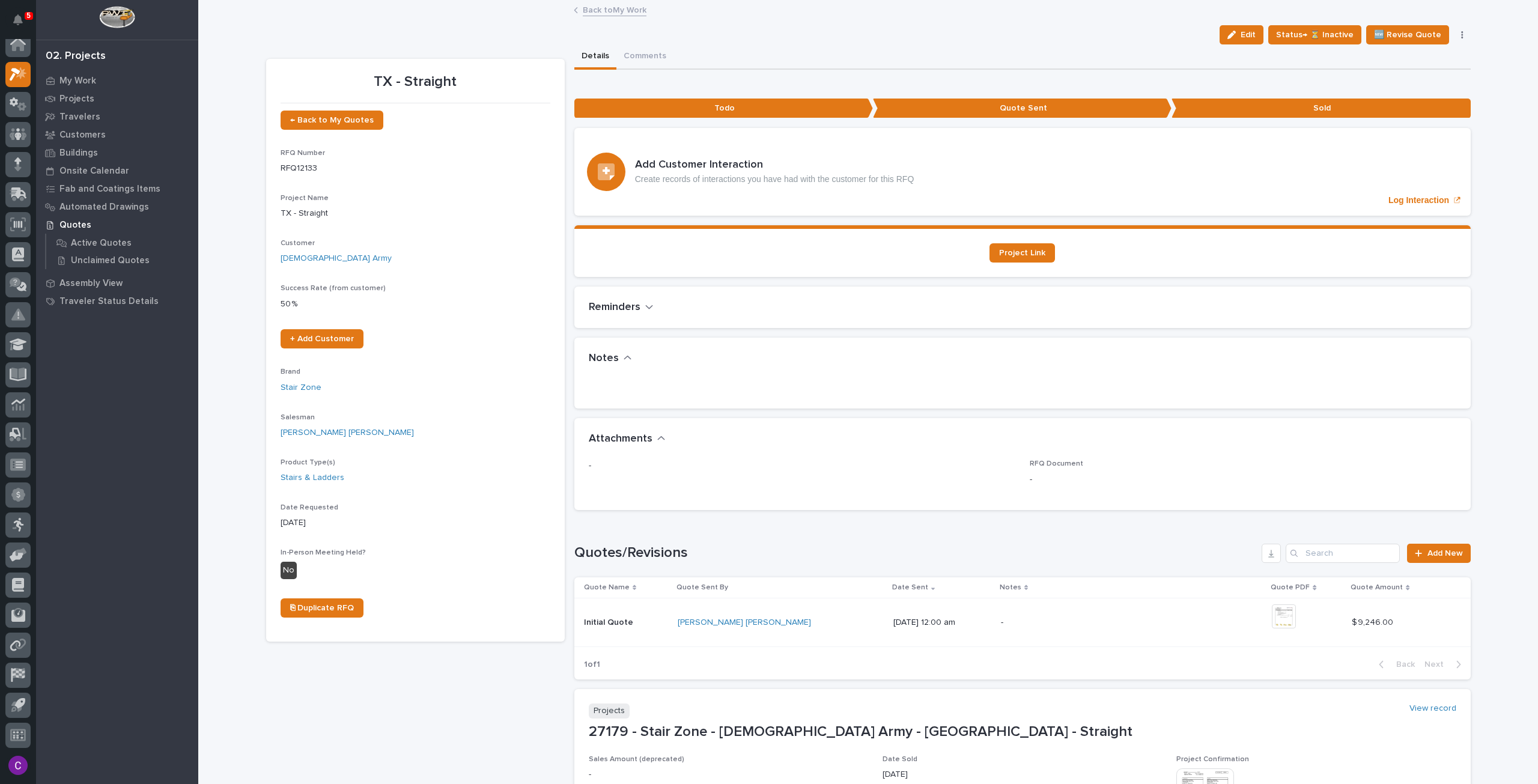
click at [618, 4] on link "Back to My Work" at bounding box center [615, 9] width 63 height 14
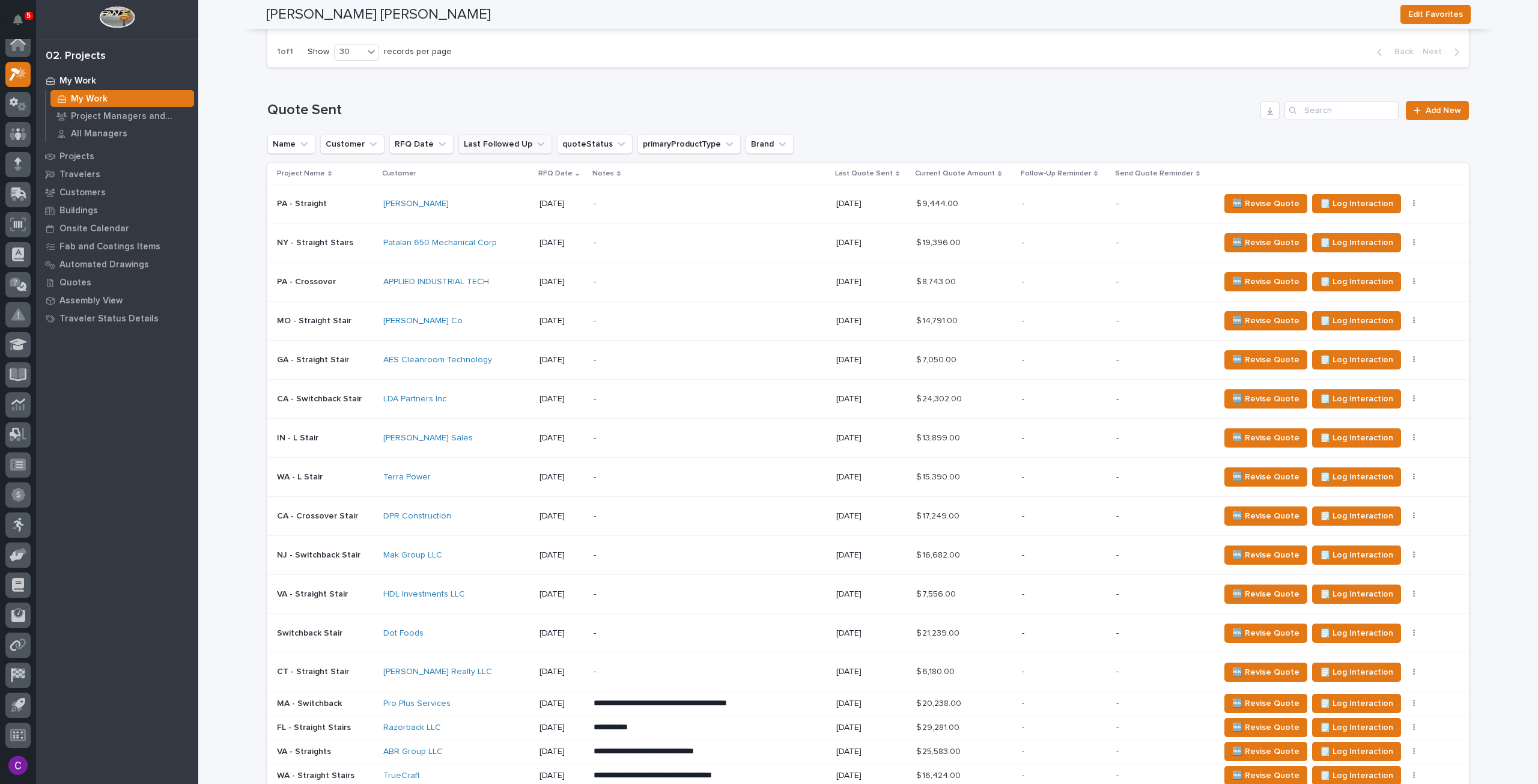
scroll to position [854, 0]
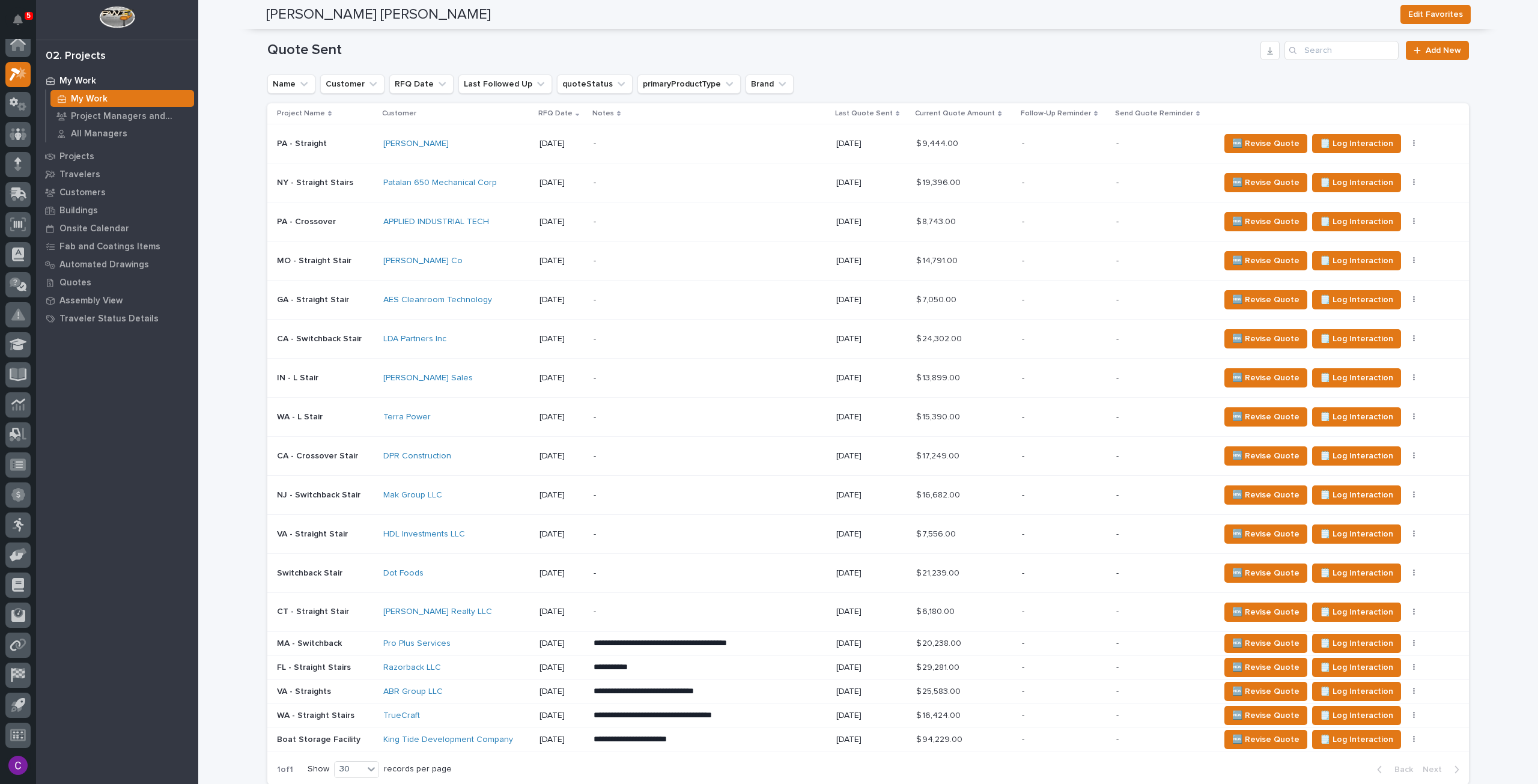
click at [558, 608] on p "06/26/2025" at bounding box center [561, 612] width 44 height 10
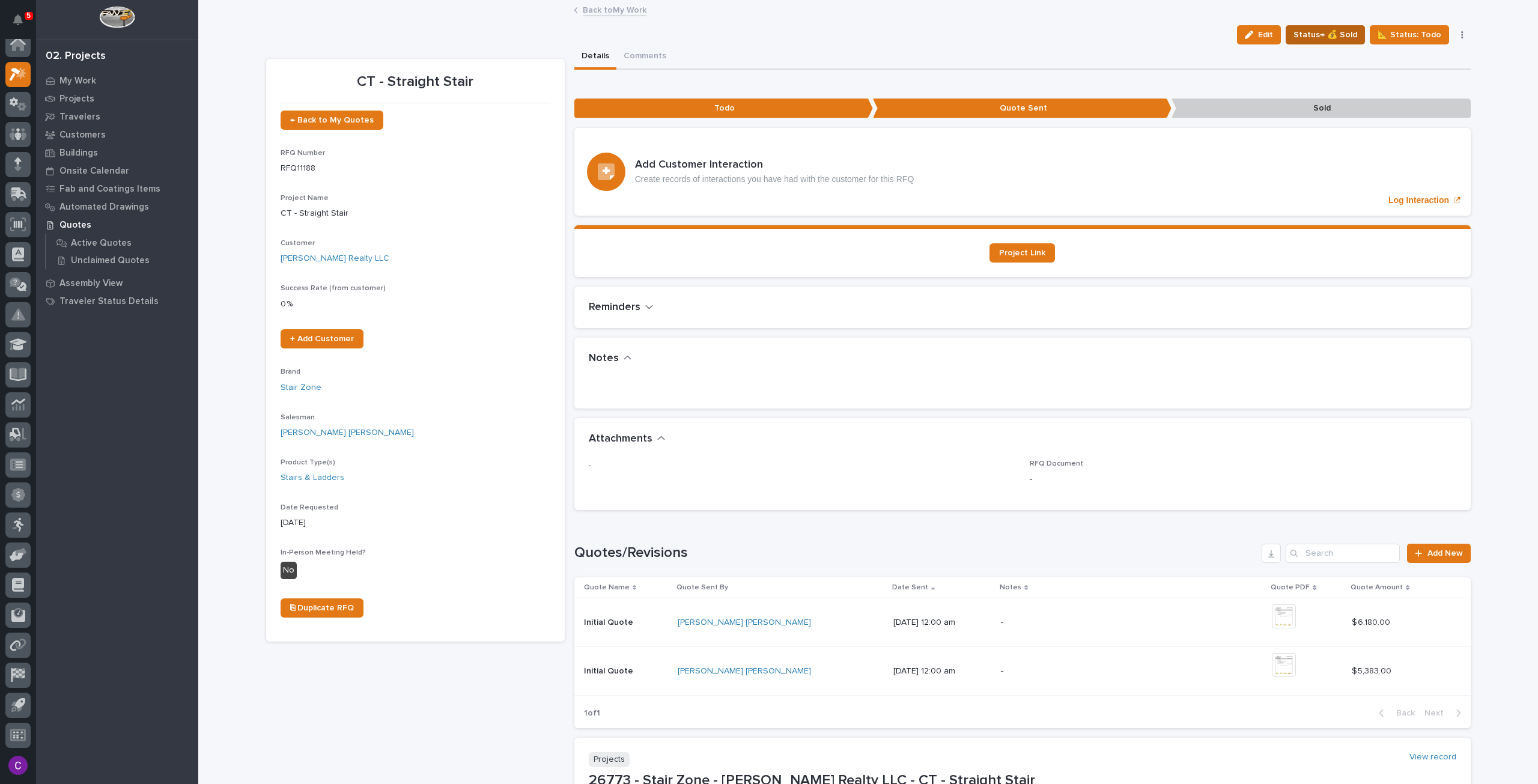
click at [1320, 32] on span "Status→ 💰 Sold" at bounding box center [1325, 35] width 63 height 15
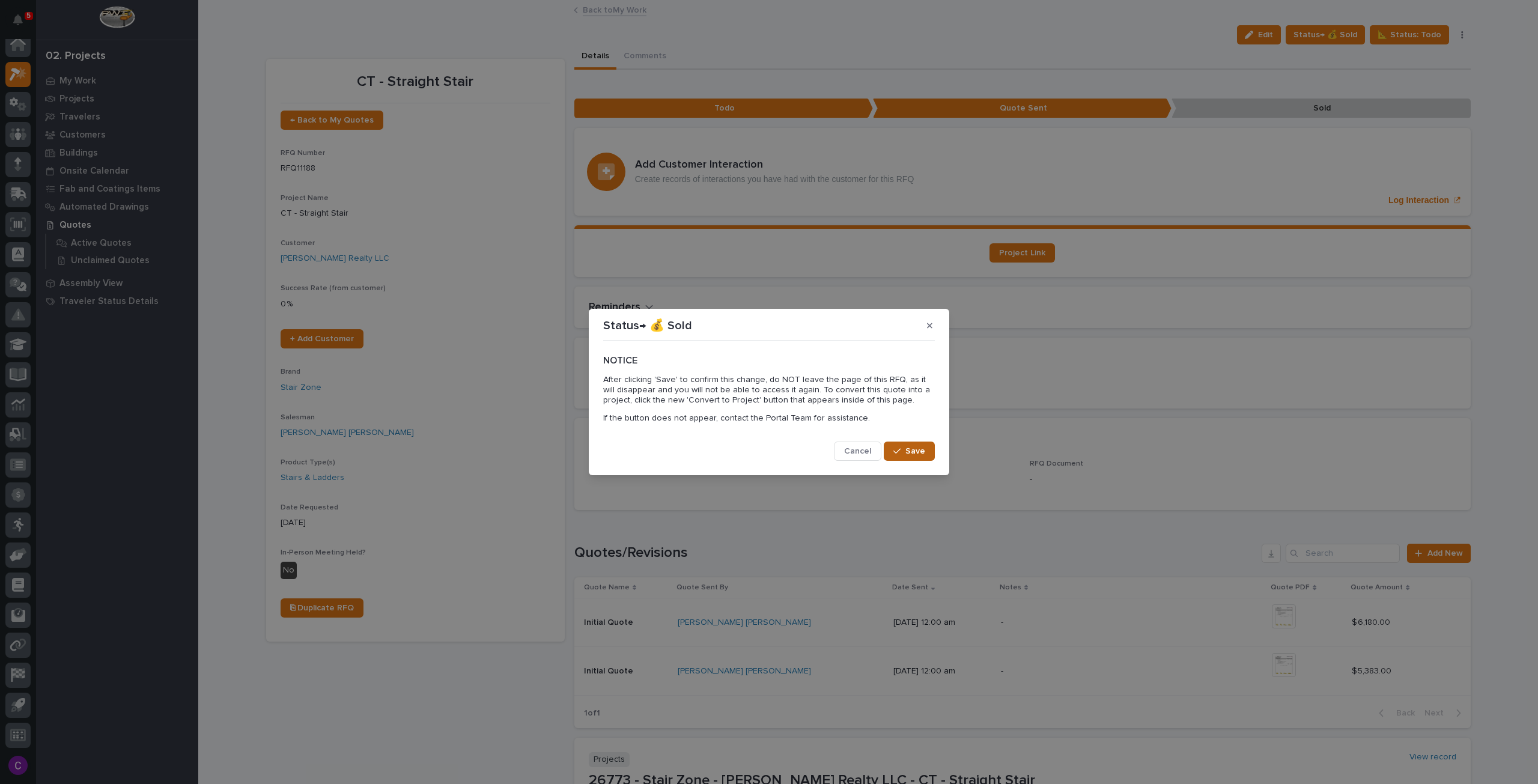
click at [894, 441] on button "Save" at bounding box center [909, 451] width 51 height 19
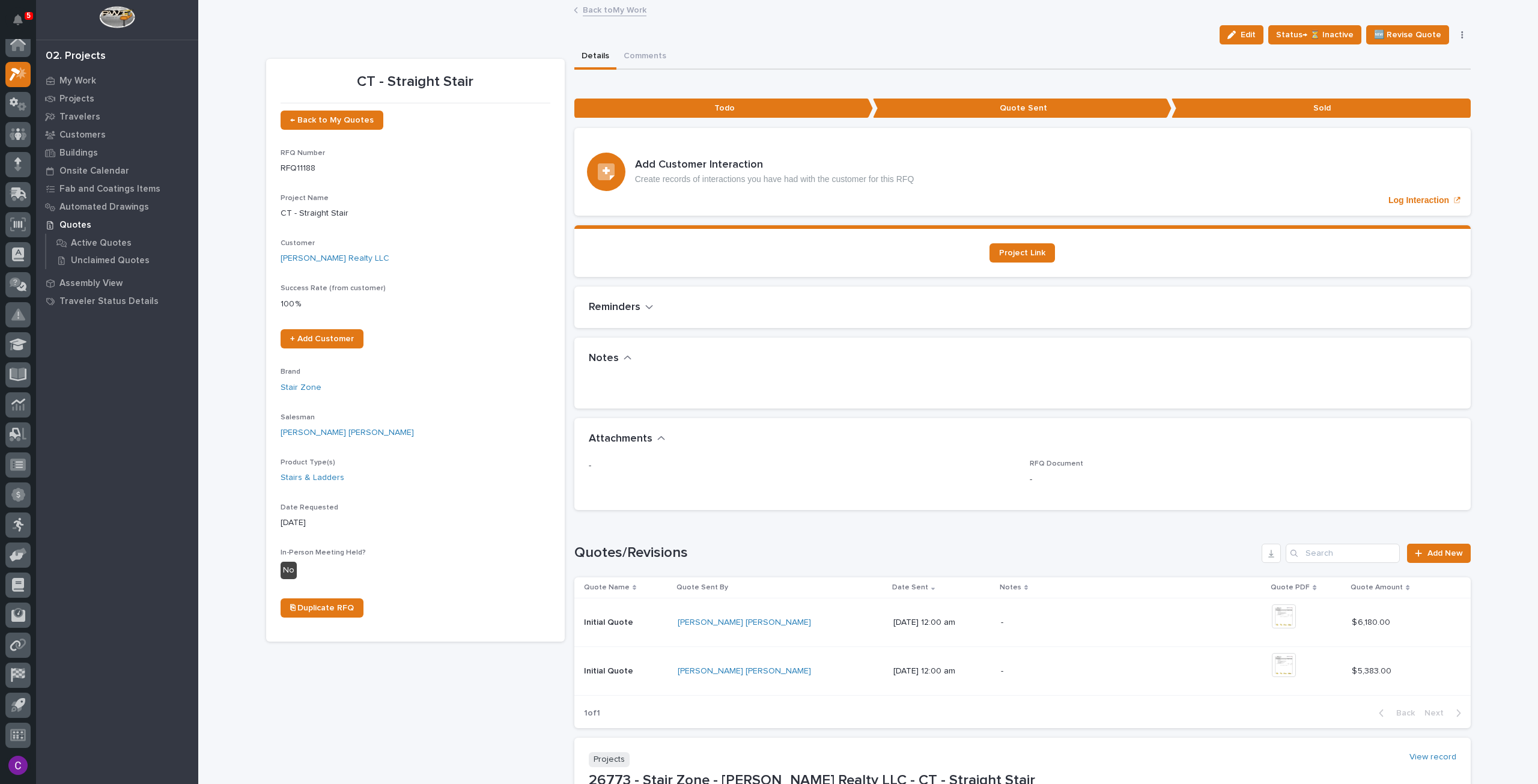
click at [588, 8] on link "Back to My Work" at bounding box center [615, 9] width 63 height 14
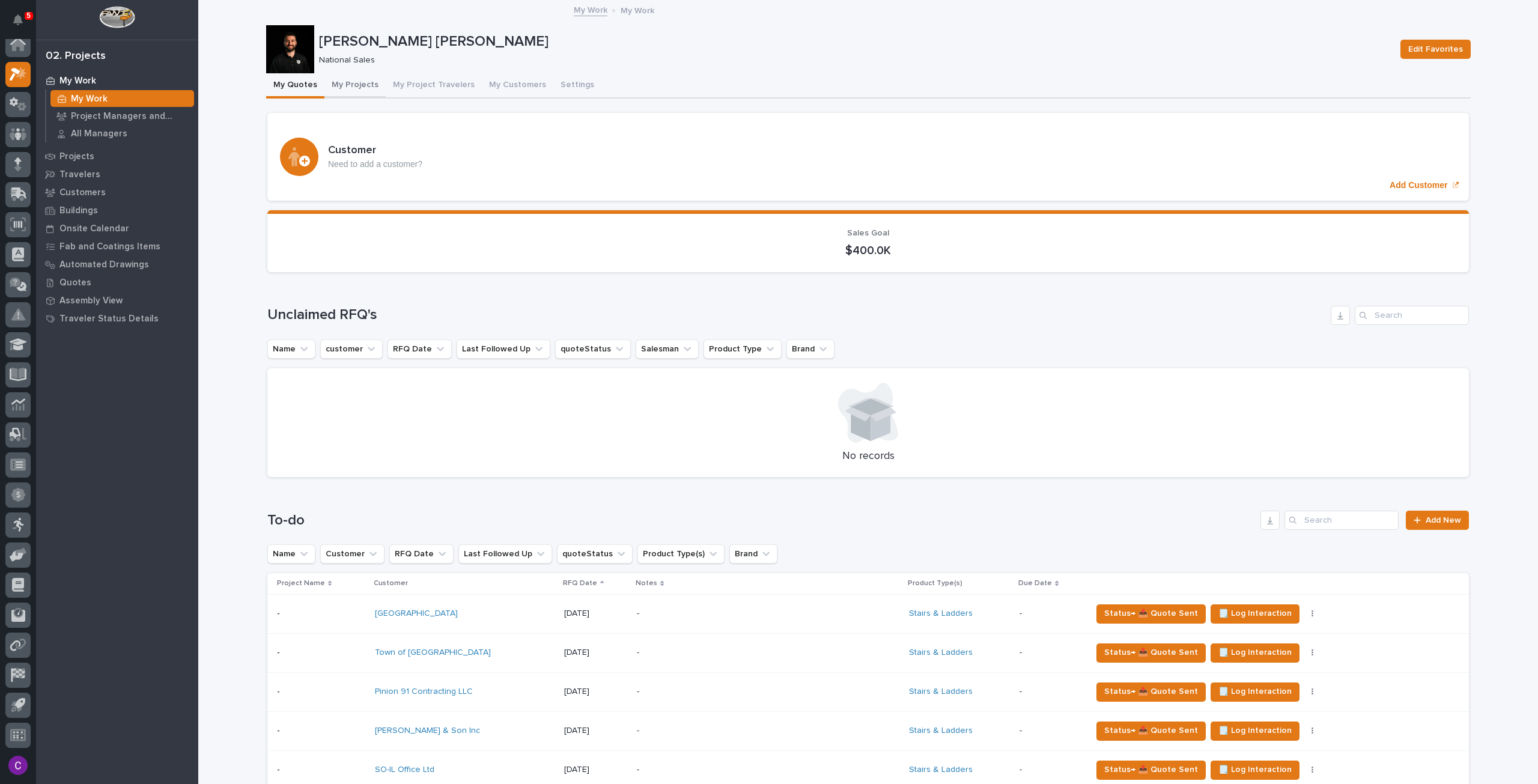
click at [362, 92] on button "My Projects" at bounding box center [354, 86] width 61 height 26
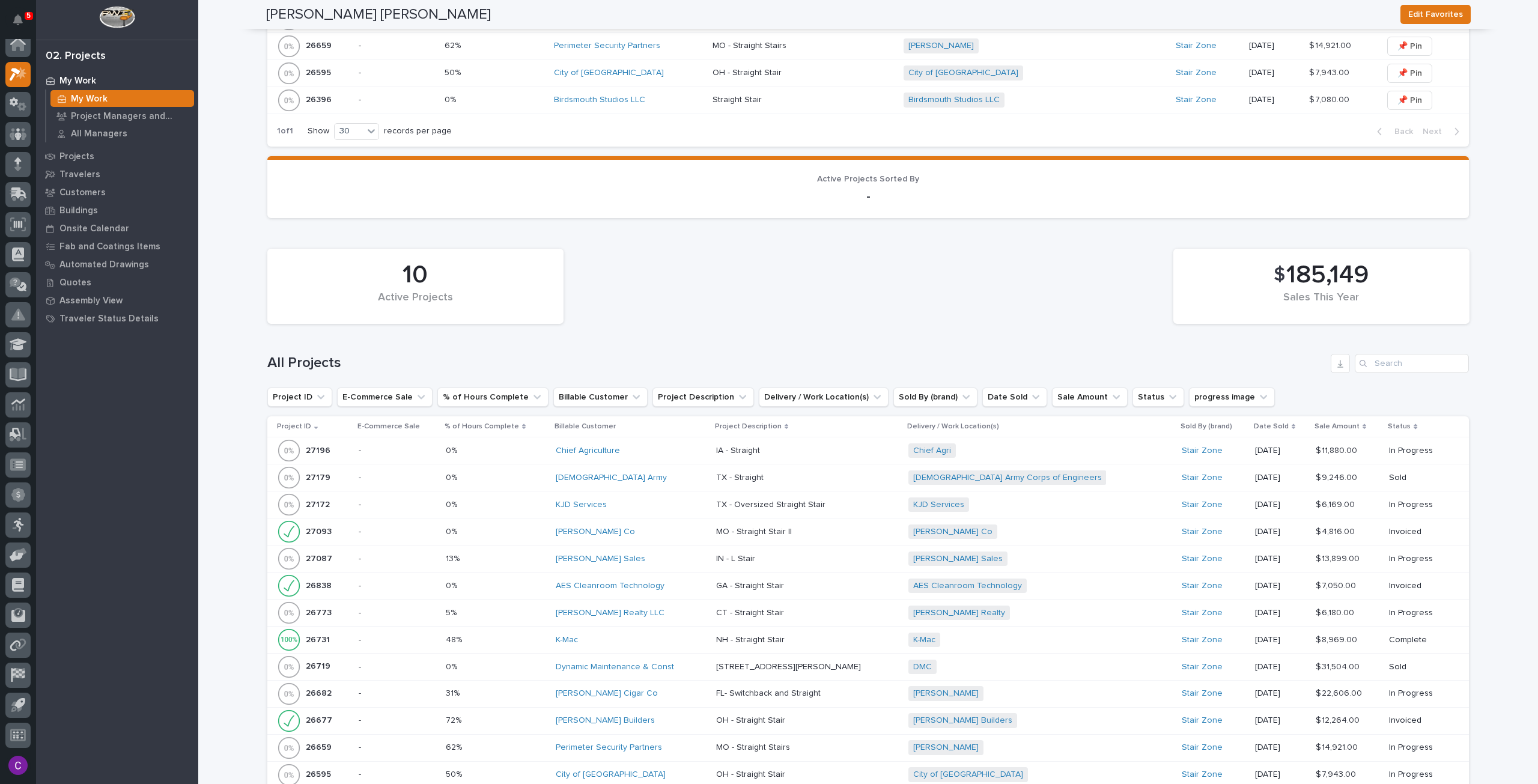
scroll to position [901, 0]
click at [981, 478] on link "[DEMOGRAPHIC_DATA] Army Corps of Engineers" at bounding box center [1008, 476] width 189 height 10
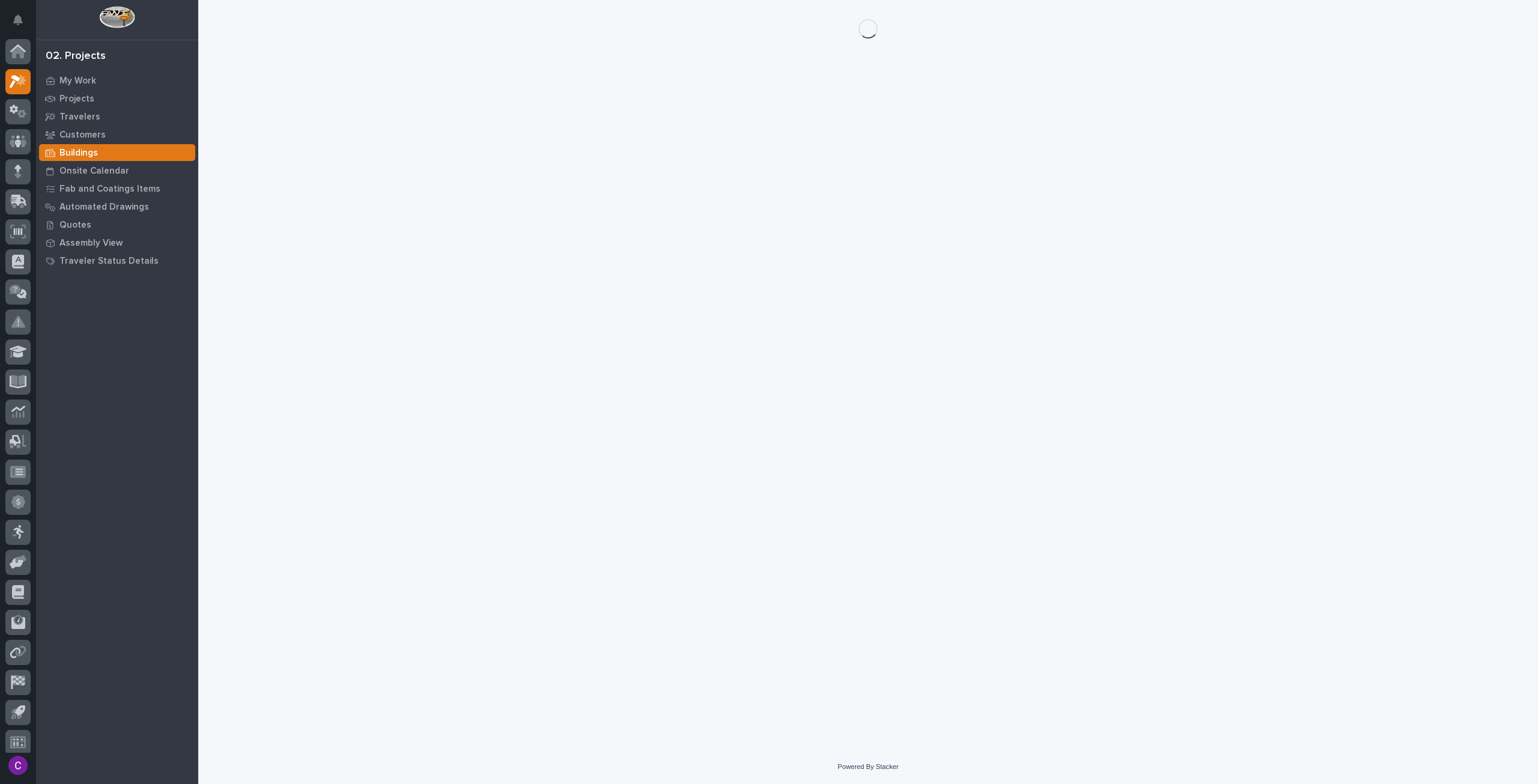
scroll to position [7, 0]
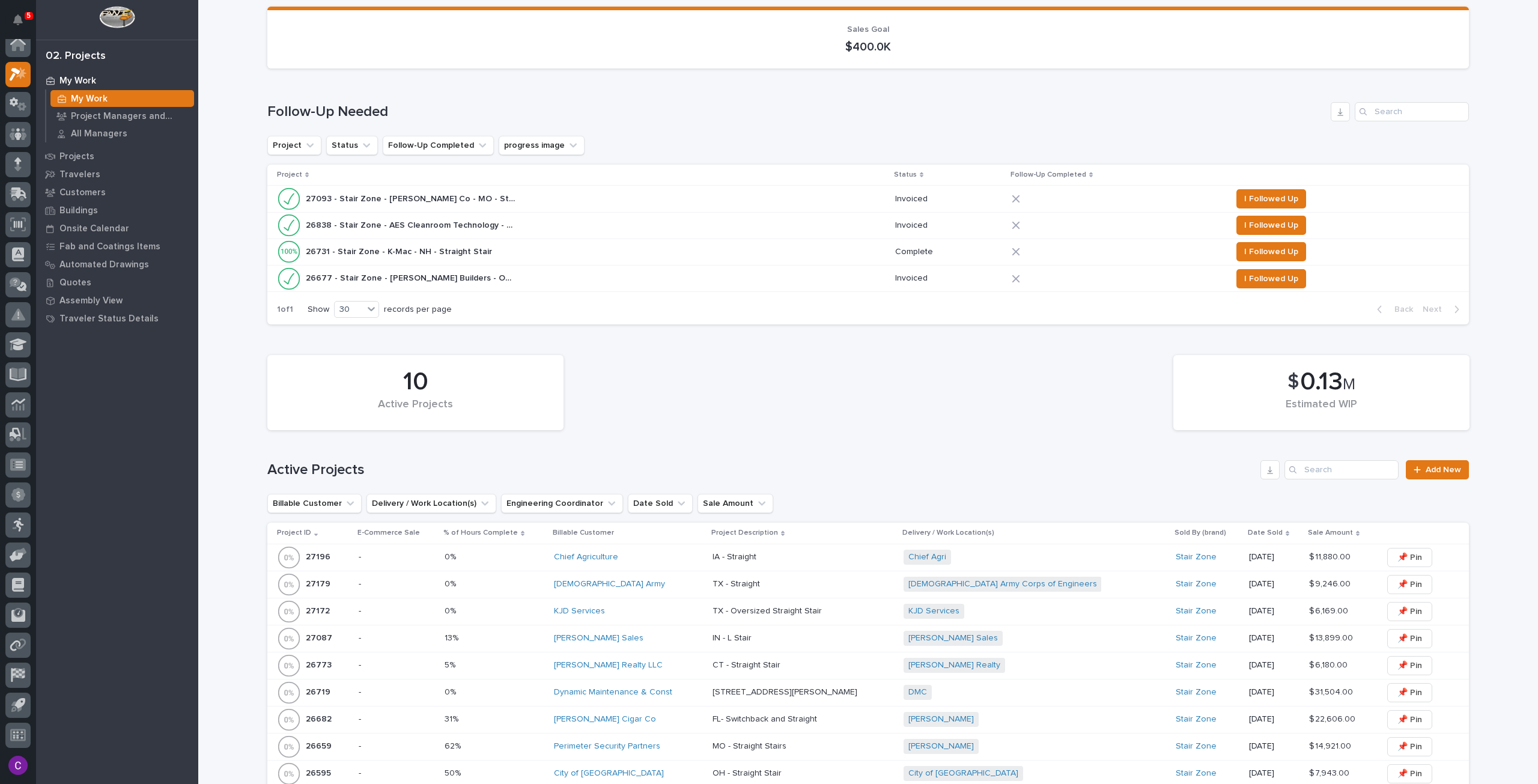
scroll to position [300, 0]
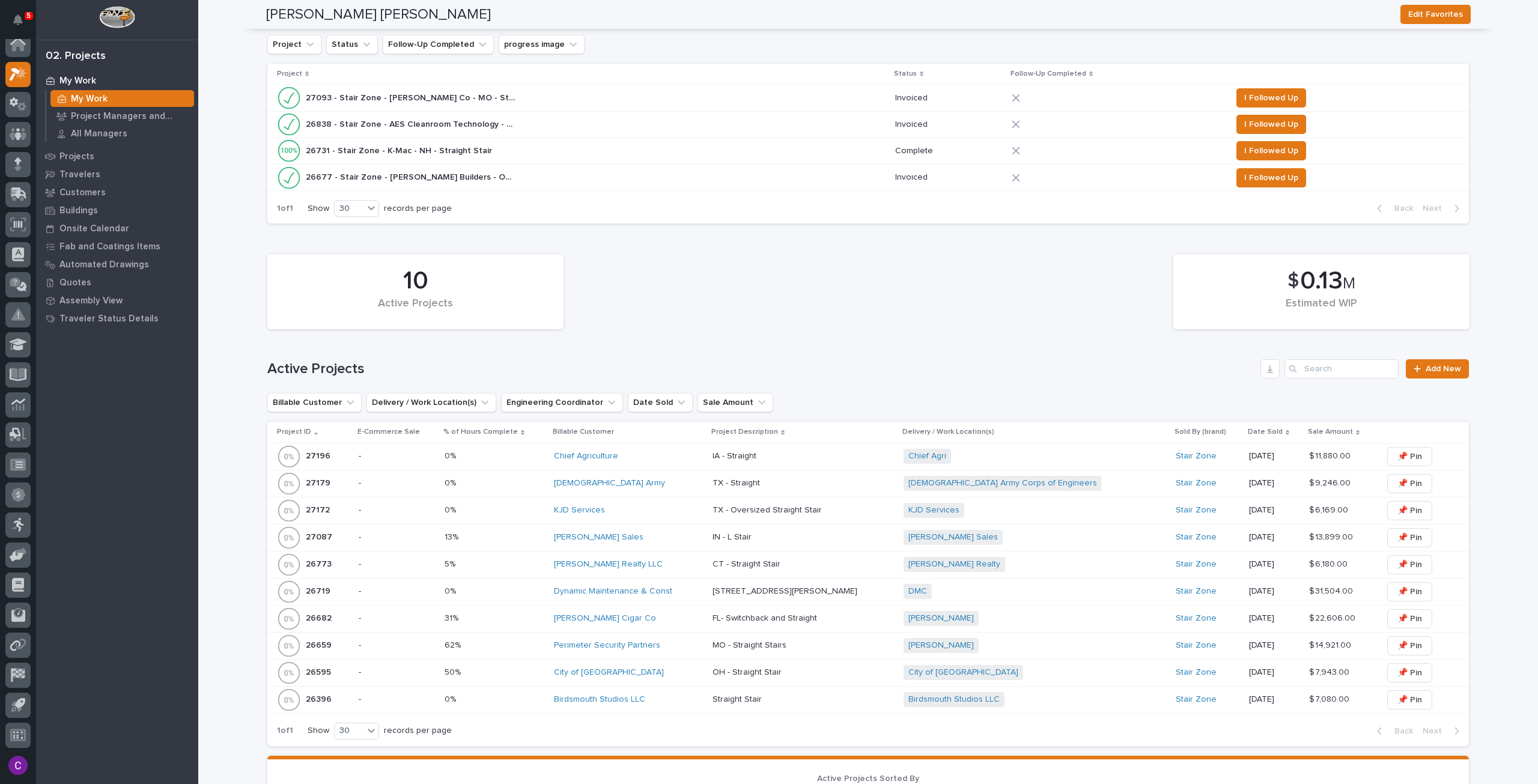
click at [1105, 479] on div "US Army Corps of Engineers + 0" at bounding box center [1008, 482] width 210 height 15
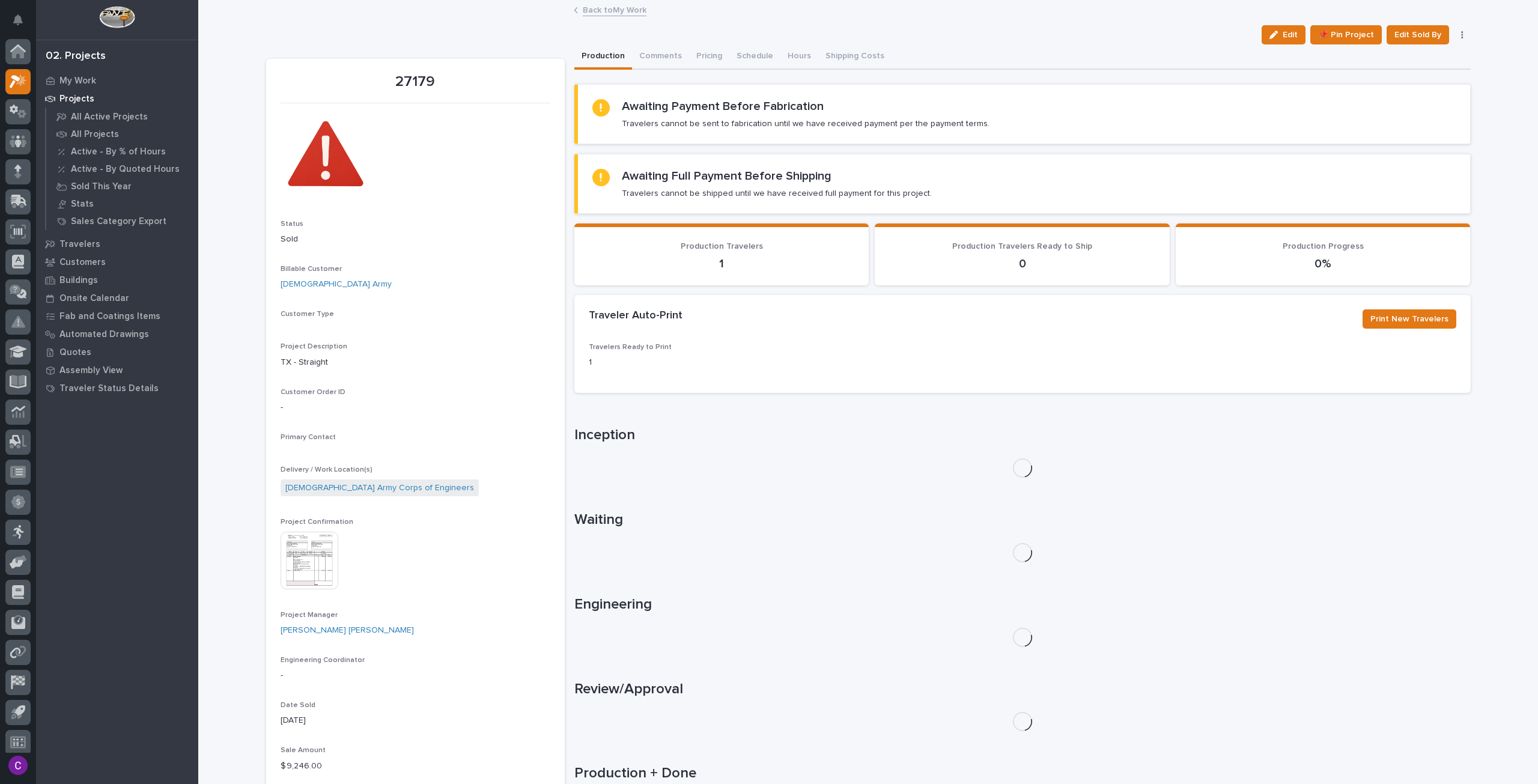
scroll to position [7, 0]
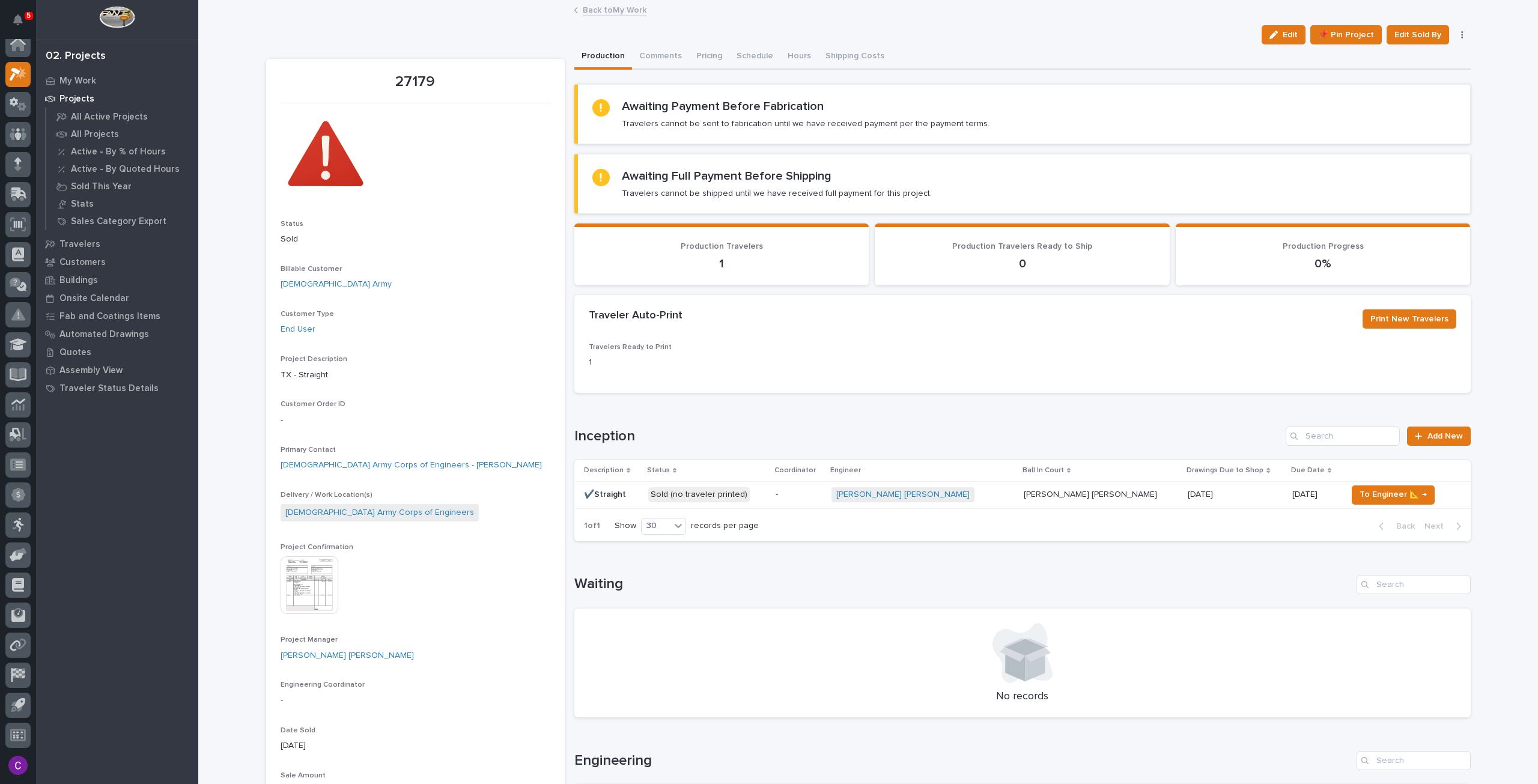
click at [1460, 36] on button "button" at bounding box center [1462, 35] width 17 height 9
click at [1325, 63] on div "Production Comments Pricing Schedule Hours Shipping Costs" at bounding box center [1022, 56] width 896 height 26
click at [1277, 29] on button "Edit" at bounding box center [1283, 35] width 44 height 19
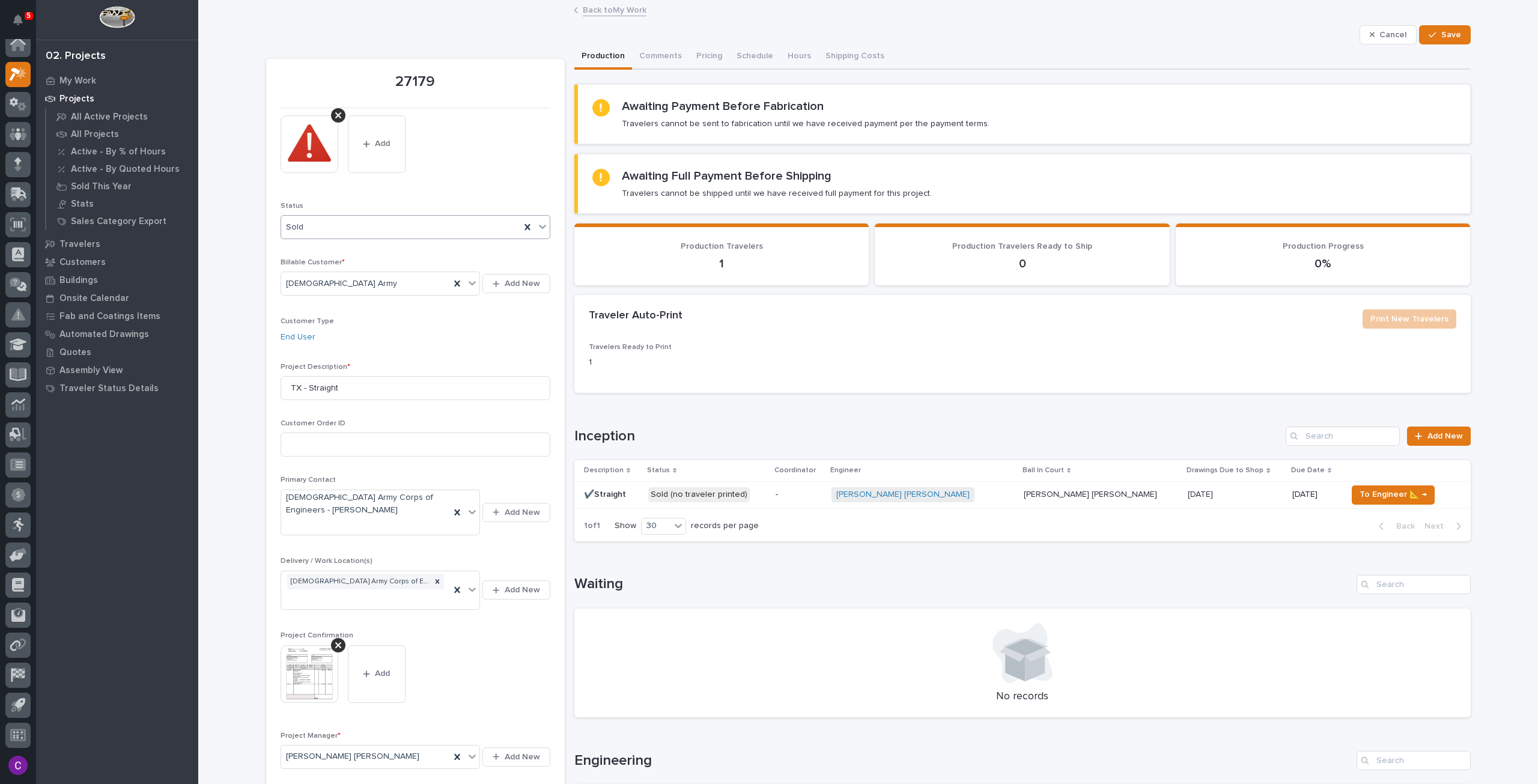
click at [537, 222] on icon at bounding box center [543, 227] width 12 height 12
click at [401, 335] on div "Canceled" at bounding box center [410, 333] width 268 height 21
click at [1427, 28] on button "Save" at bounding box center [1444, 35] width 51 height 19
